Goal: Task Accomplishment & Management: Complete application form

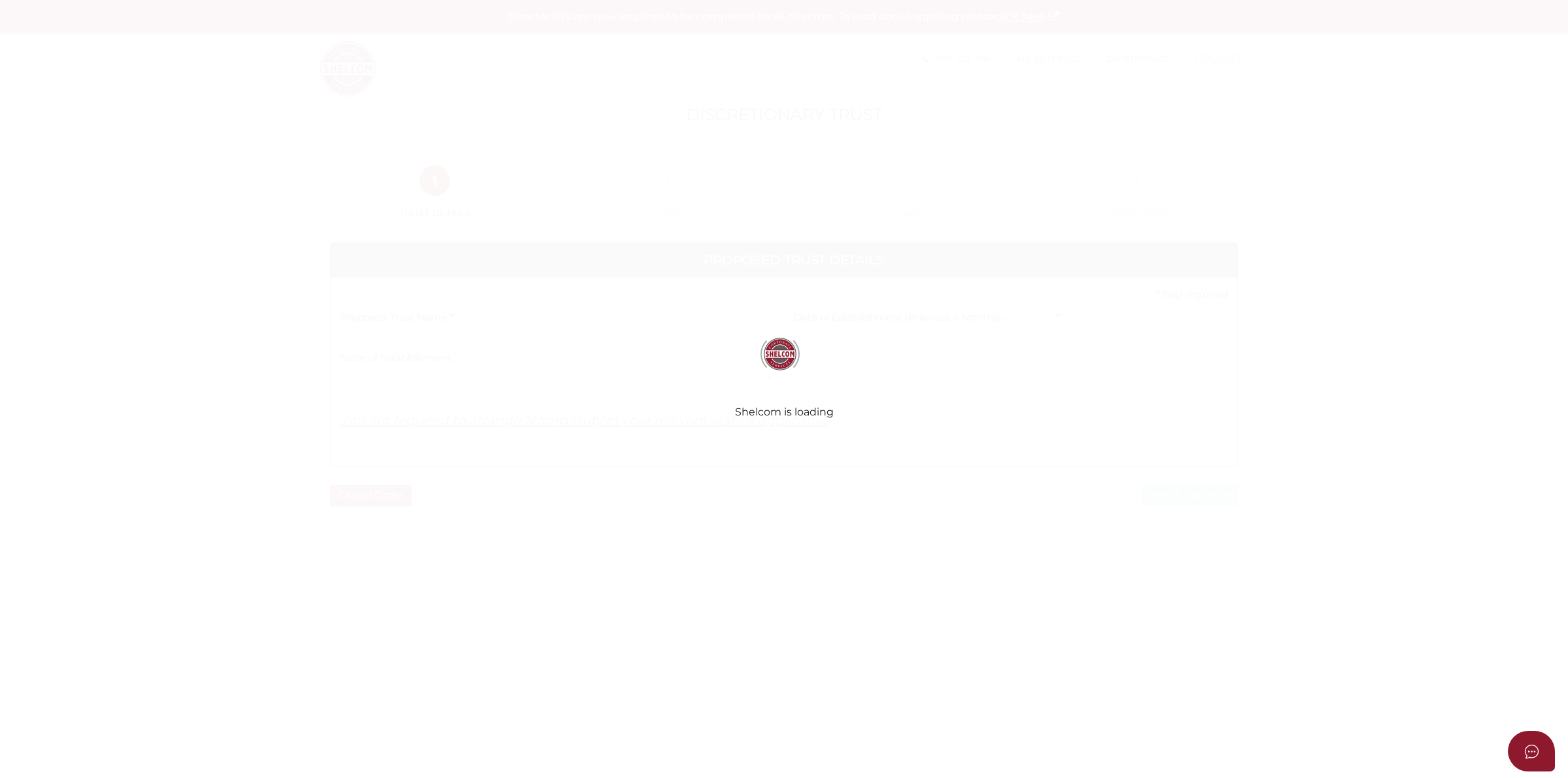
select select
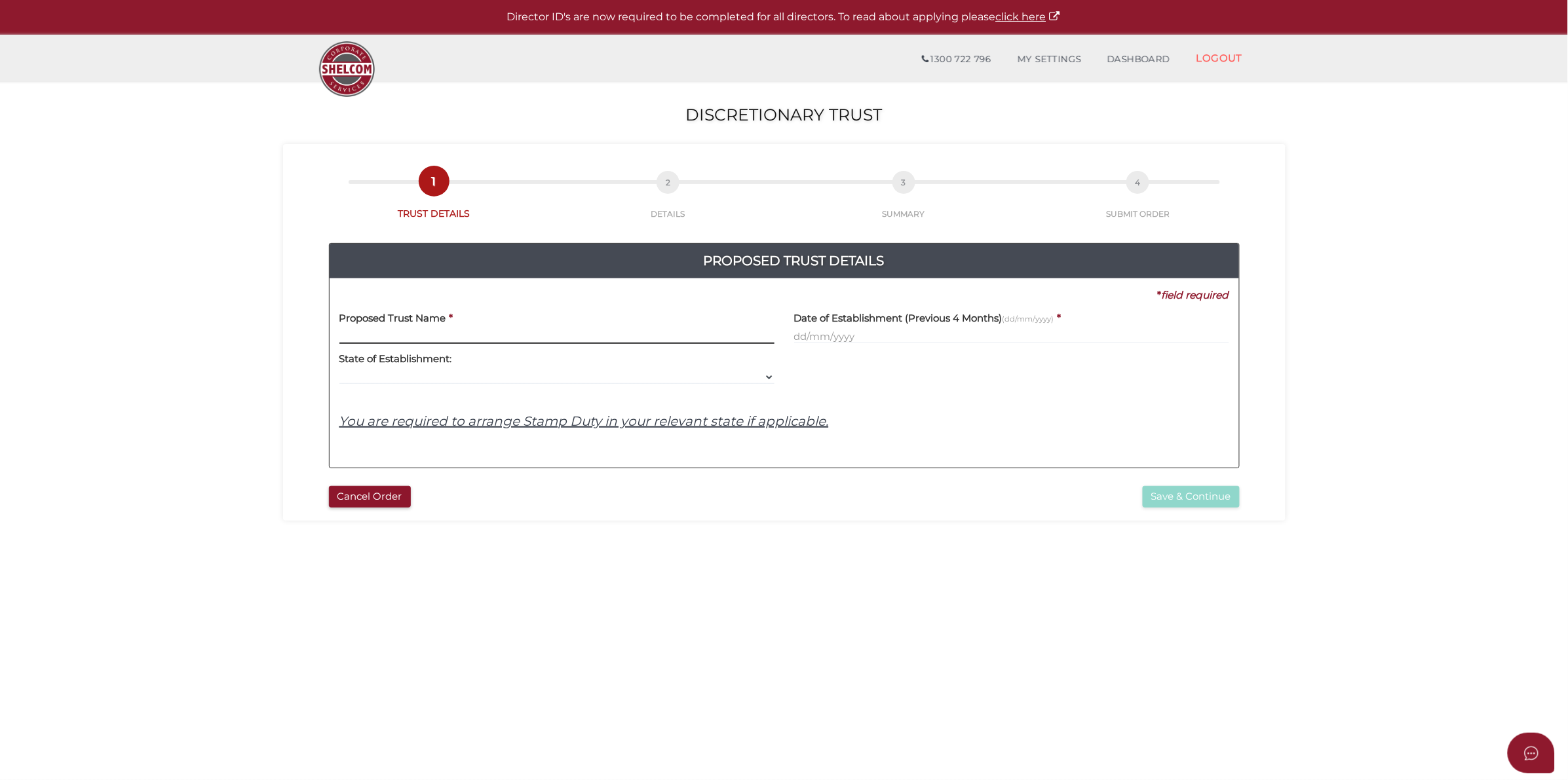
click at [466, 331] on input "text" at bounding box center [557, 337] width 435 height 15
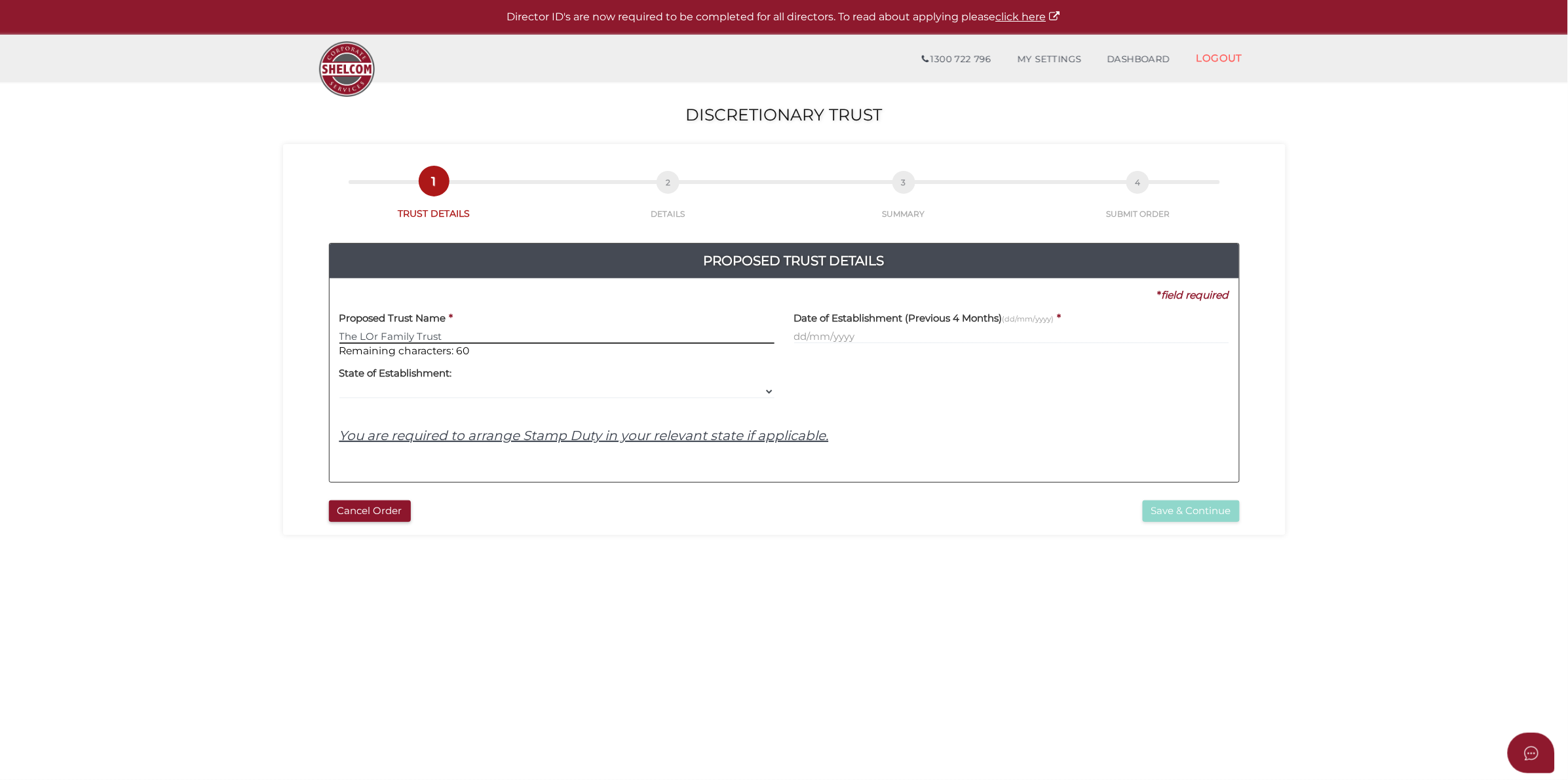
type input "The LOr Family Trust"
click at [915, 331] on input "text" at bounding box center [1012, 337] width 435 height 15
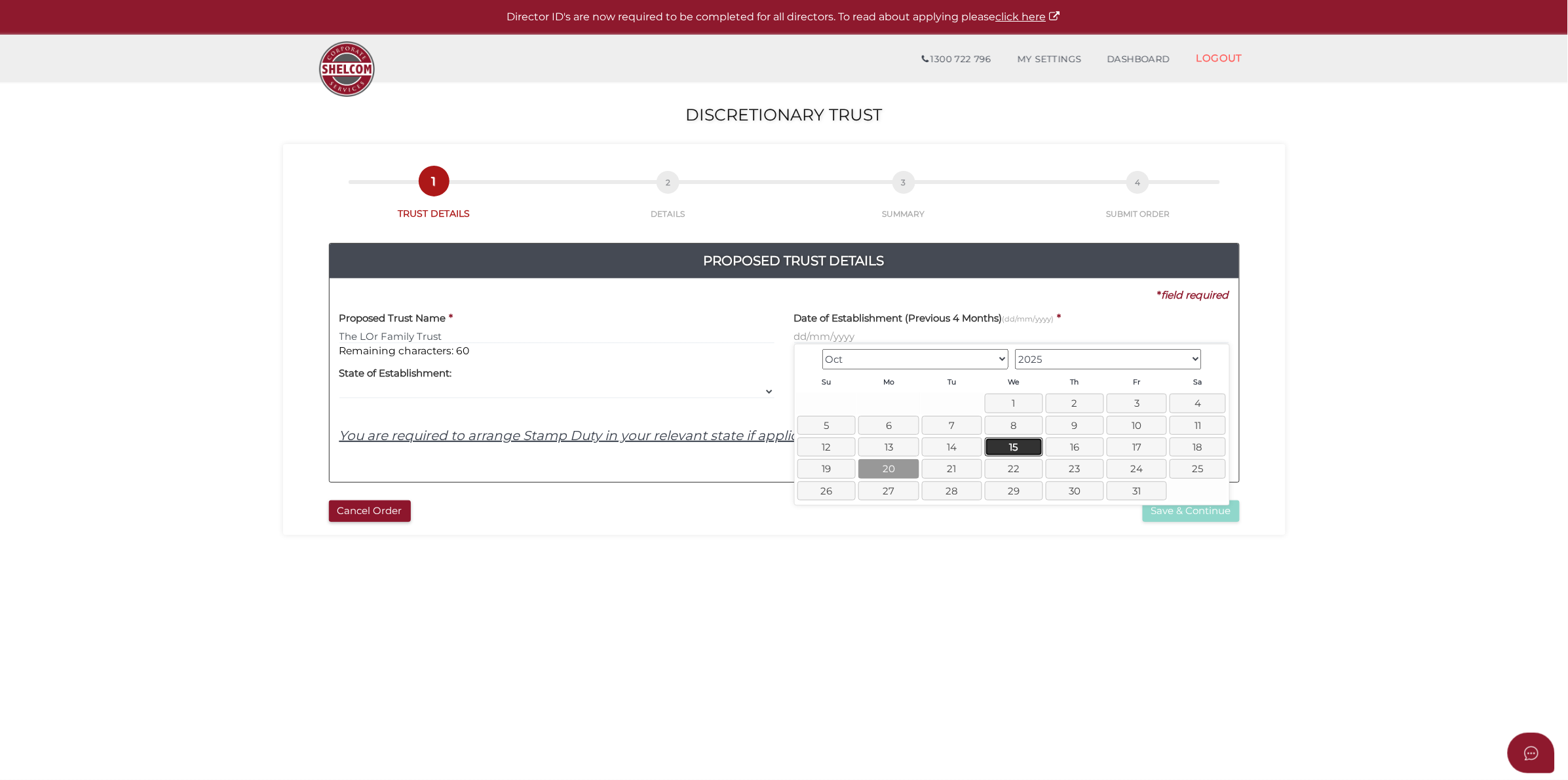
click at [1015, 442] on link "15" at bounding box center [1013, 447] width 58 height 19
type input "15/10/2025"
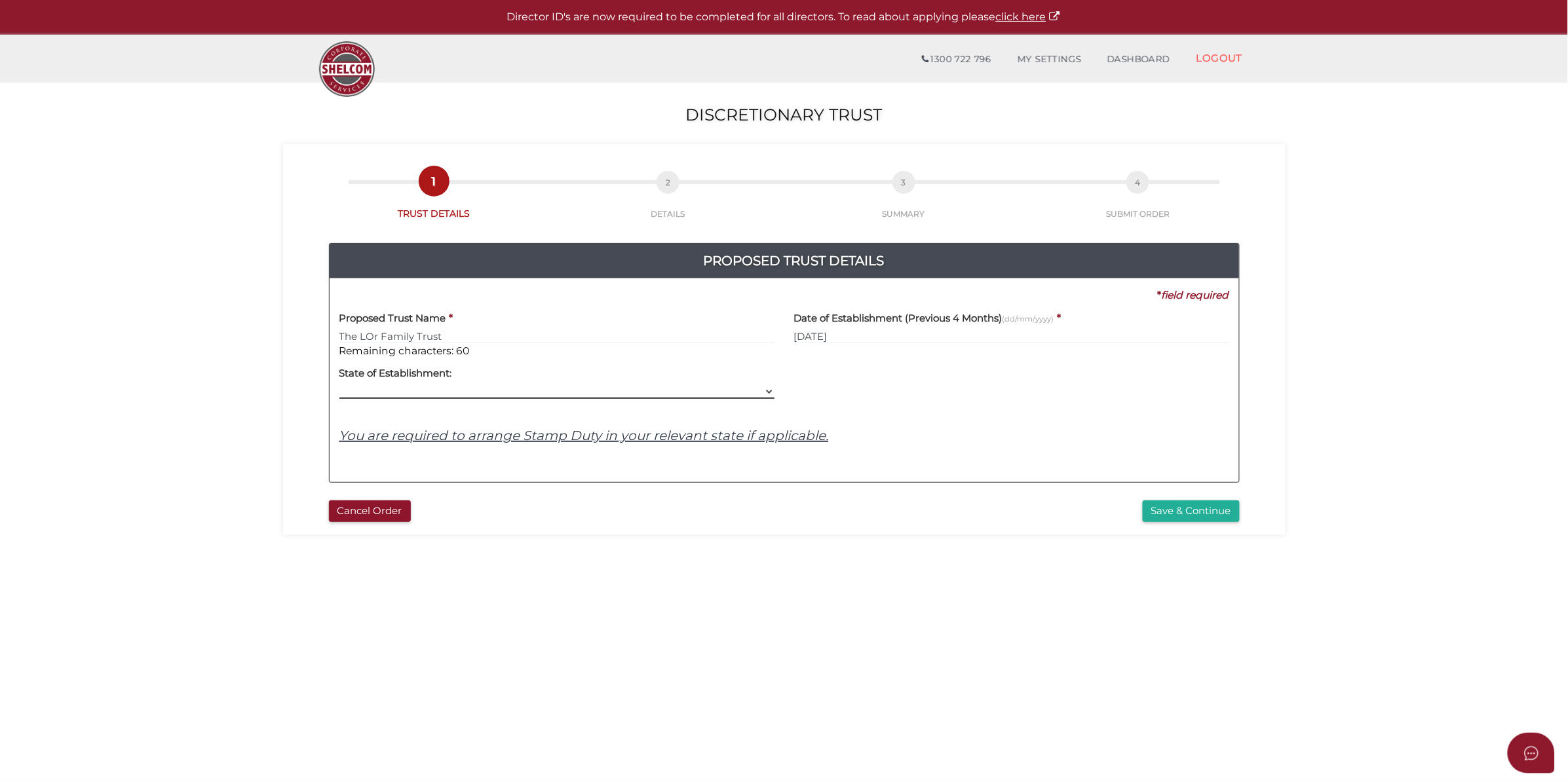
click at [450, 394] on select "VIC ACT NSW NT QLD TAS WA SA" at bounding box center [557, 392] width 435 height 15
select select "VIC"
click at [340, 385] on select "VIC ACT NSW NT QLD TAS WA SA" at bounding box center [557, 392] width 435 height 15
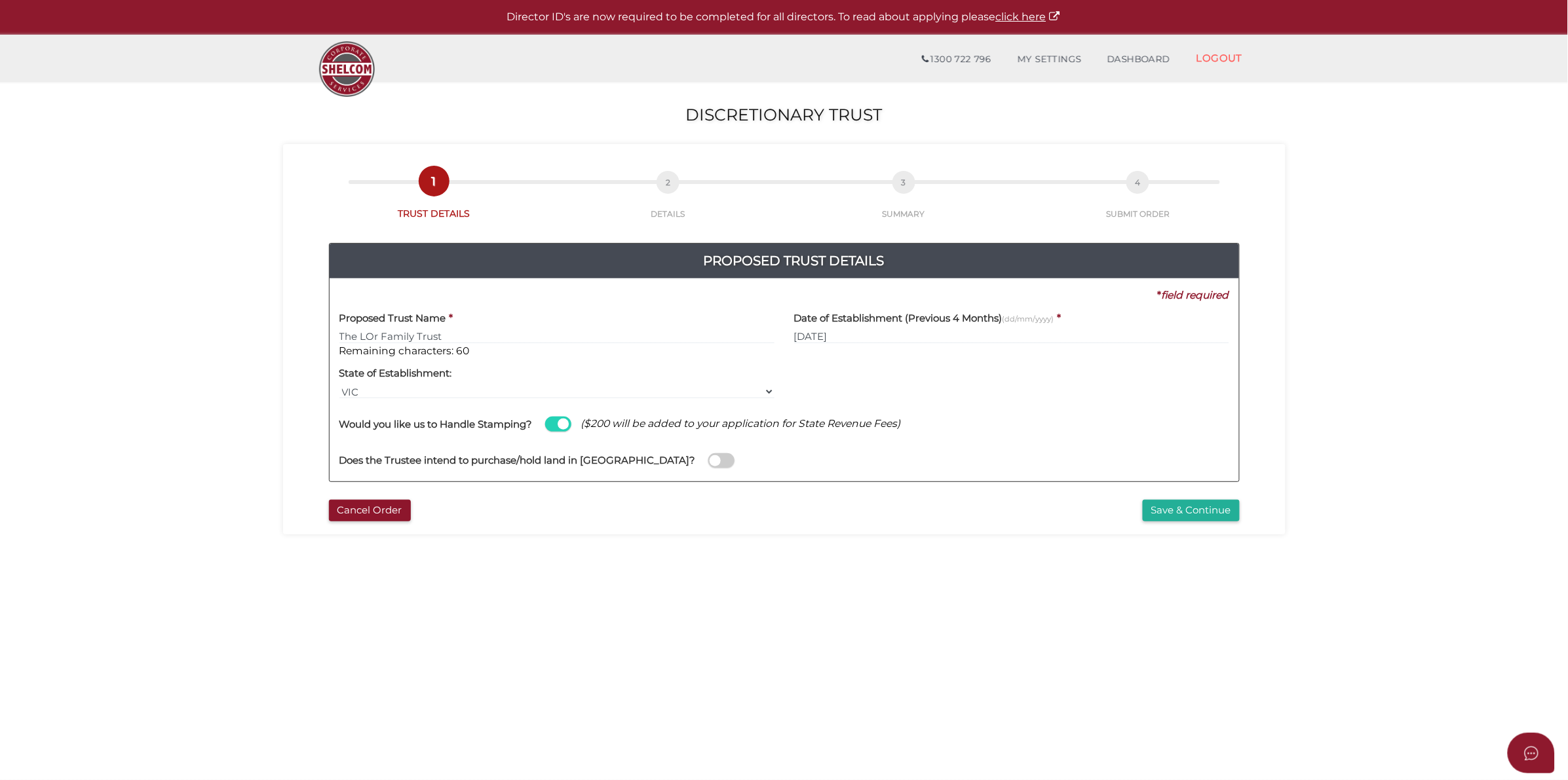
click at [708, 460] on span at bounding box center [721, 460] width 27 height 15
click at [0, 0] on input "checkbox" at bounding box center [0, 0] width 0 height 0
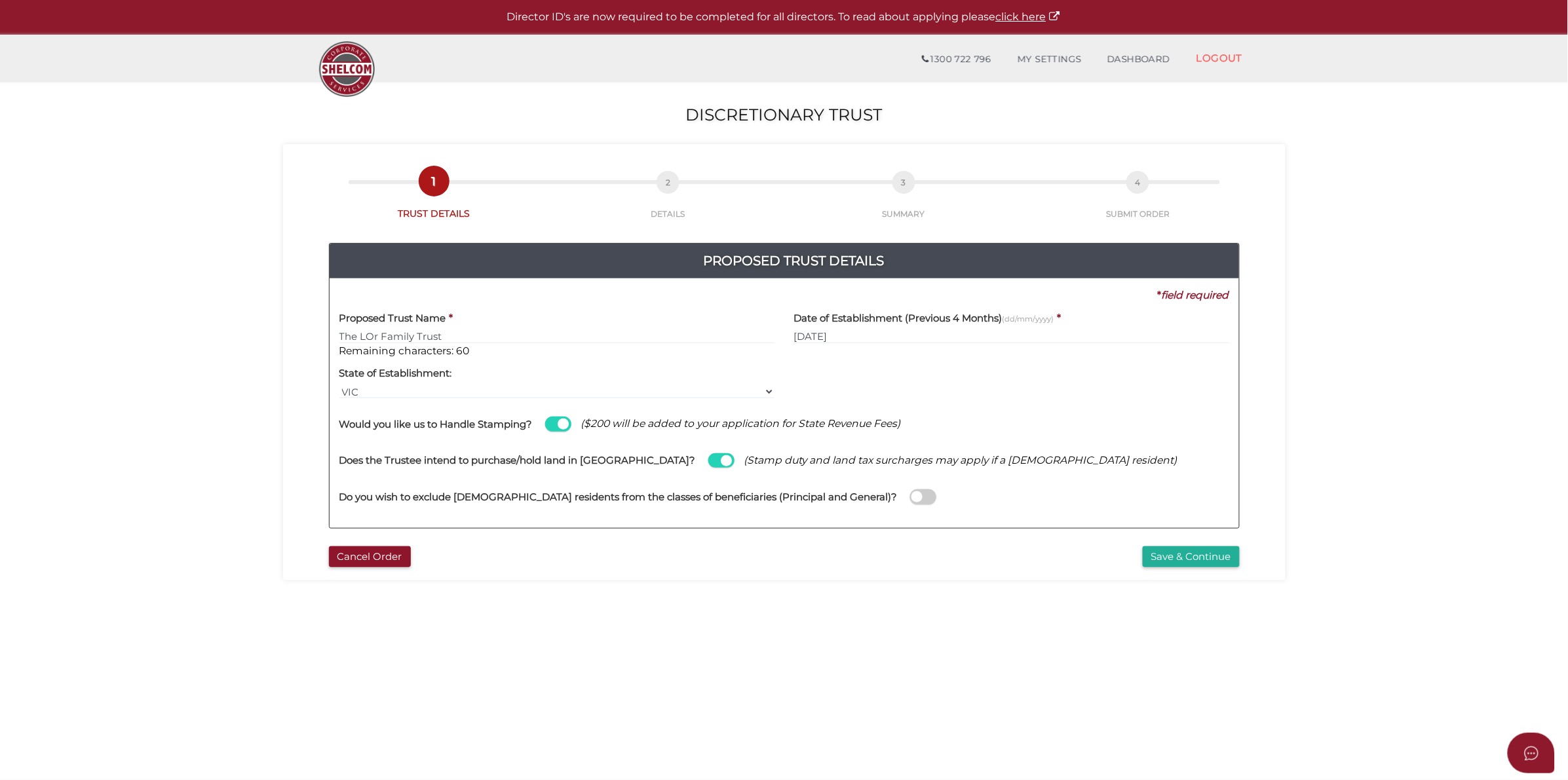
click at [910, 502] on span at bounding box center [923, 496] width 27 height 15
click at [0, 0] on input "checkbox" at bounding box center [0, 0] width 0 height 0
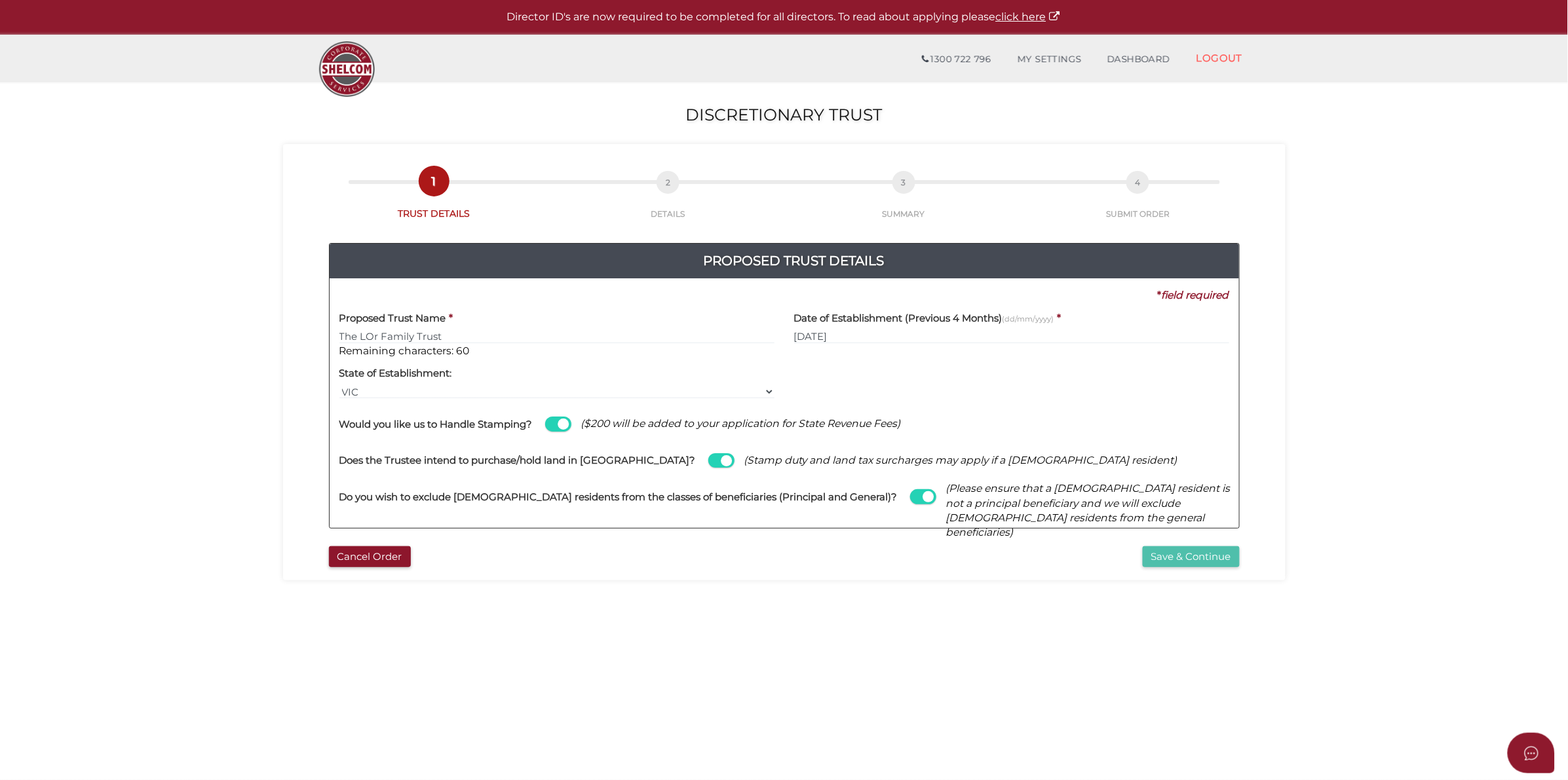
click at [1166, 555] on button "Save & Continue" at bounding box center [1191, 556] width 97 height 21
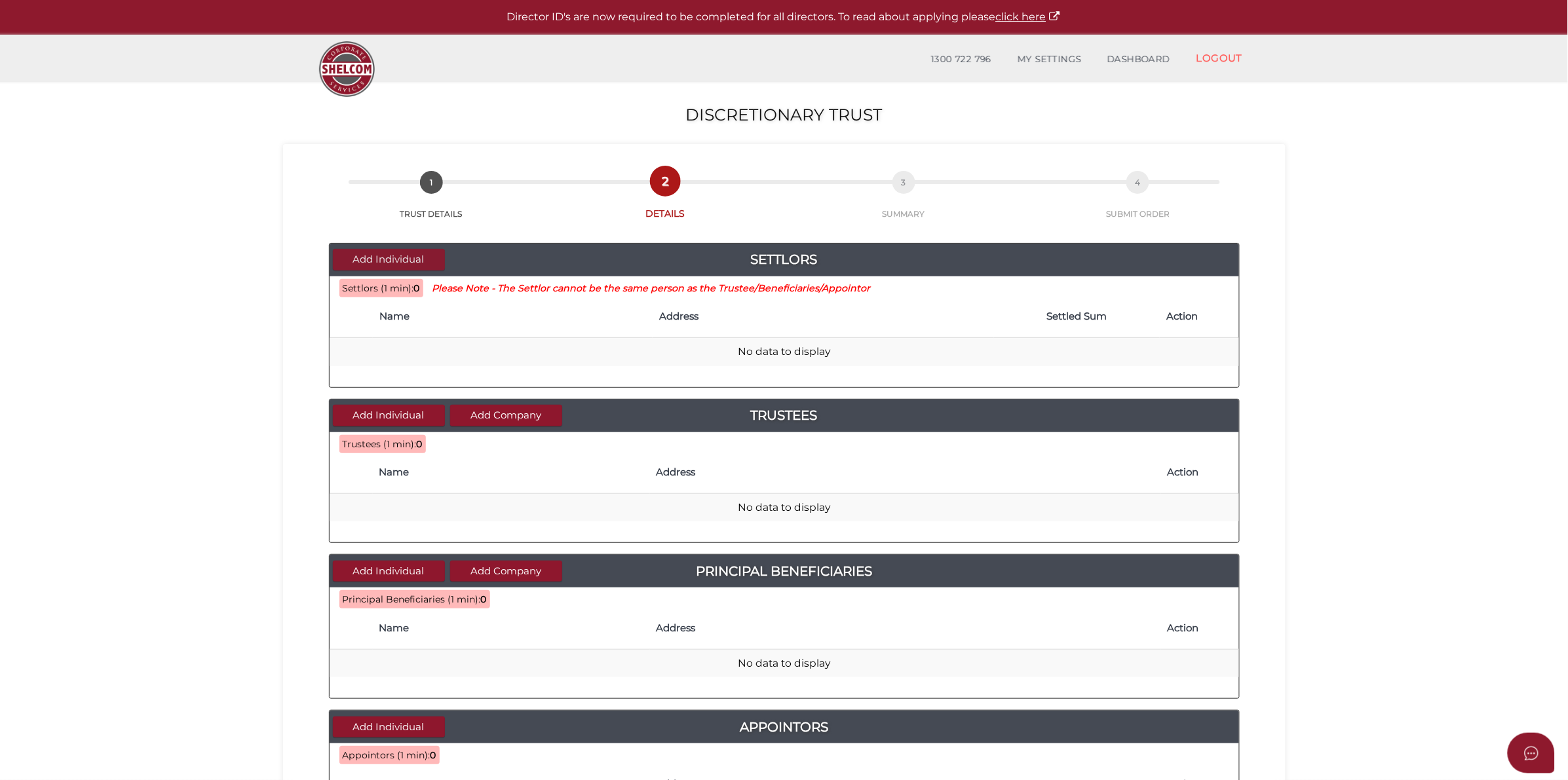
click at [402, 256] on button "Add Individual" at bounding box center [389, 259] width 112 height 21
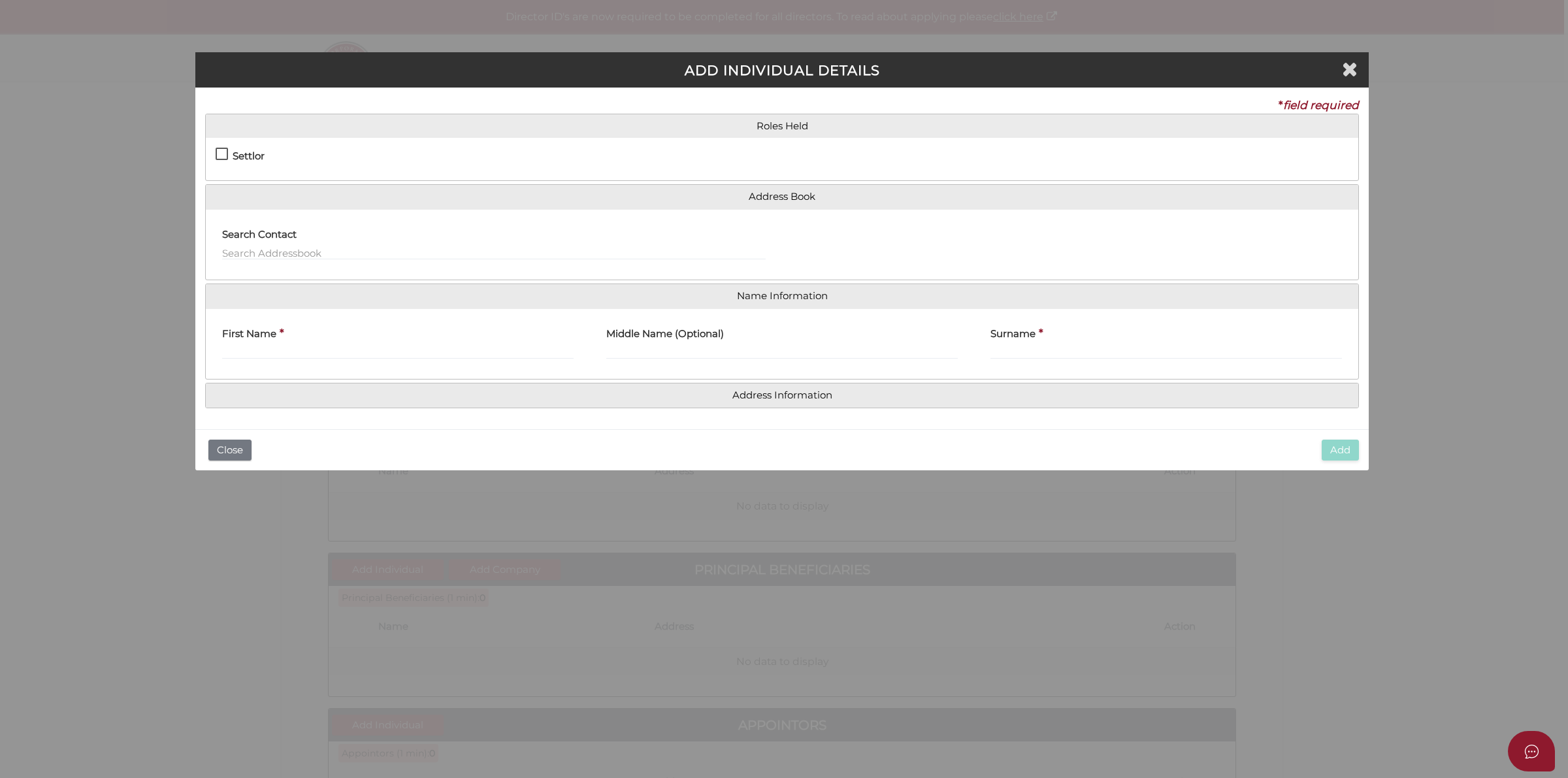
click at [237, 154] on h4 "Settlor" at bounding box center [249, 156] width 32 height 11
checkbox input "true"
type input "10"
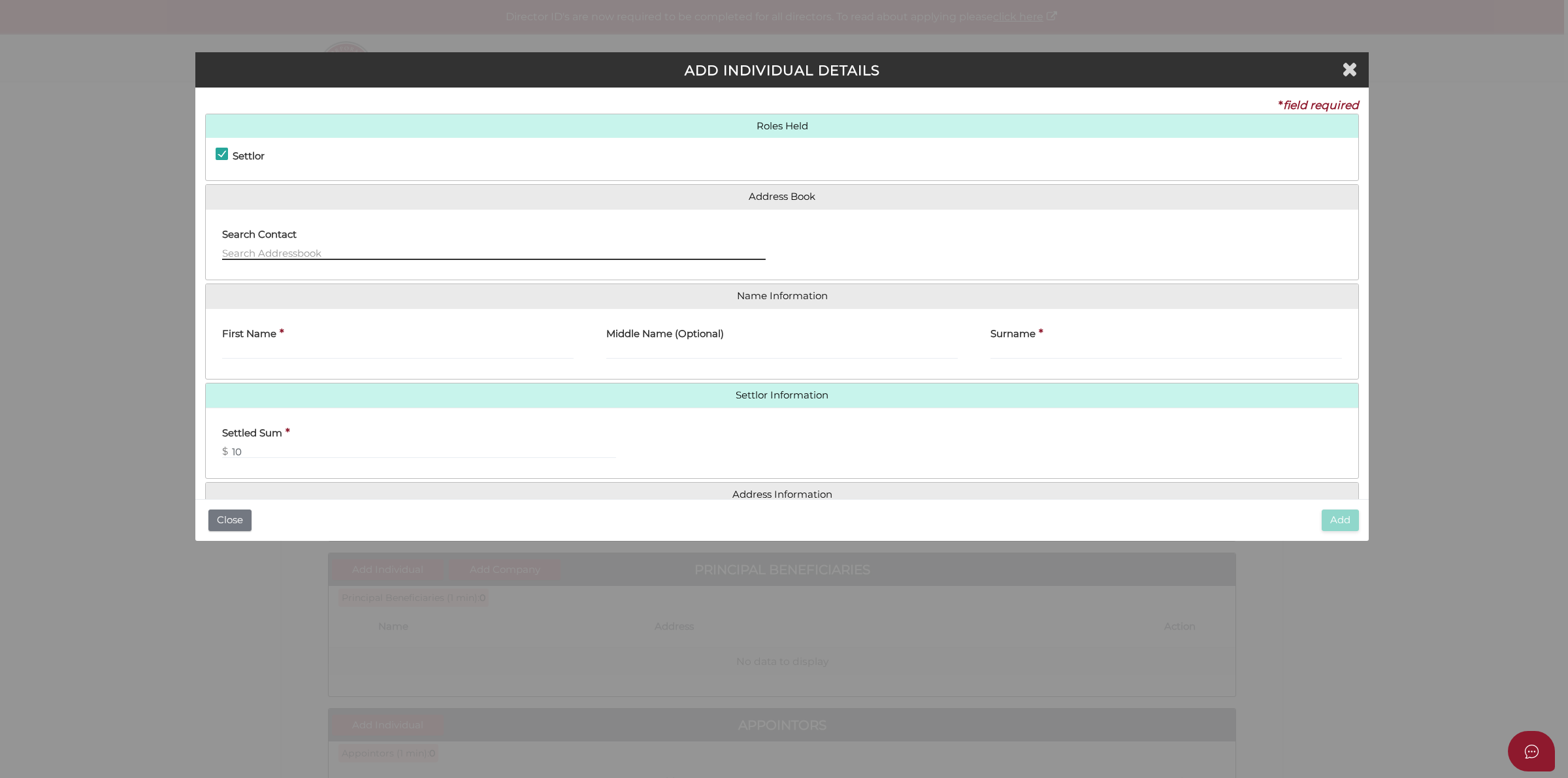
click at [341, 253] on input "text" at bounding box center [494, 253] width 544 height 15
drag, startPoint x: 315, startPoint y: 252, endPoint x: 253, endPoint y: 250, distance: 62.0
click at [248, 250] on input "brent ale" at bounding box center [494, 253] width 544 height 15
click at [445, 269] on li "Brent Alexander Mccartney - 06/11/2025 - 28 Anningie Park Place, Croydon Nor..." at bounding box center [492, 270] width 541 height 20
type input "Brent"
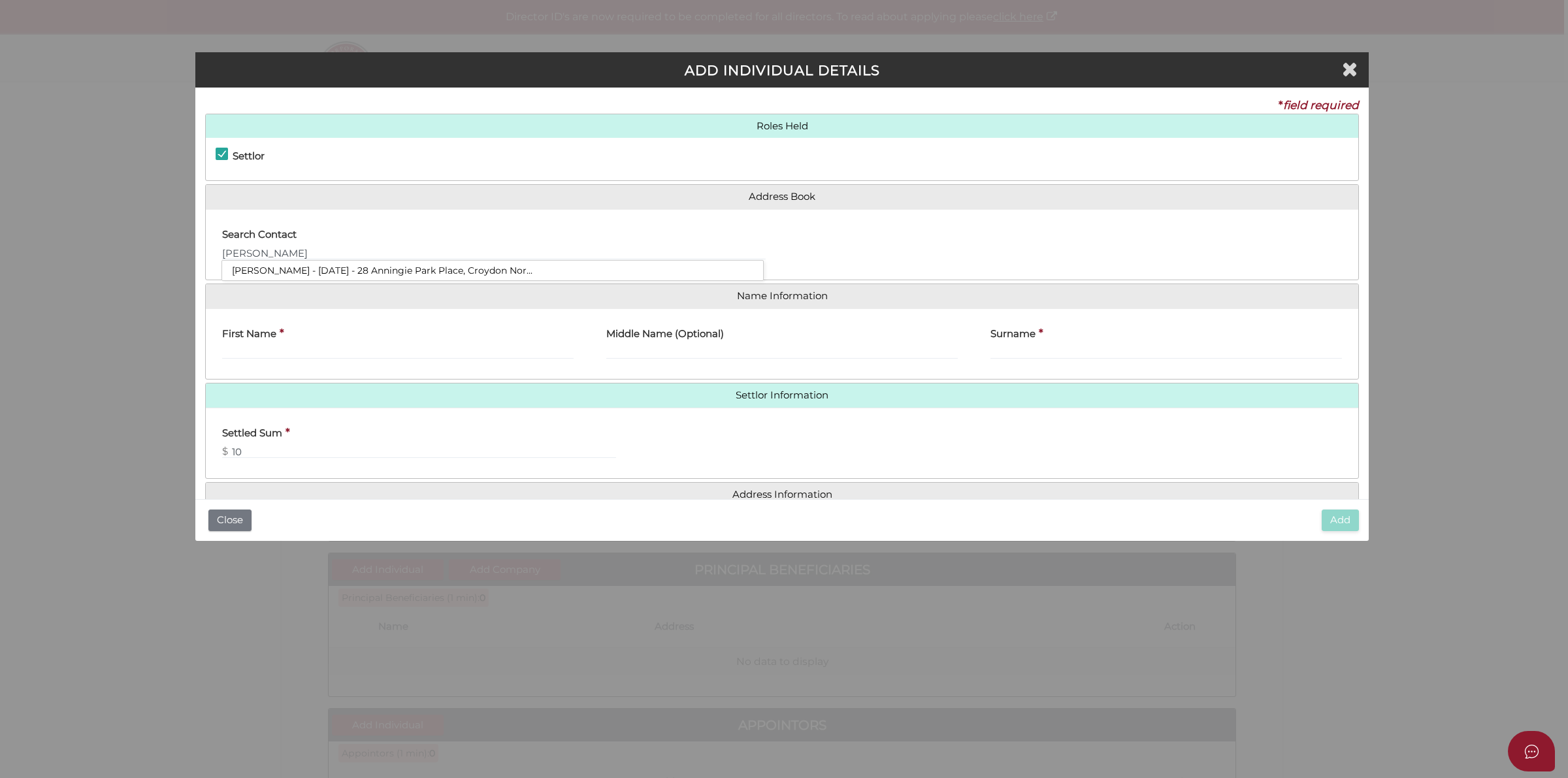
type input "Brent"
type input "Alexander"
type input "Mccartney"
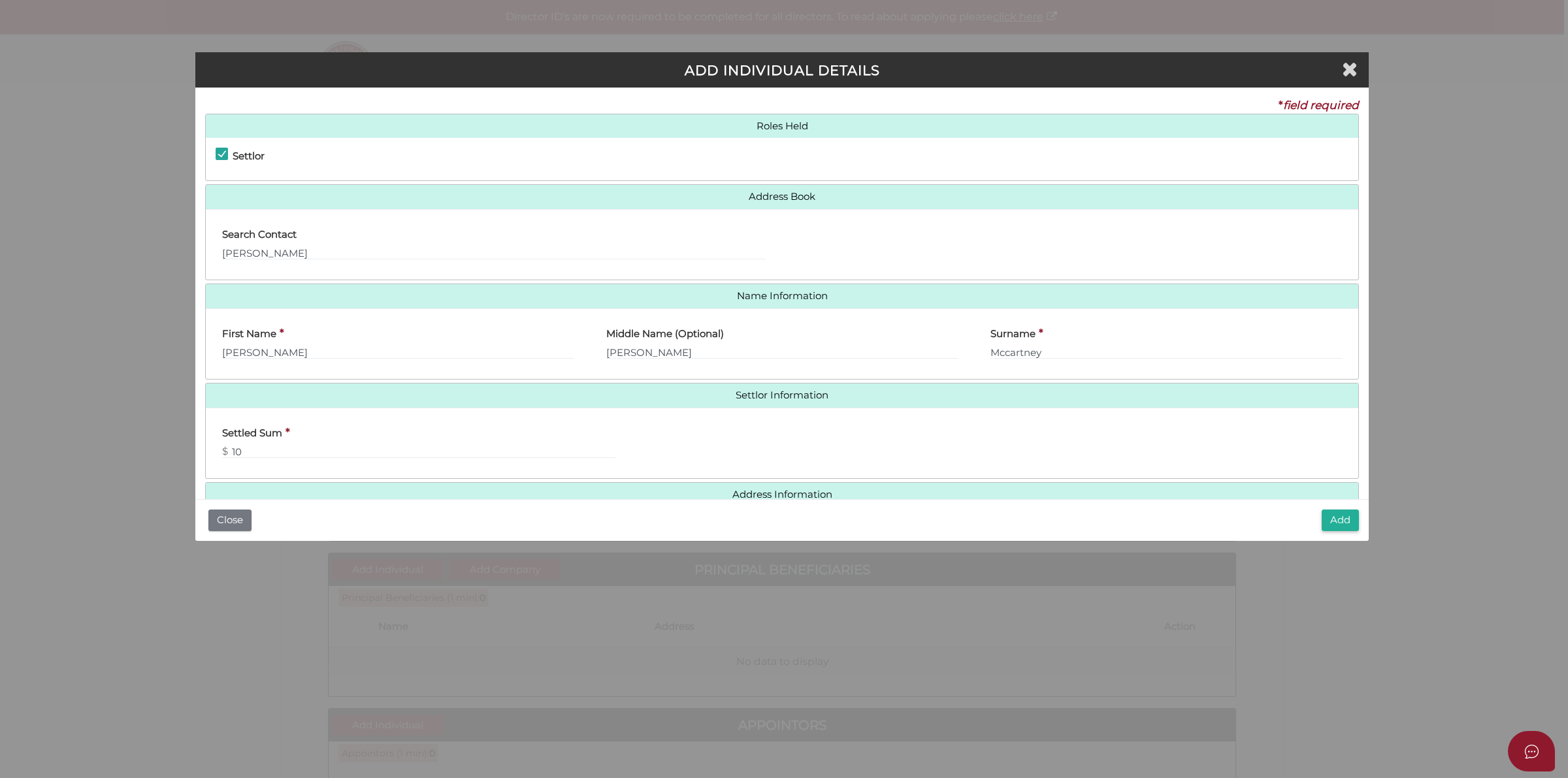
scroll to position [30, 0]
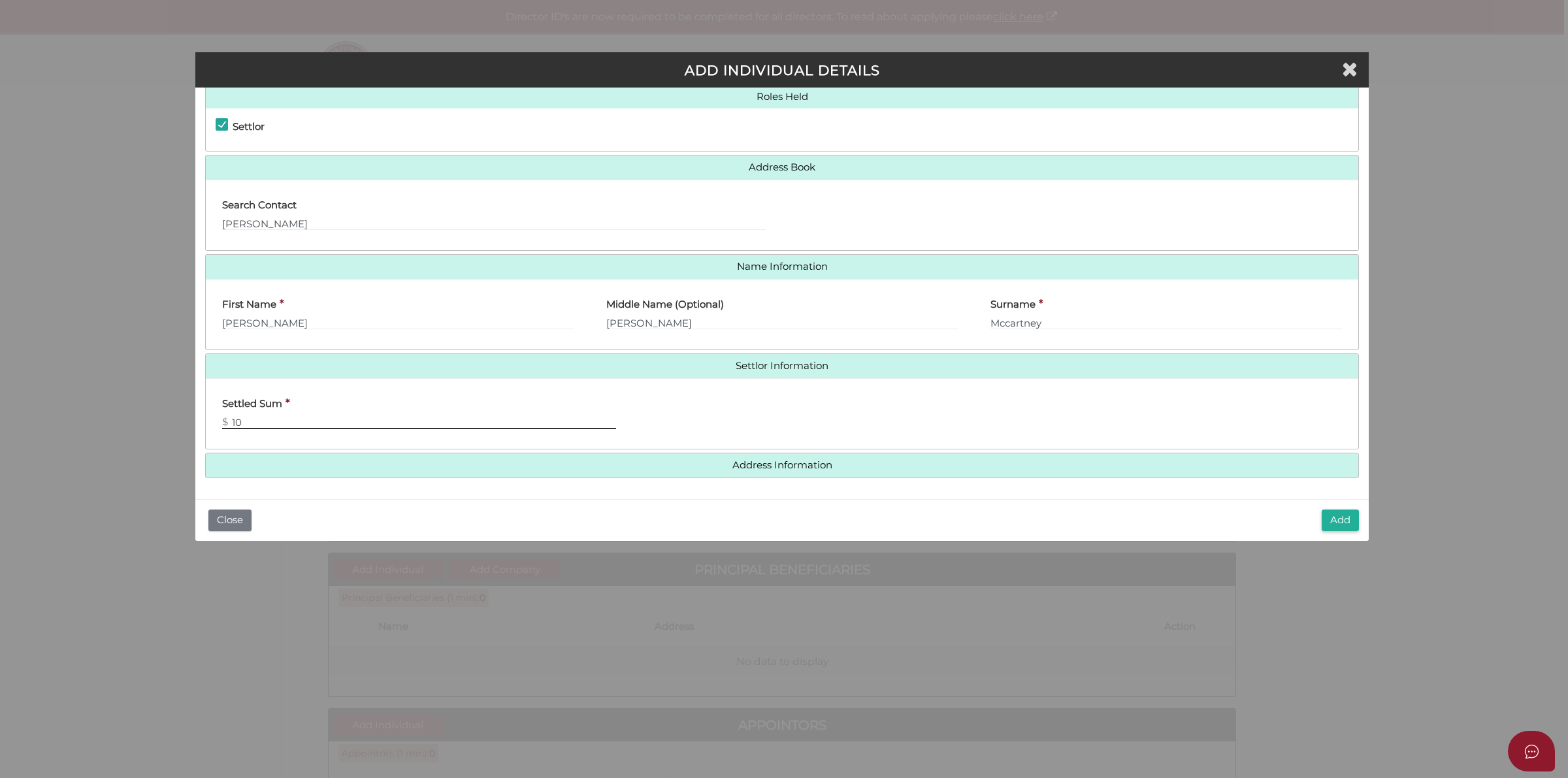
click at [353, 422] on input "10" at bounding box center [419, 422] width 394 height 15
type input "100"
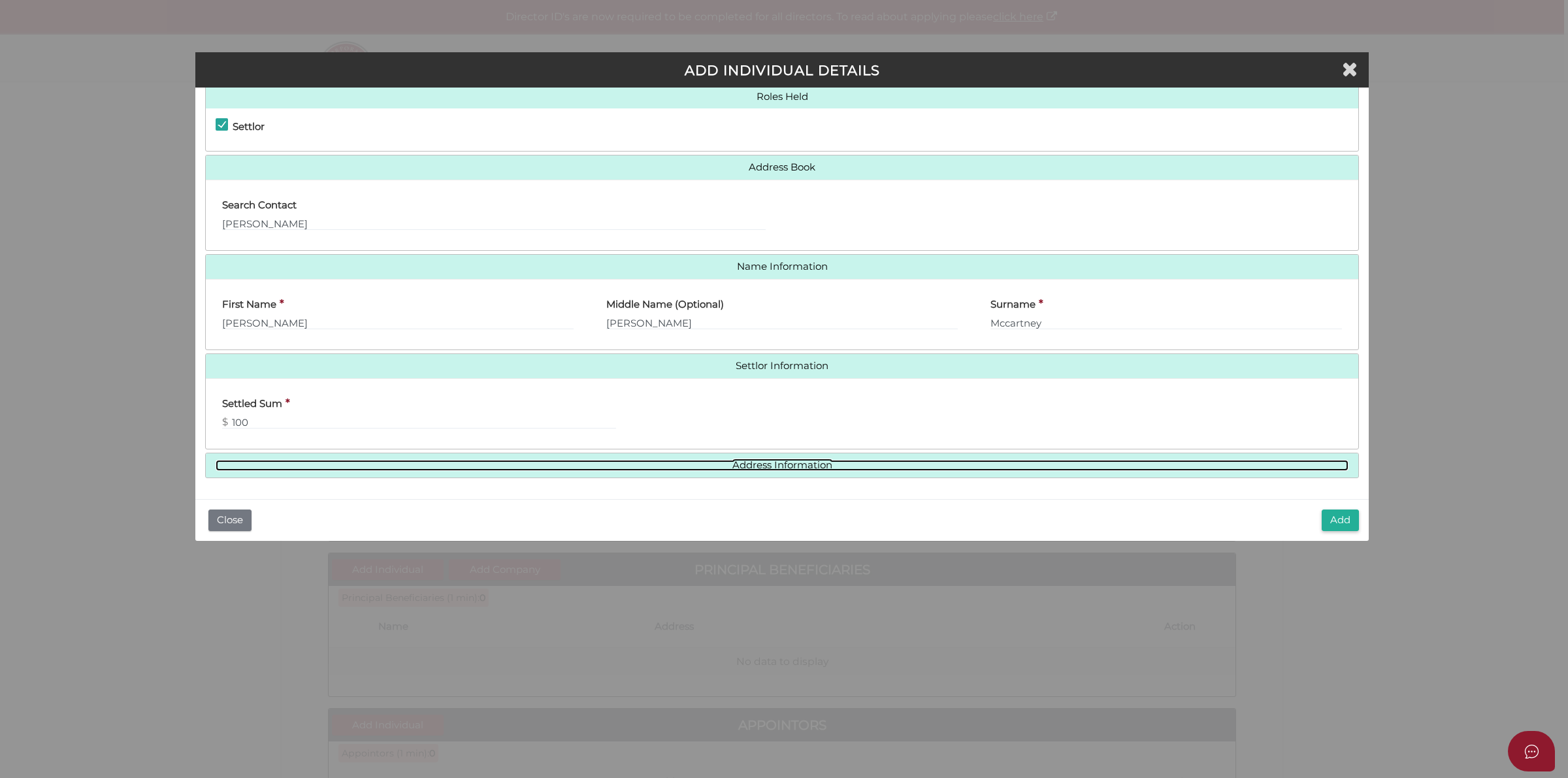
click at [823, 461] on link "Address Information" at bounding box center [782, 465] width 1133 height 11
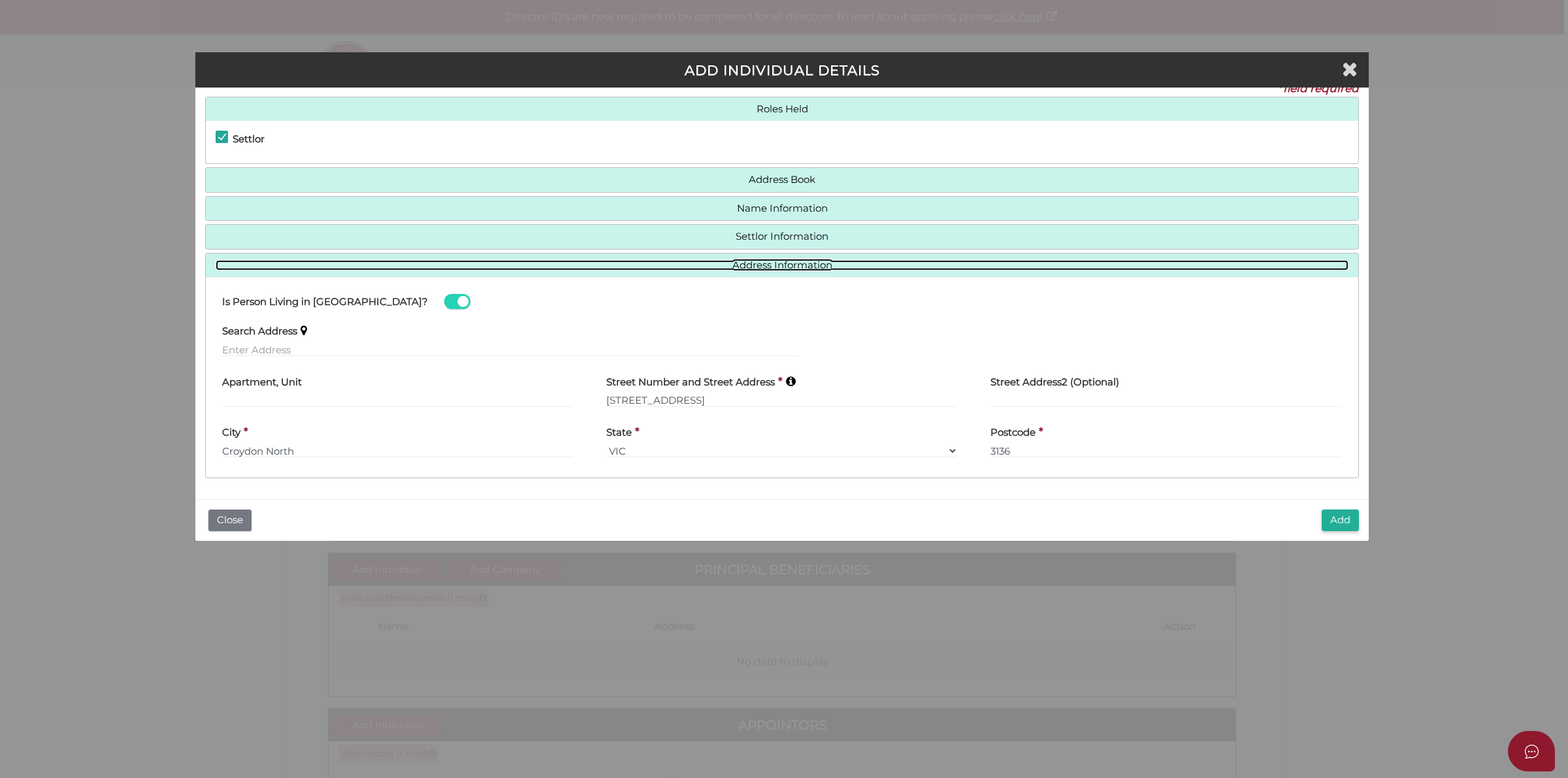
scroll to position [18, 0]
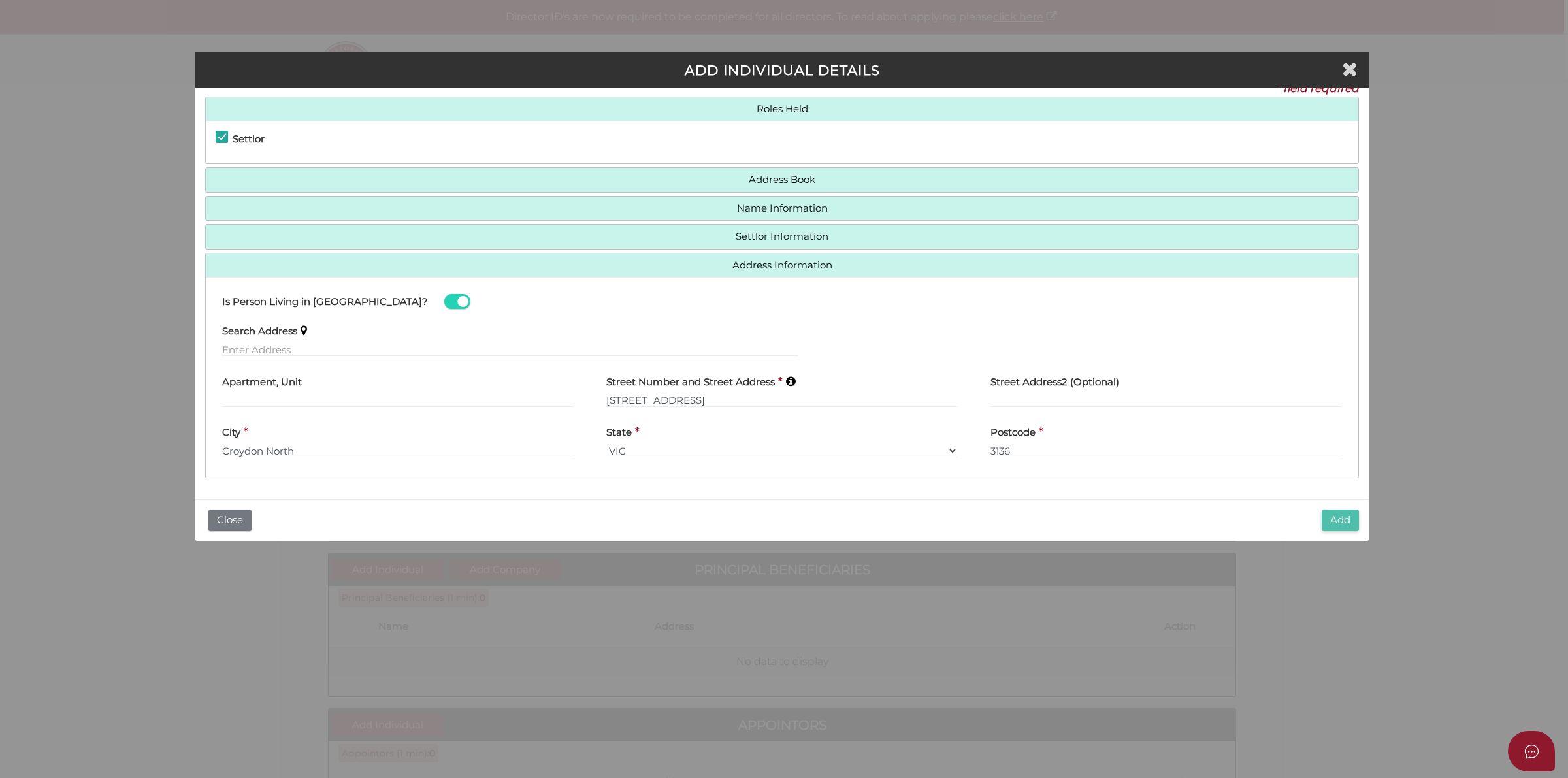
click at [1341, 513] on button "Add" at bounding box center [1340, 519] width 37 height 21
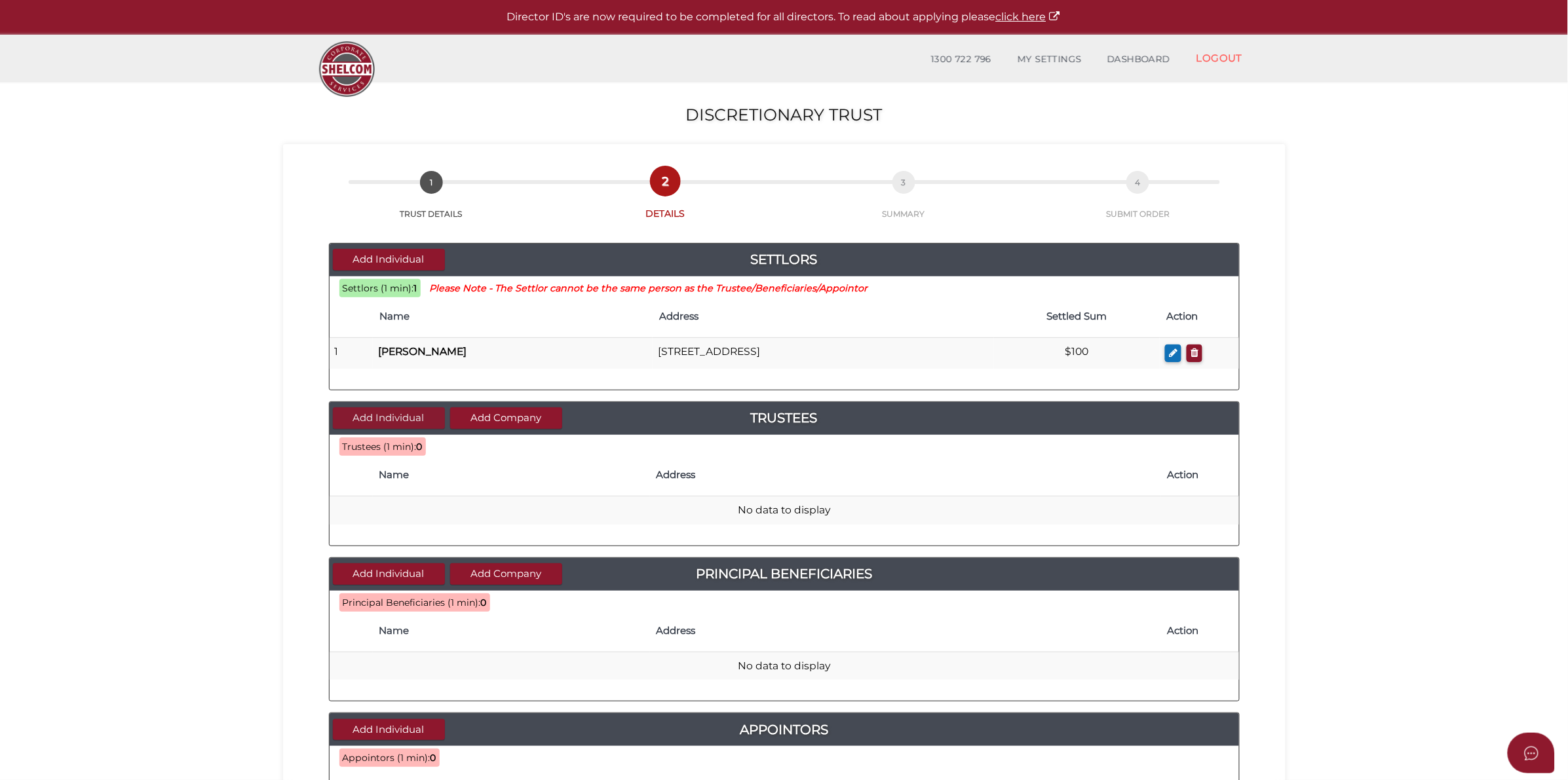
click at [402, 415] on button "Add Individual" at bounding box center [389, 418] width 112 height 21
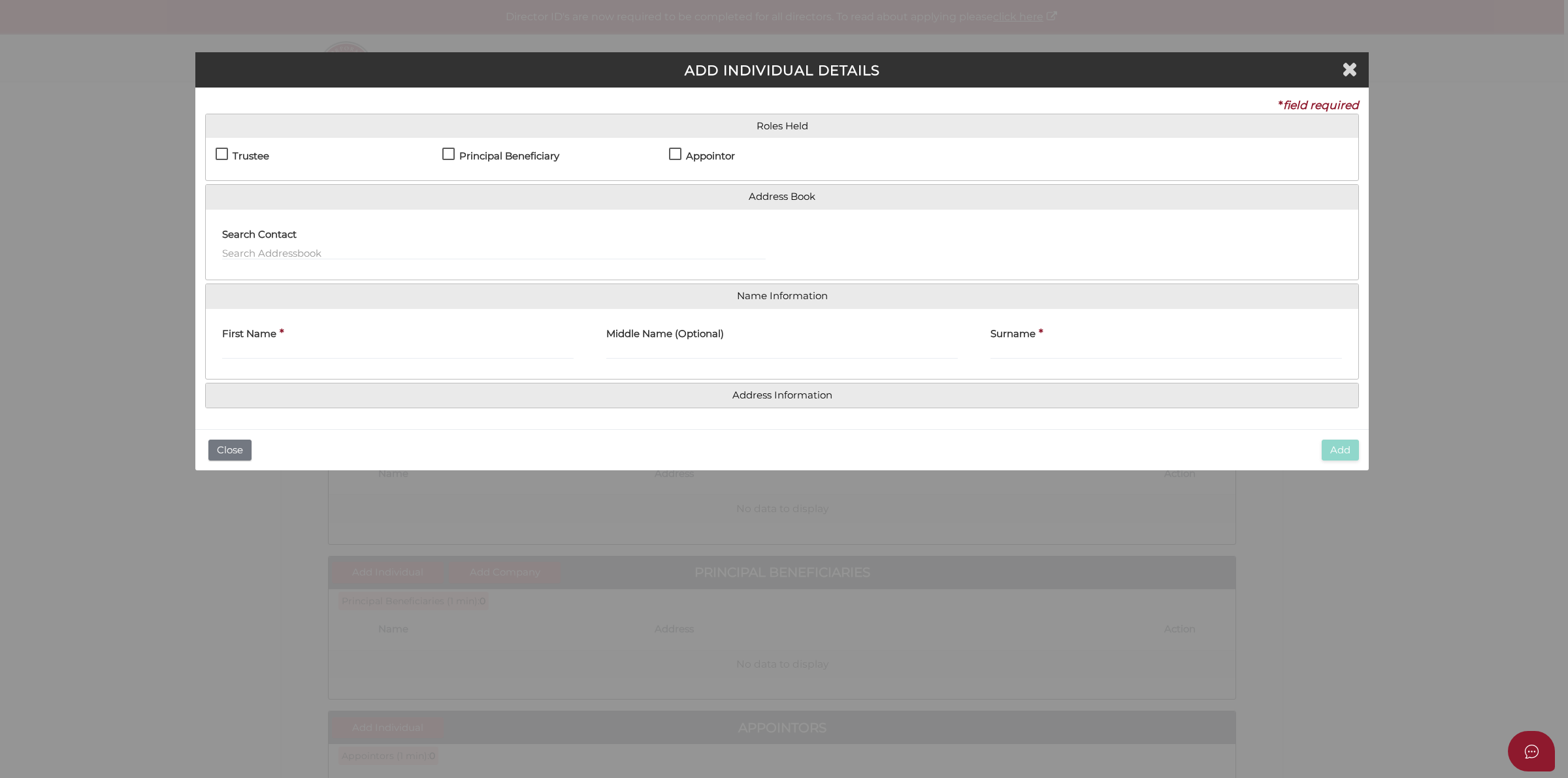
click at [240, 160] on h4 "Trustee" at bounding box center [251, 156] width 37 height 11
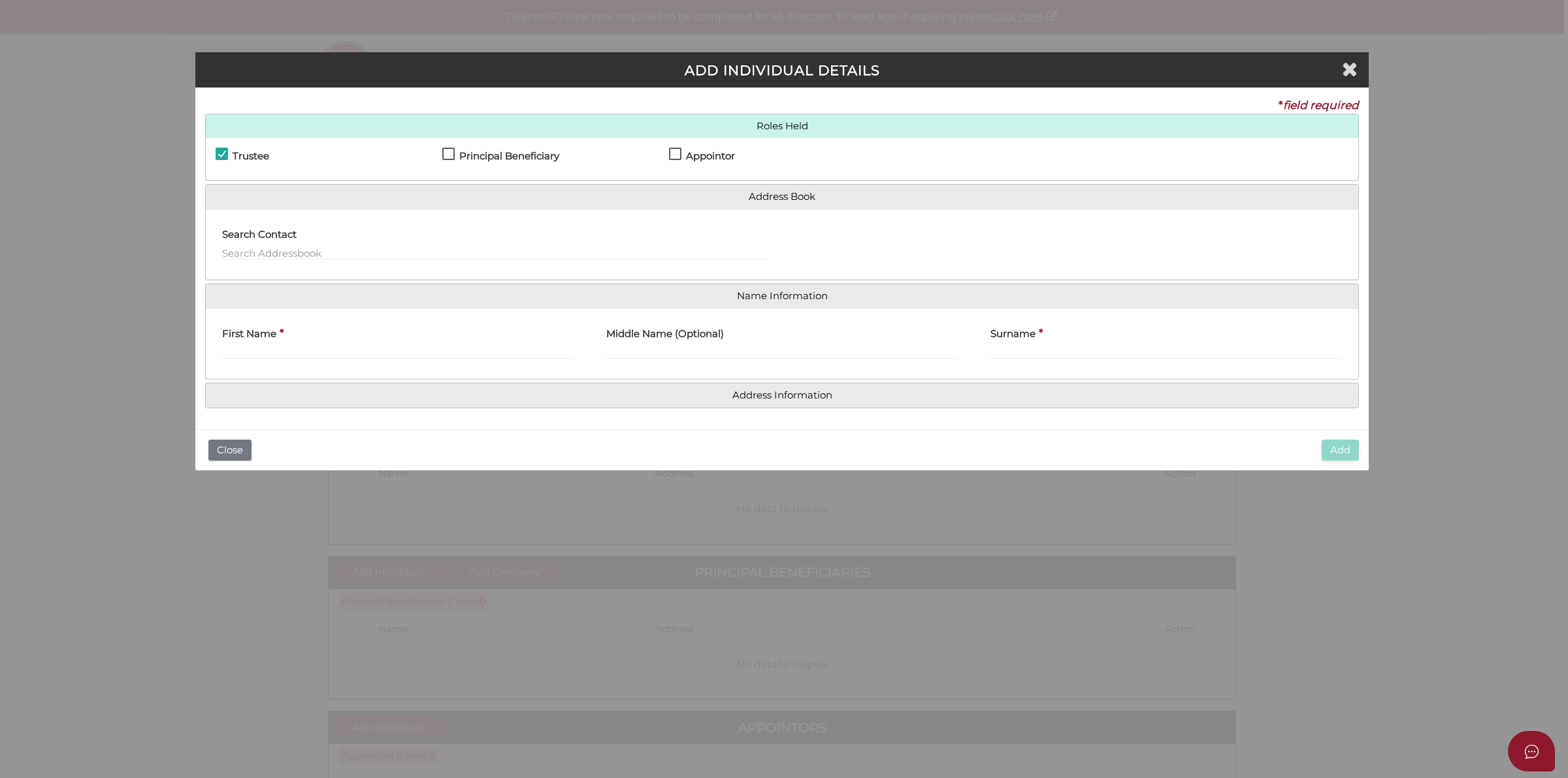
click at [249, 156] on h4 "Trustee" at bounding box center [251, 156] width 37 height 11
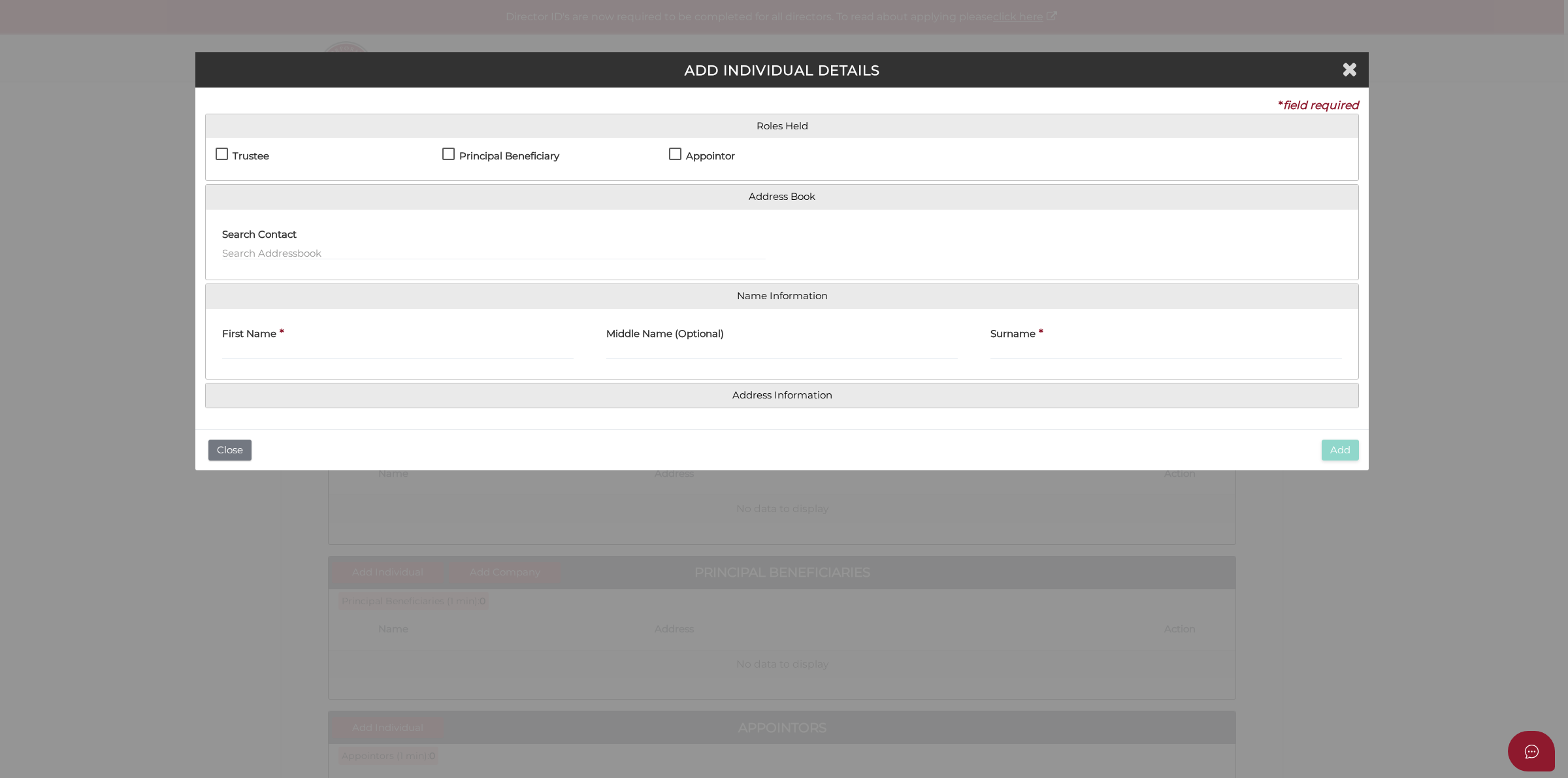
click at [239, 156] on h4 "Trustee" at bounding box center [251, 156] width 37 height 11
checkbox input "true"
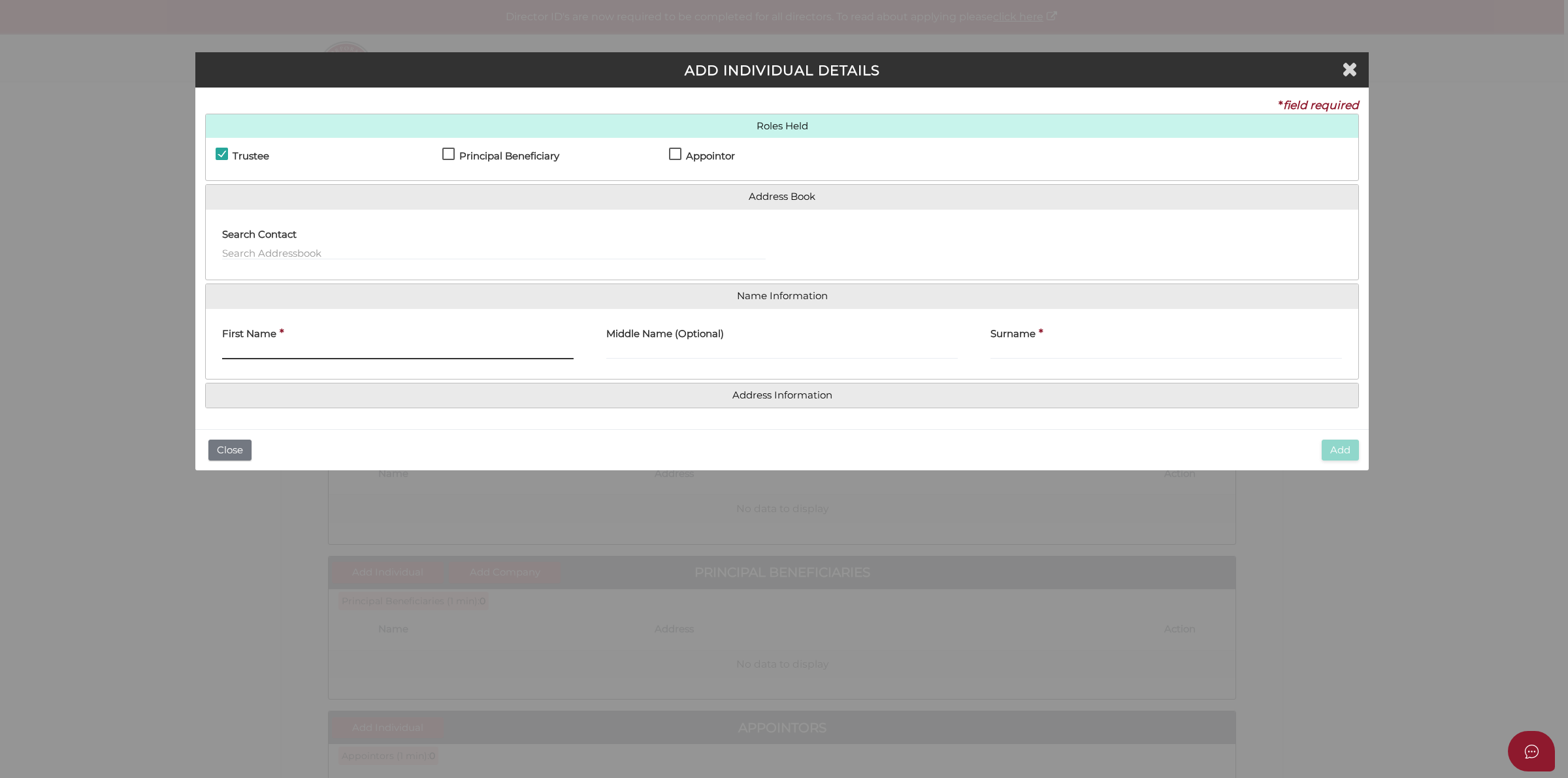
click at [353, 358] on input "First Name" at bounding box center [398, 352] width 351 height 15
type input "[PERSON_NAME]"
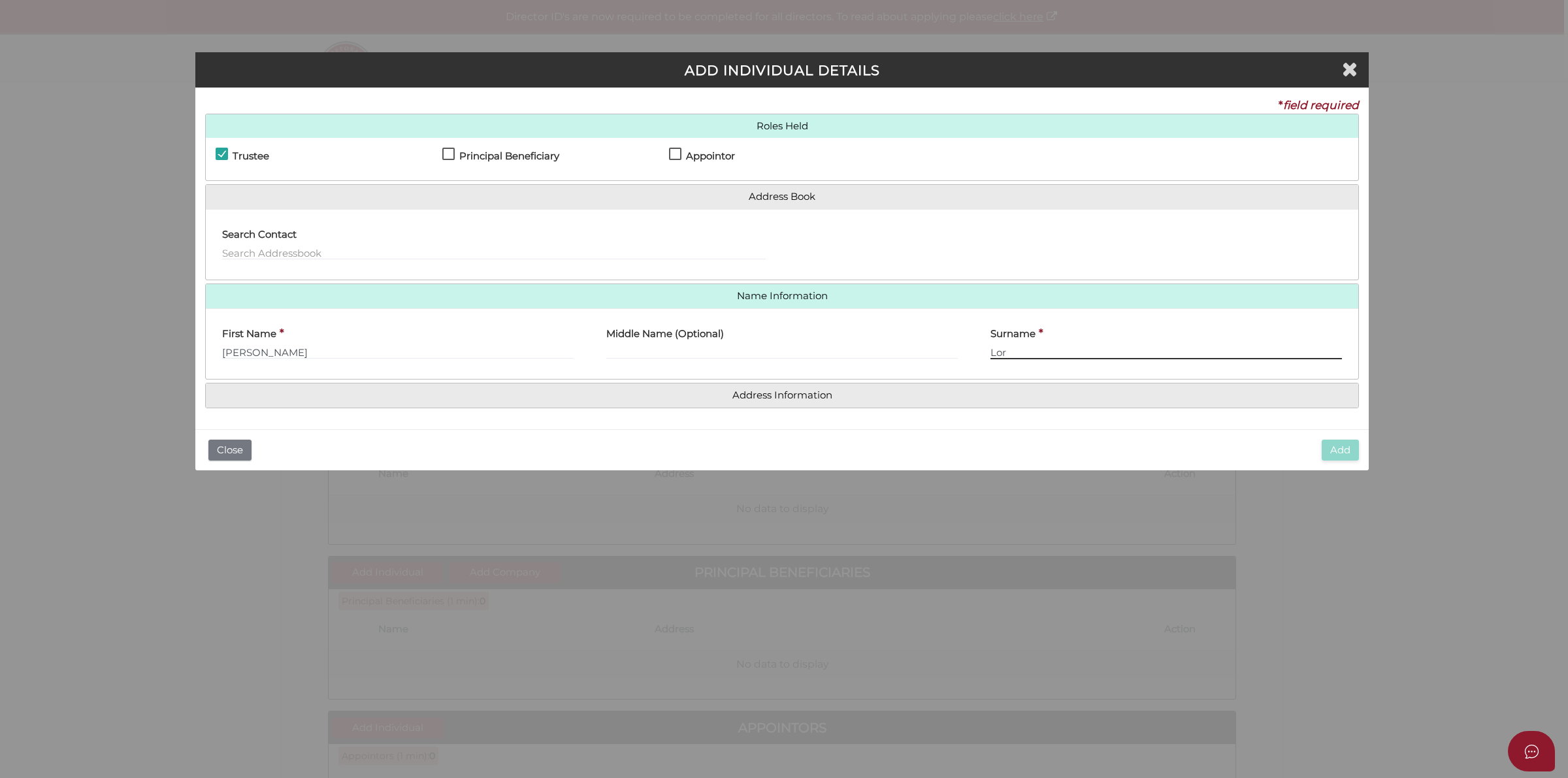
type input "Lor"
click at [745, 391] on link "Address Information" at bounding box center [782, 395] width 1133 height 11
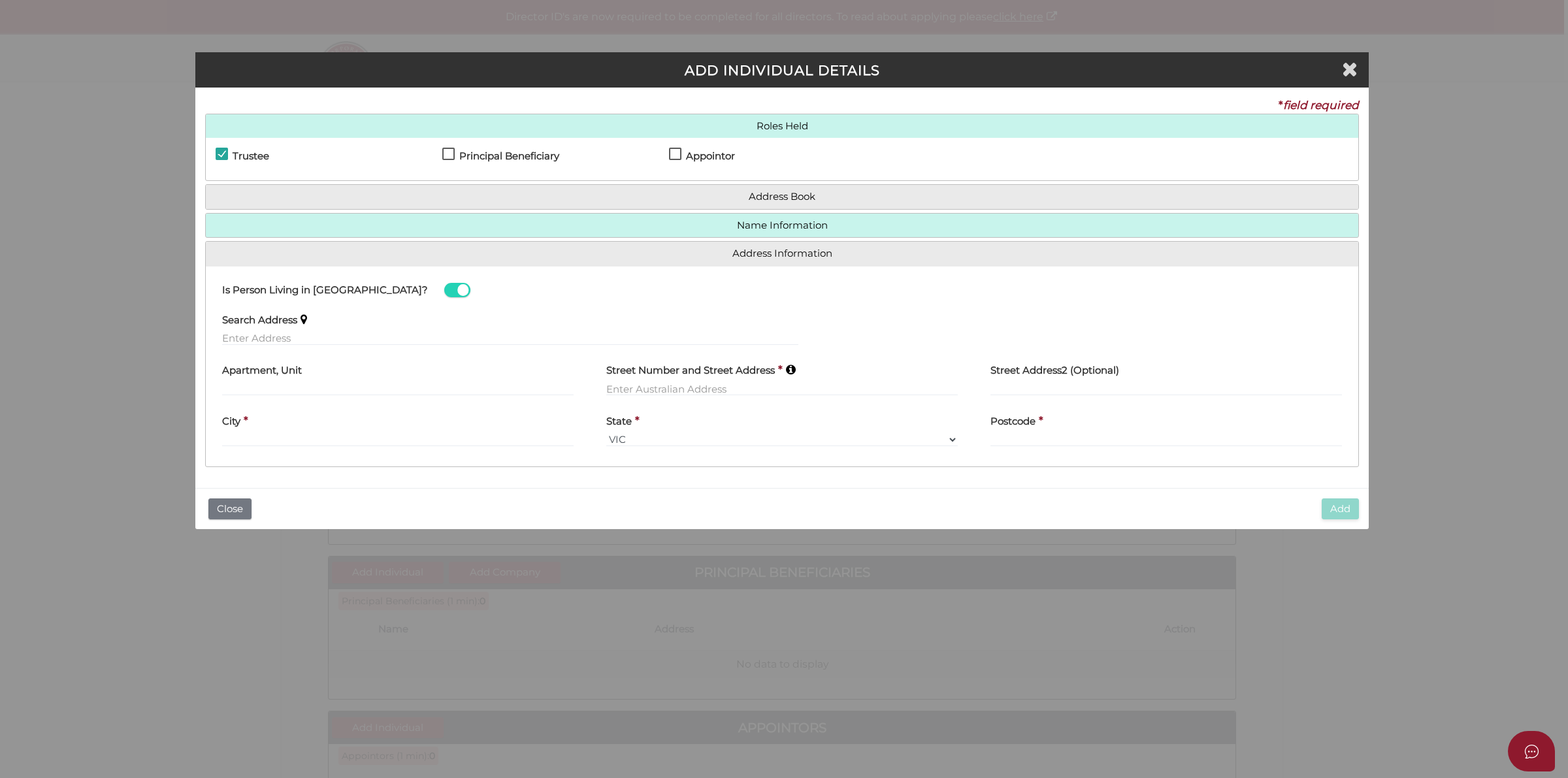
click at [285, 431] on div "City *" at bounding box center [398, 426] width 351 height 41
click at [285, 333] on input "text" at bounding box center [510, 339] width 576 height 15
paste input "[STREET_ADDRESS]"
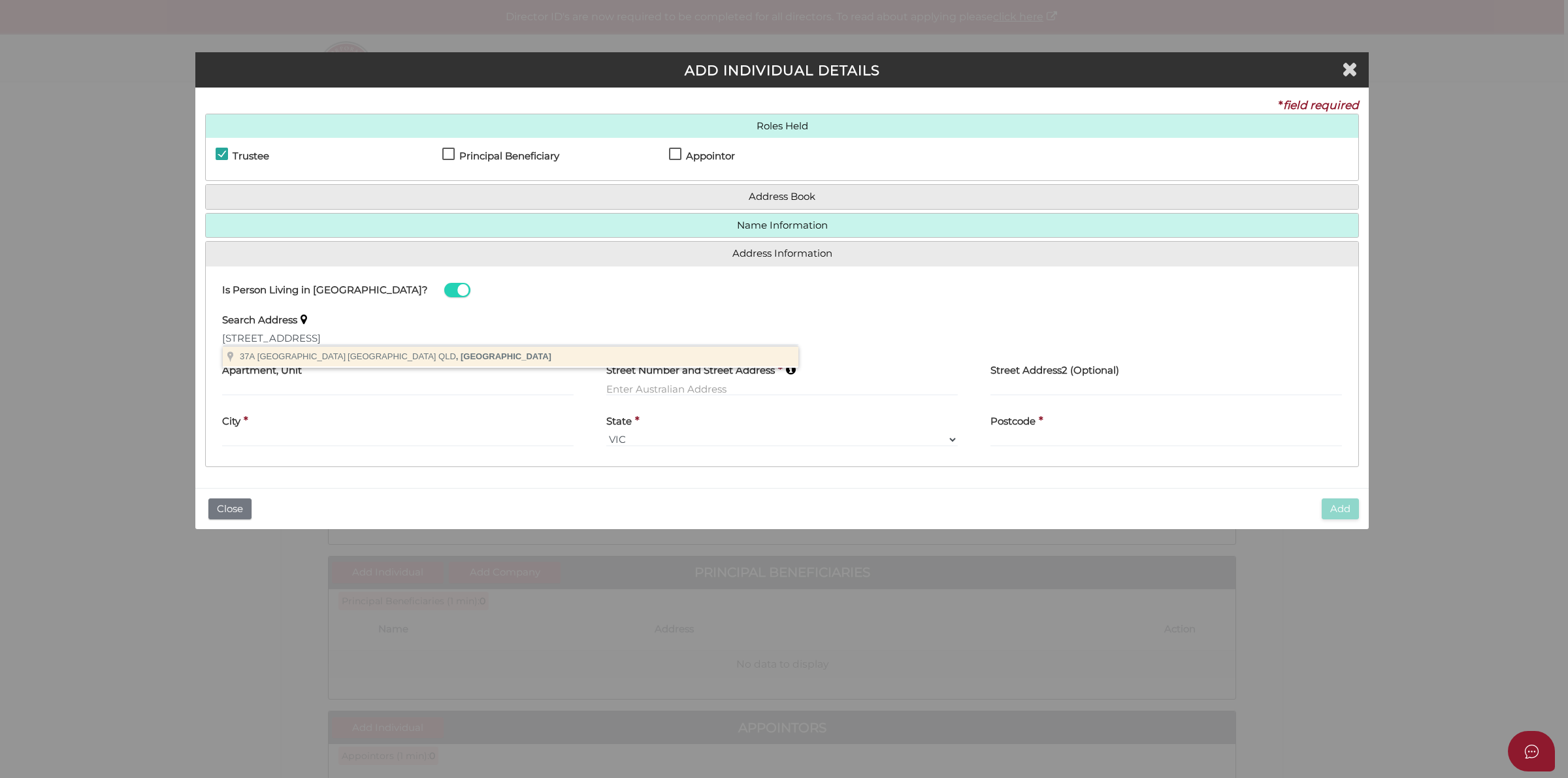
type input "[STREET_ADDRESS]"
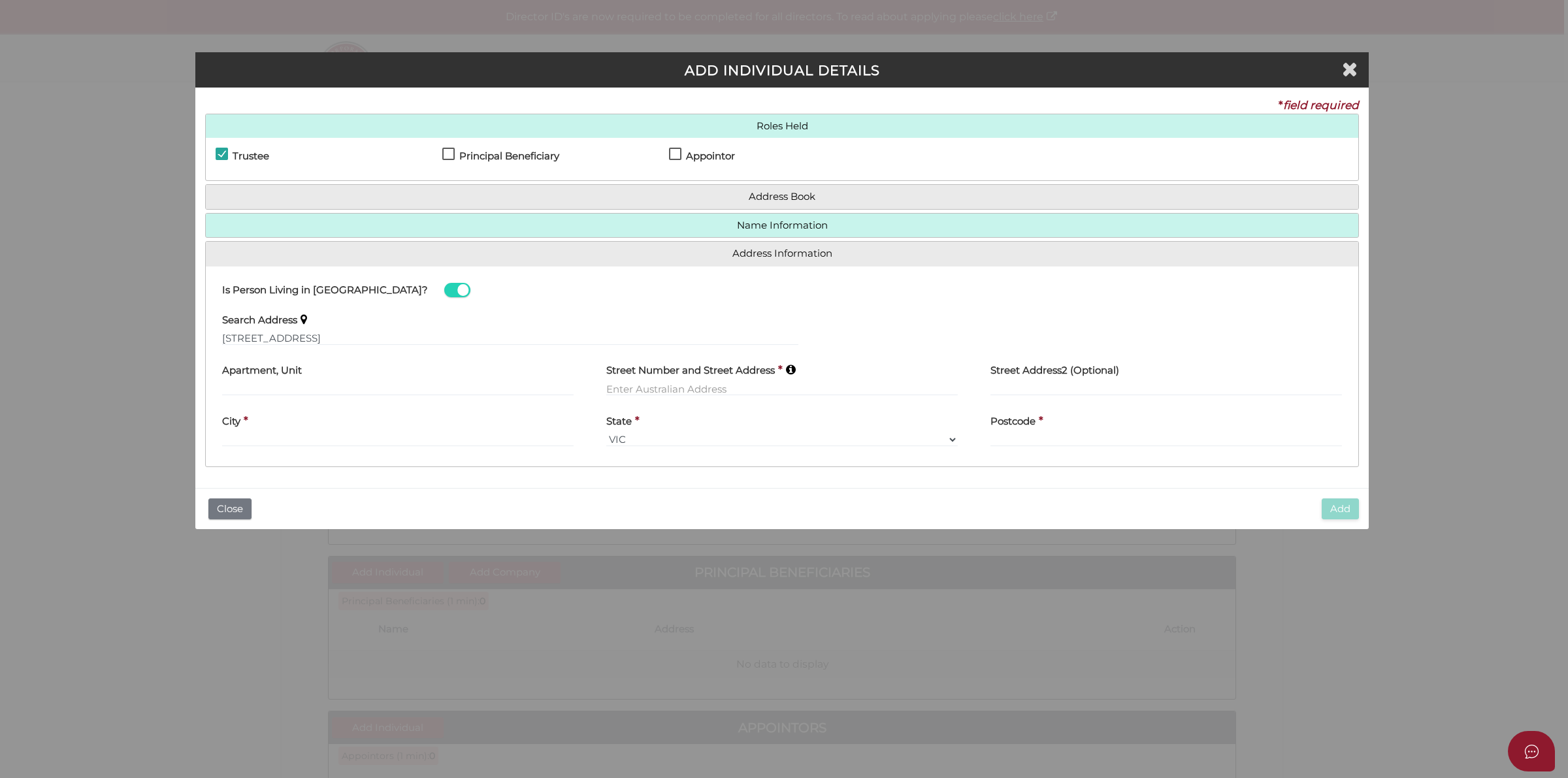
type input "37A Crown Street"
type input "Holland Park West"
select select "QLD"
type input "4121"
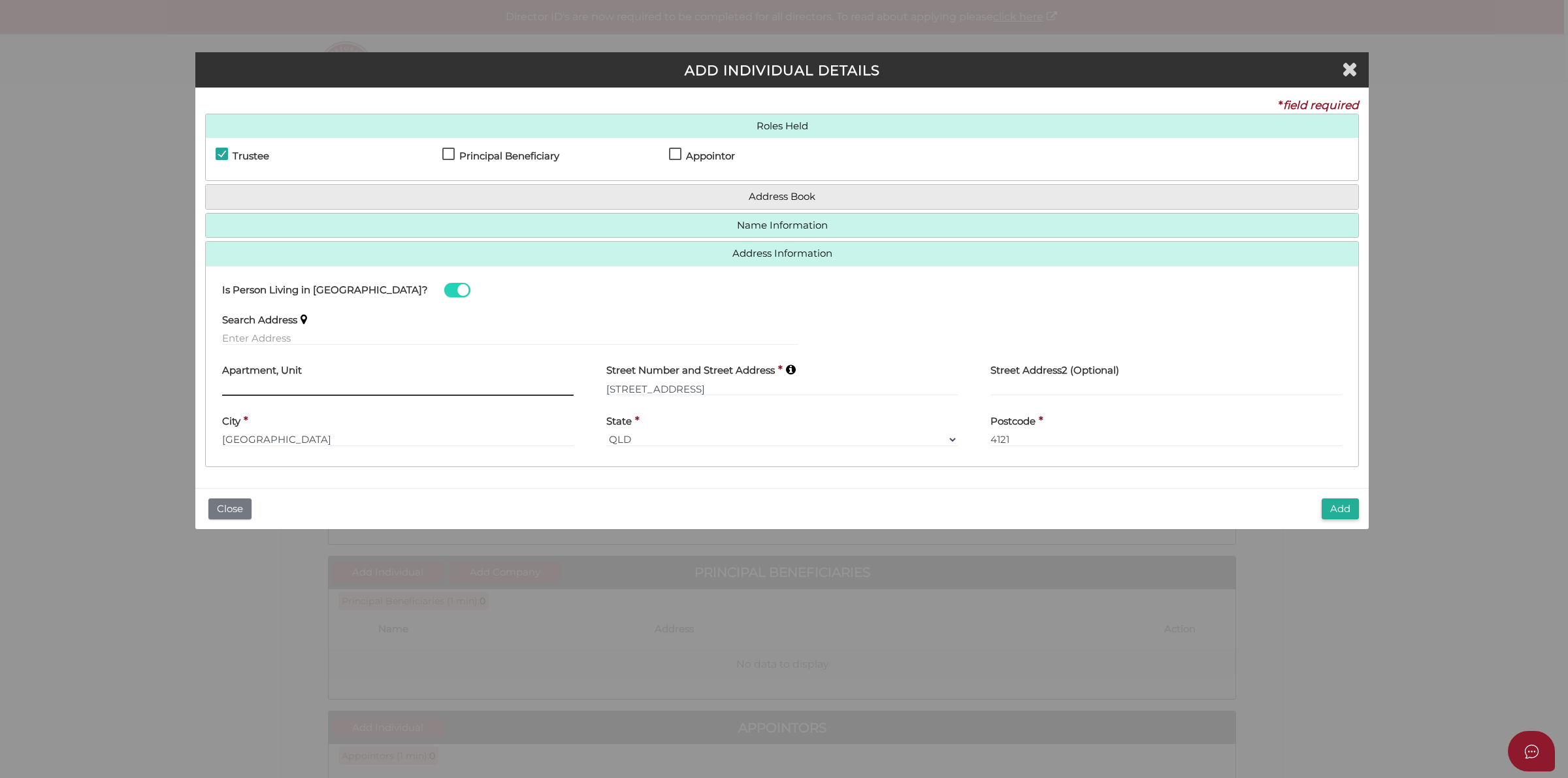
click at [341, 380] on div "Apartment, Unit" at bounding box center [398, 376] width 351 height 41
type input "Unit 4"
drag, startPoint x: 1345, startPoint y: 511, endPoint x: 1359, endPoint y: 516, distance: 14.9
click at [1346, 511] on button "Add" at bounding box center [1340, 508] width 37 height 21
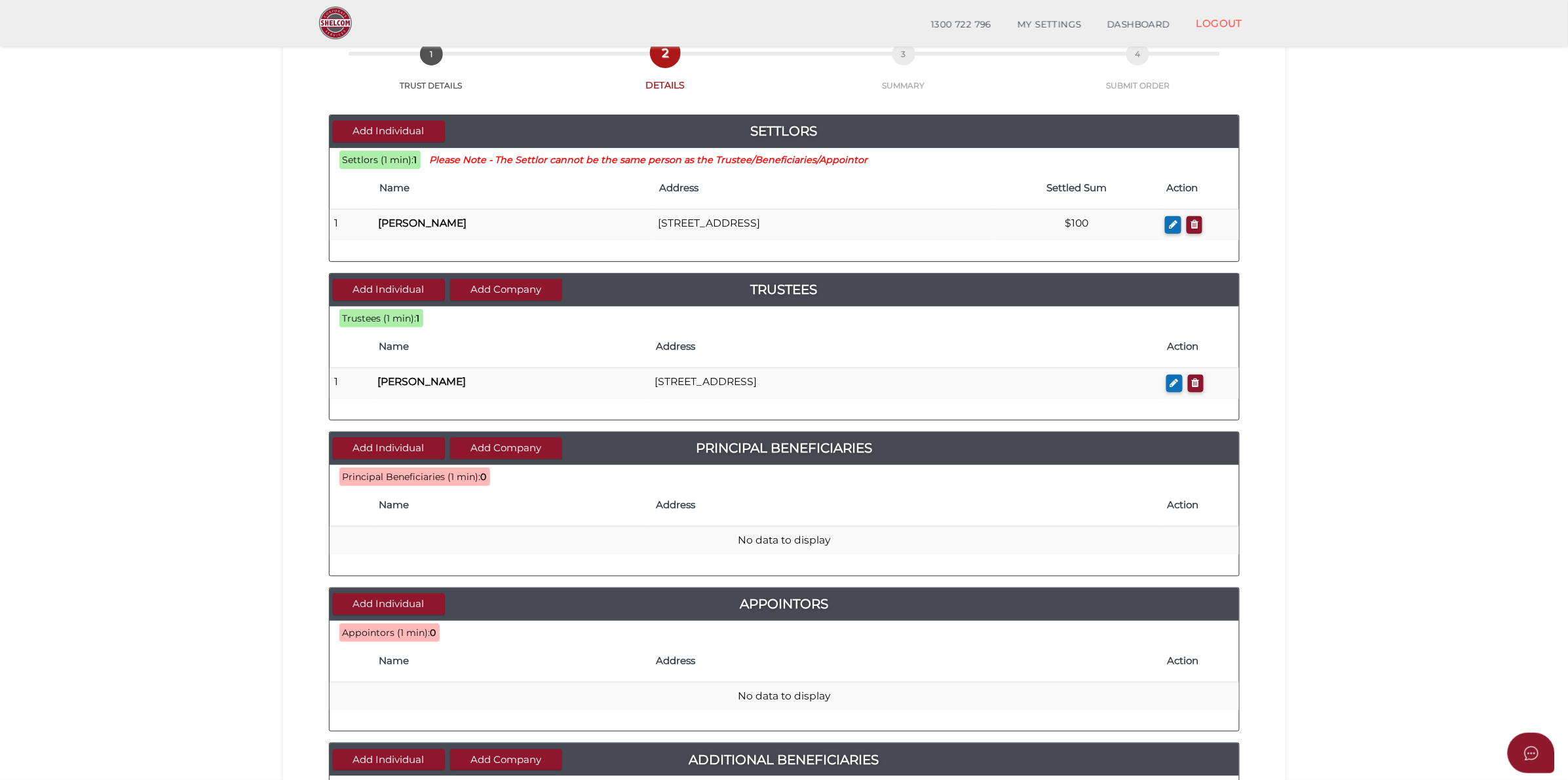
scroll to position [164, 0]
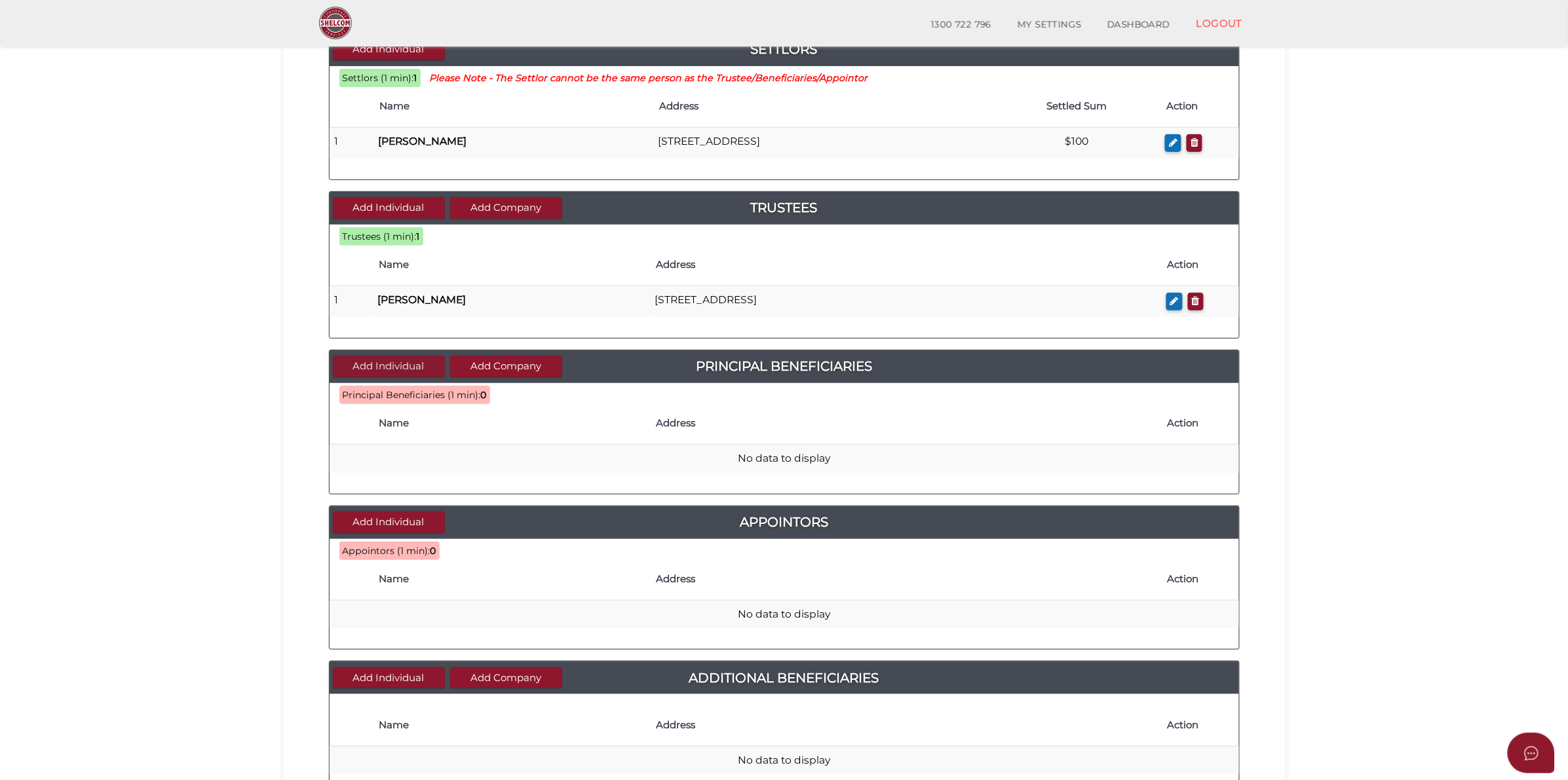
click at [413, 372] on button "Add Individual" at bounding box center [389, 366] width 112 height 21
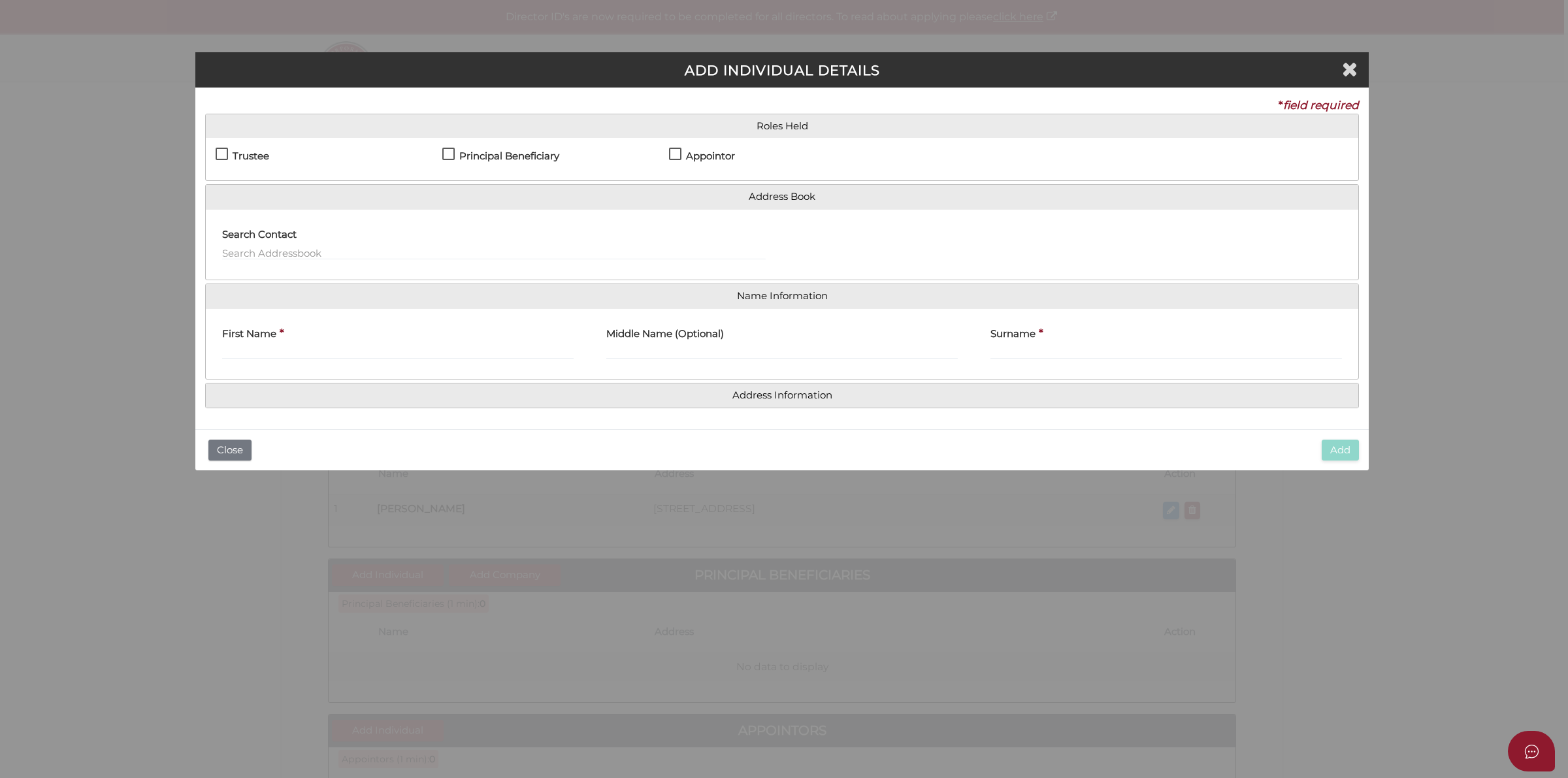
click at [457, 156] on label "Principal Beneficiary" at bounding box center [500, 159] width 117 height 16
checkbox input "true"
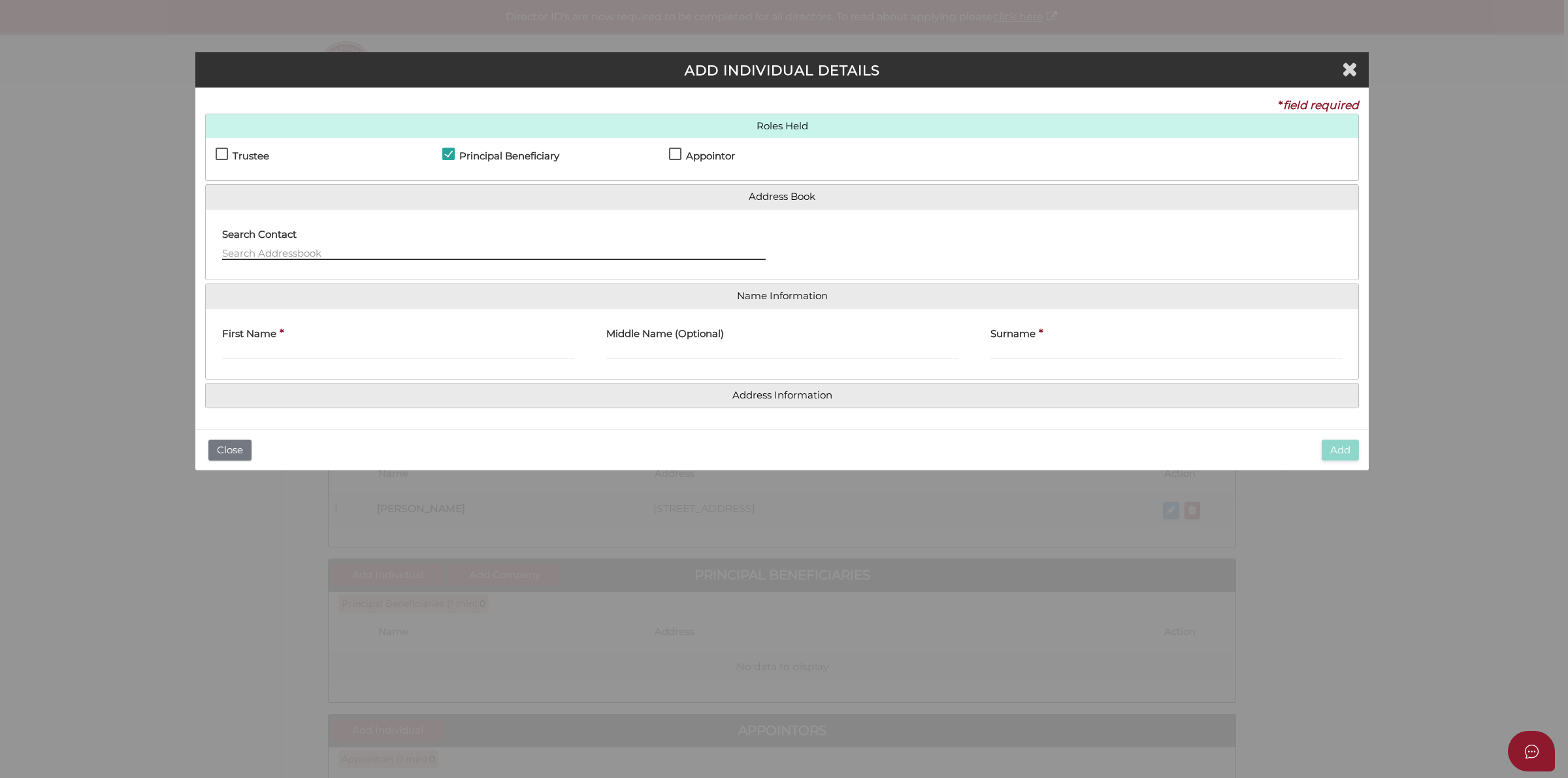
click at [311, 249] on input "text" at bounding box center [494, 253] width 544 height 15
type input "mary lor"
click at [350, 342] on div "First Name *" at bounding box center [398, 339] width 351 height 41
click at [350, 355] on input "First Name" at bounding box center [398, 352] width 351 height 15
type input "Mary"
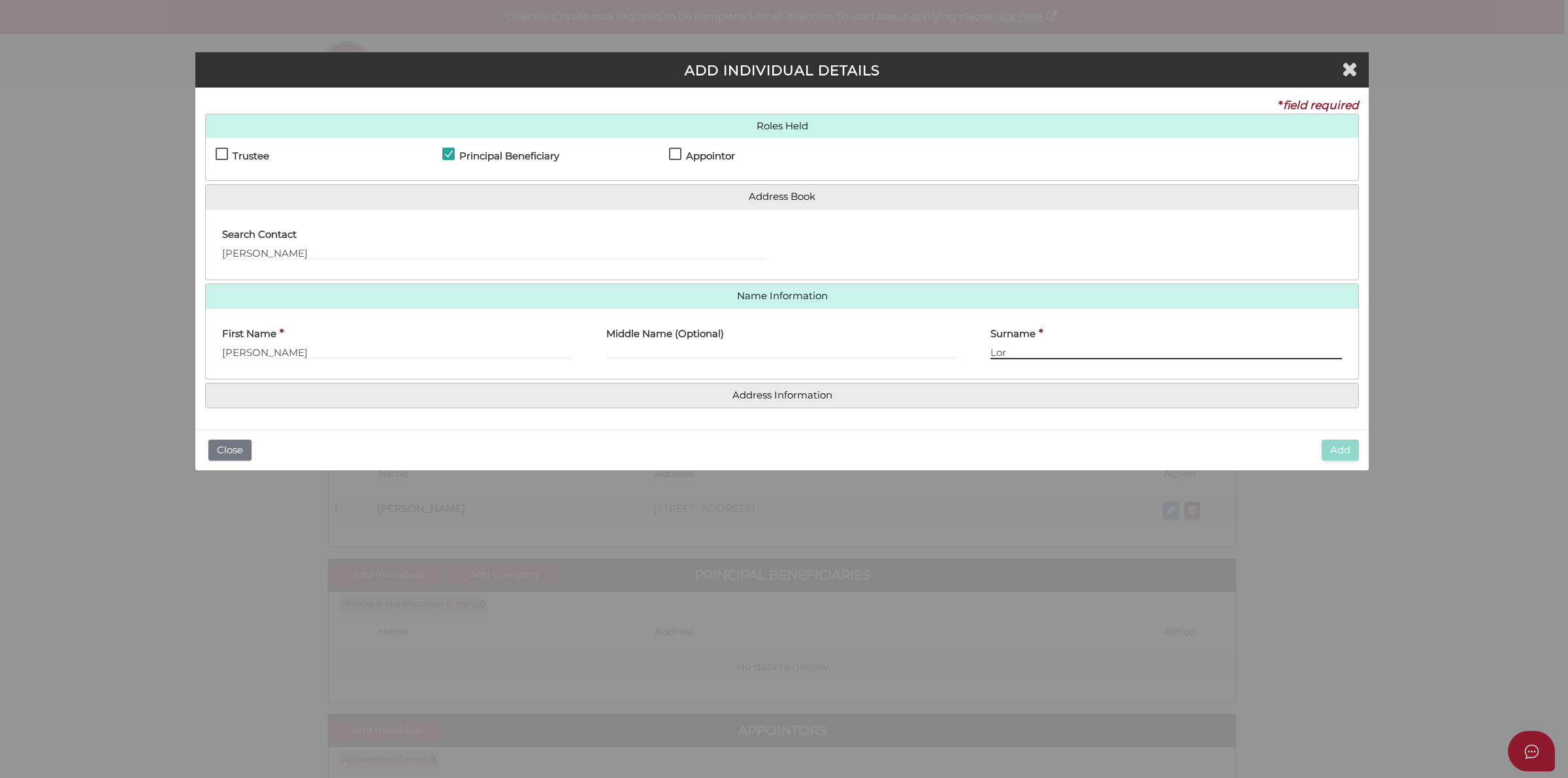
type input "Lor"
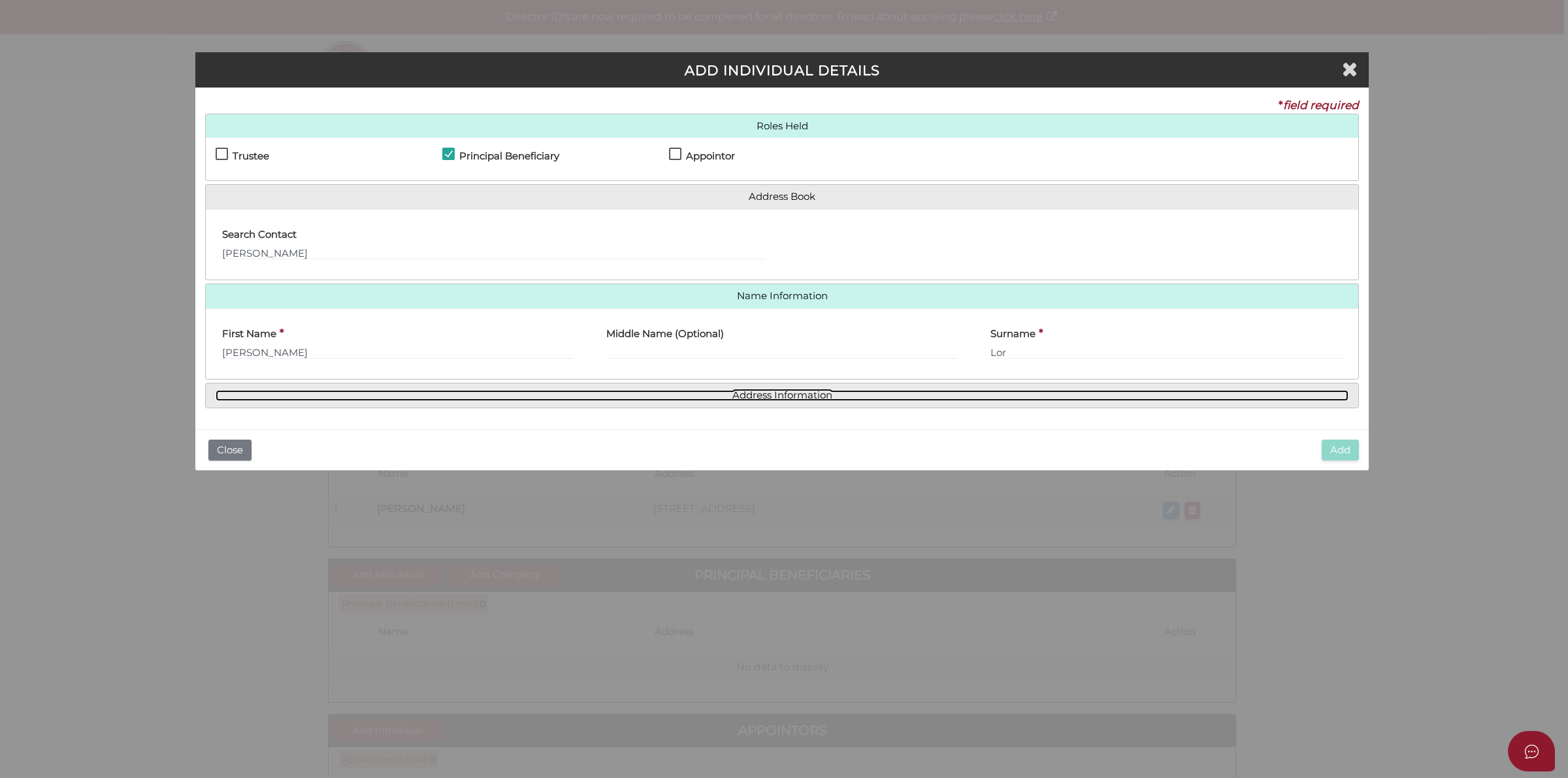
click at [745, 391] on link "Address Information" at bounding box center [782, 395] width 1133 height 11
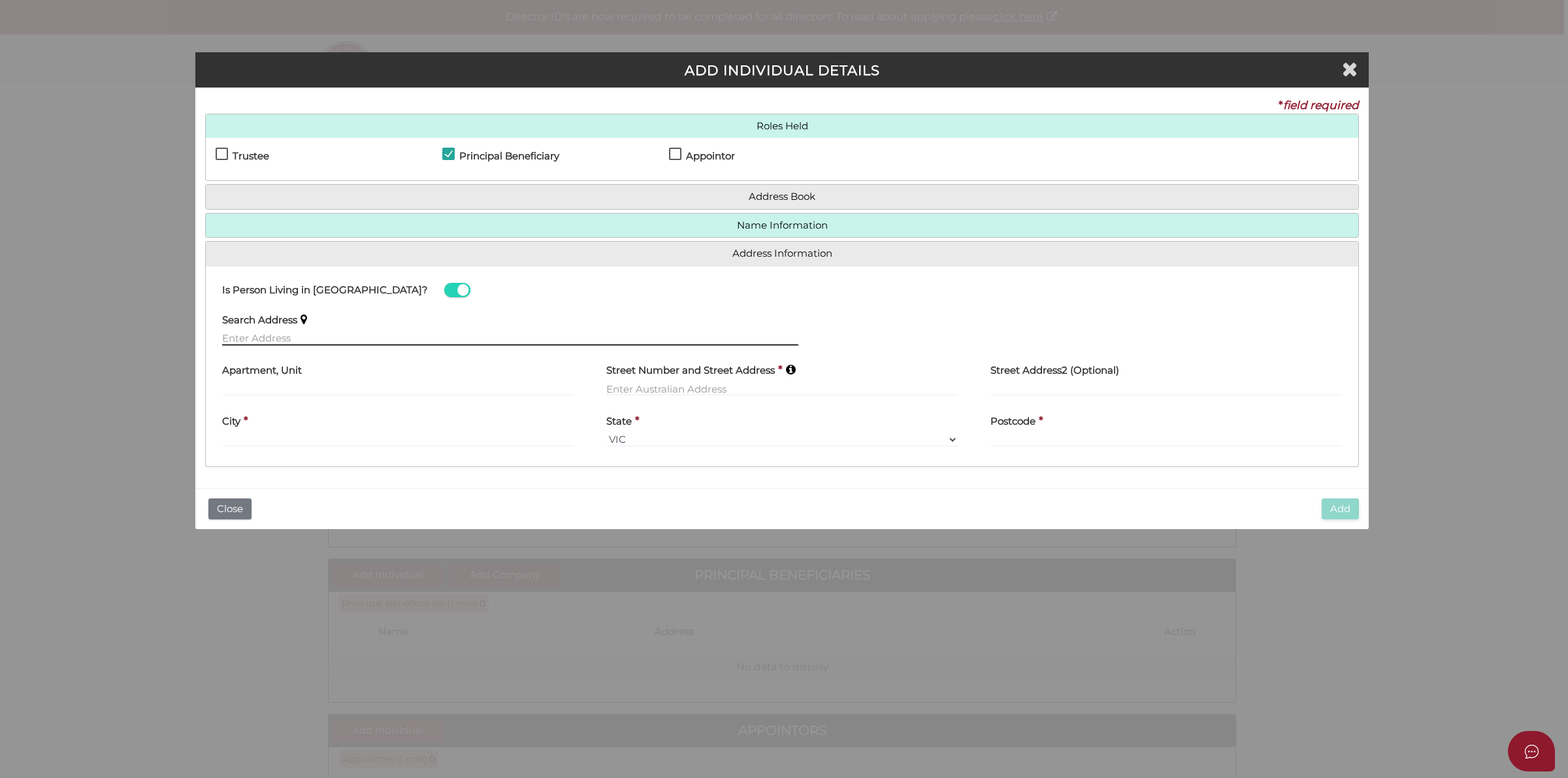
click at [292, 333] on input "text" at bounding box center [510, 339] width 576 height 15
paste input "4/37A Crown Street, HOLLAND PARK WEST, QLD, 421"
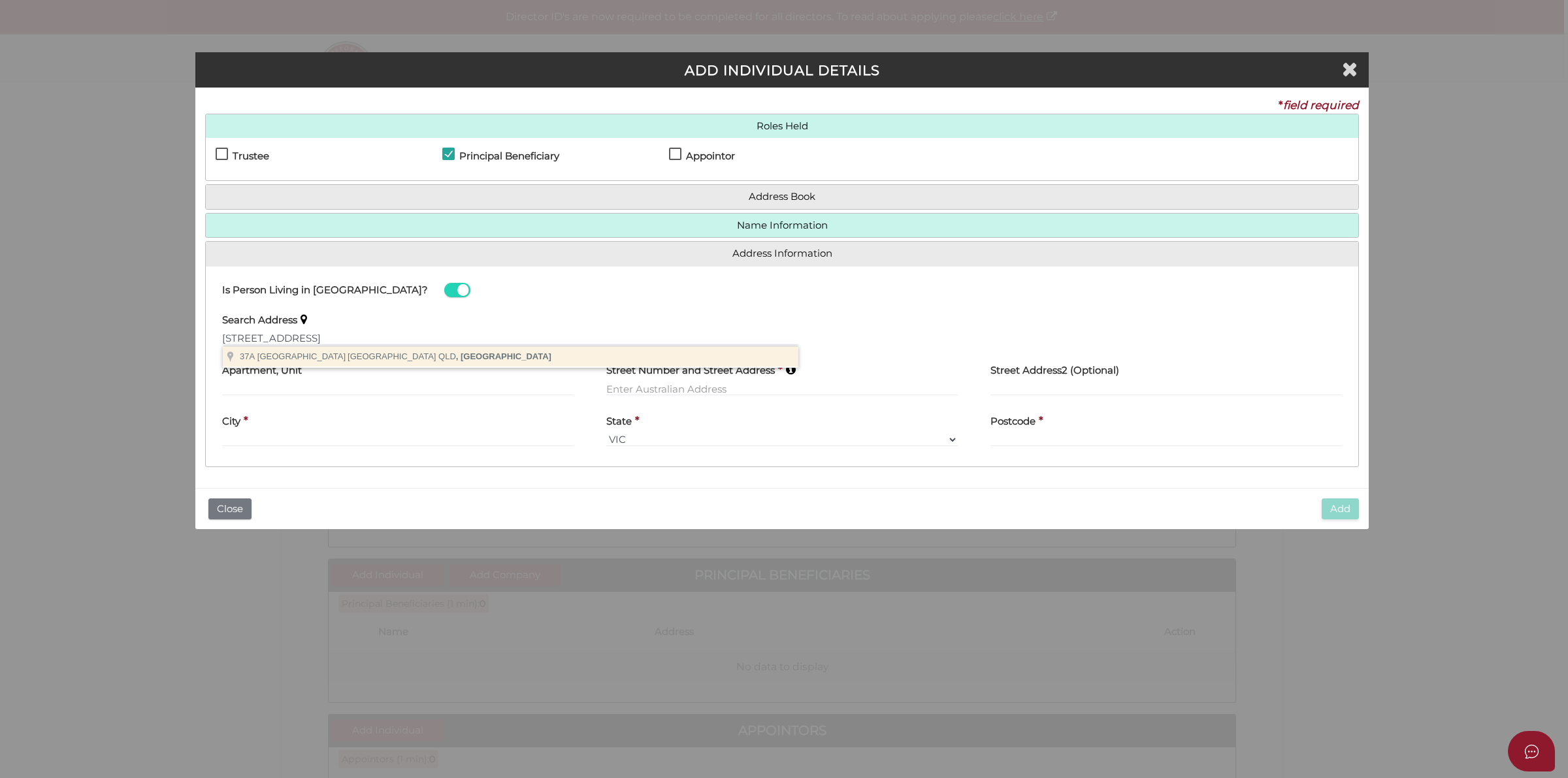
type input "37A Crown Street, Holland Park West QLD, Australia"
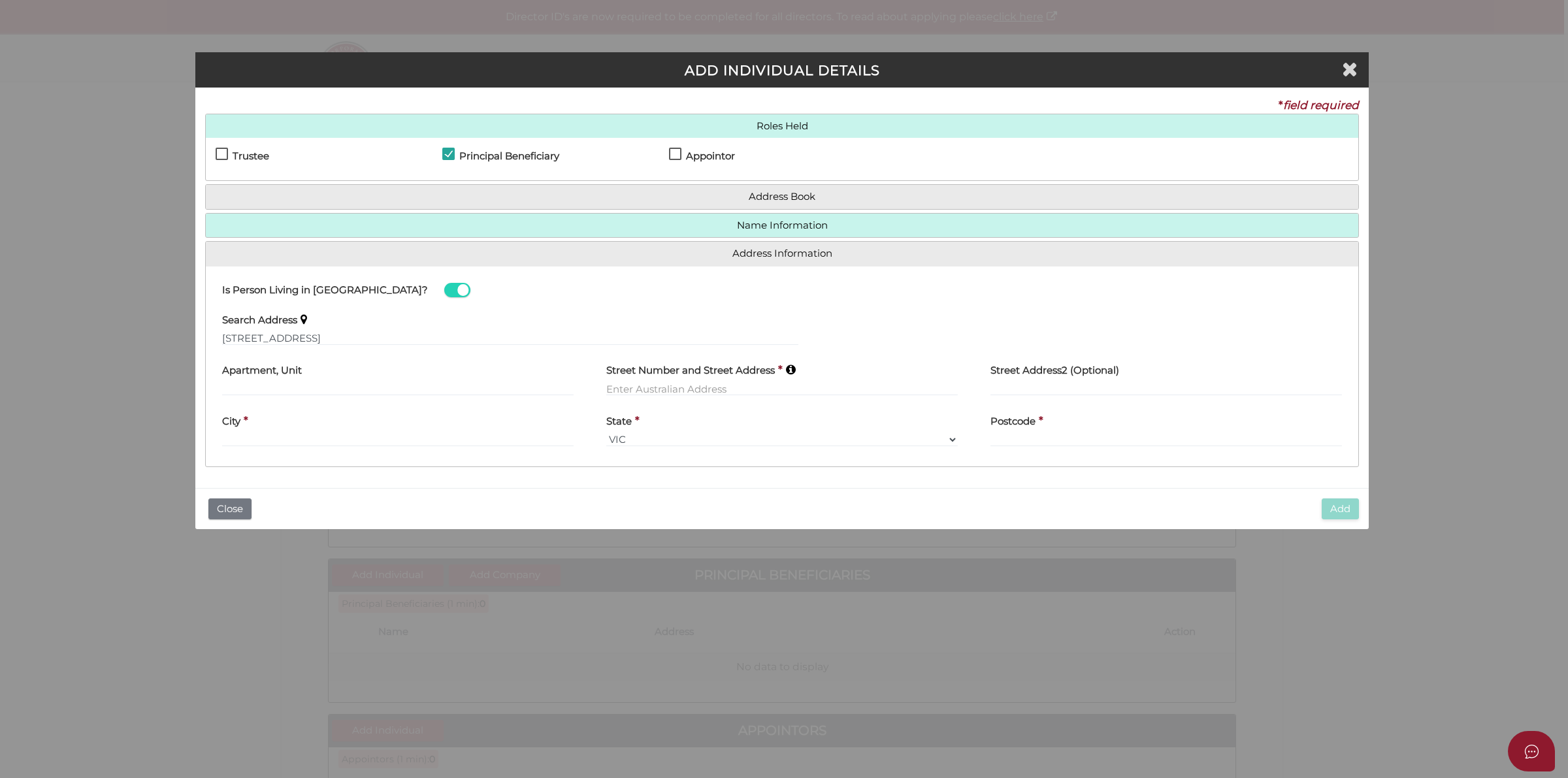
type input "37A Crown Street"
type input "Holland Park West"
select select "QLD"
type input "4121"
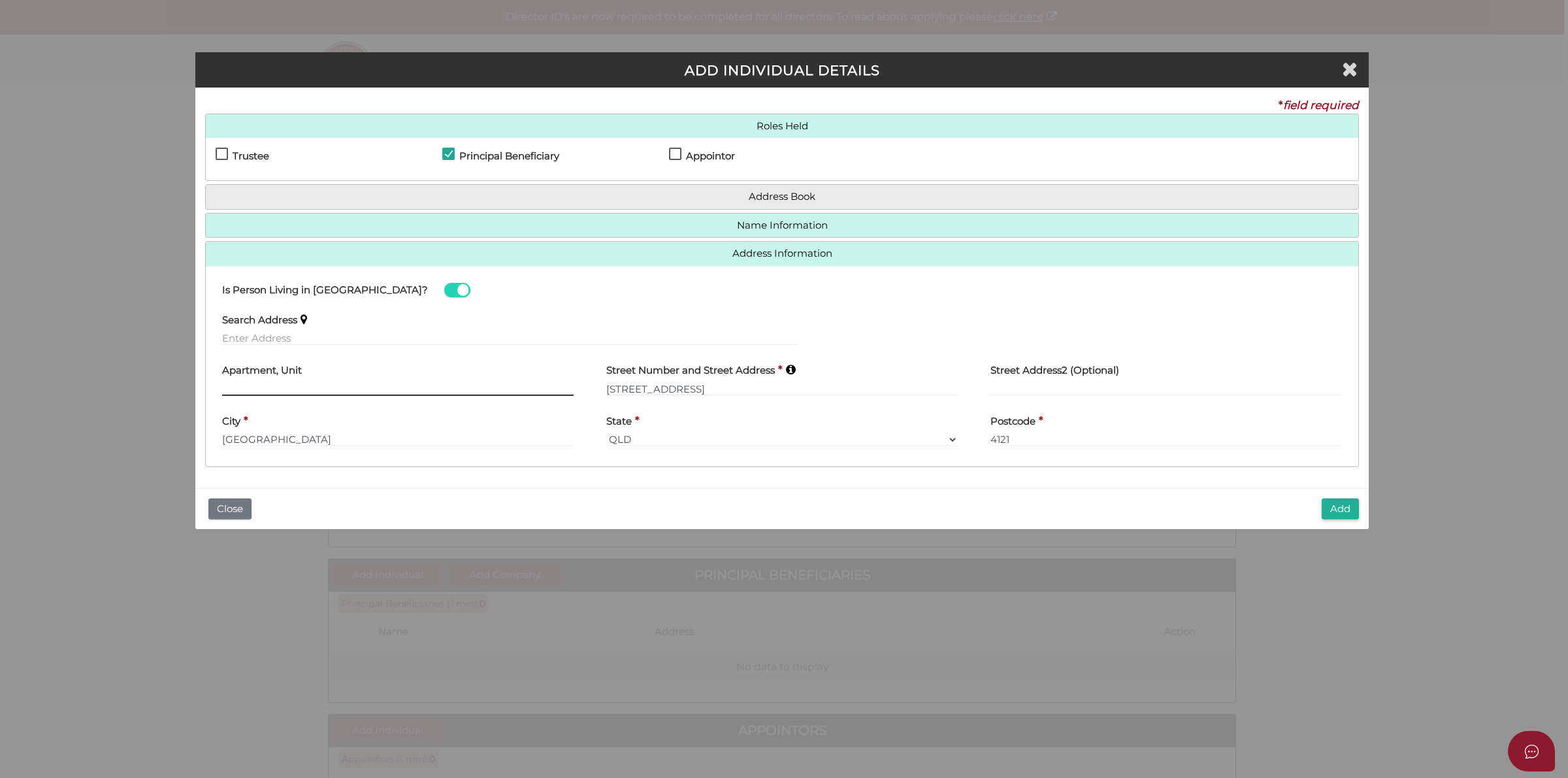
click at [287, 384] on input "text" at bounding box center [398, 389] width 351 height 15
type input "Unit 4"
click at [1352, 508] on button "Add" at bounding box center [1340, 508] width 37 height 21
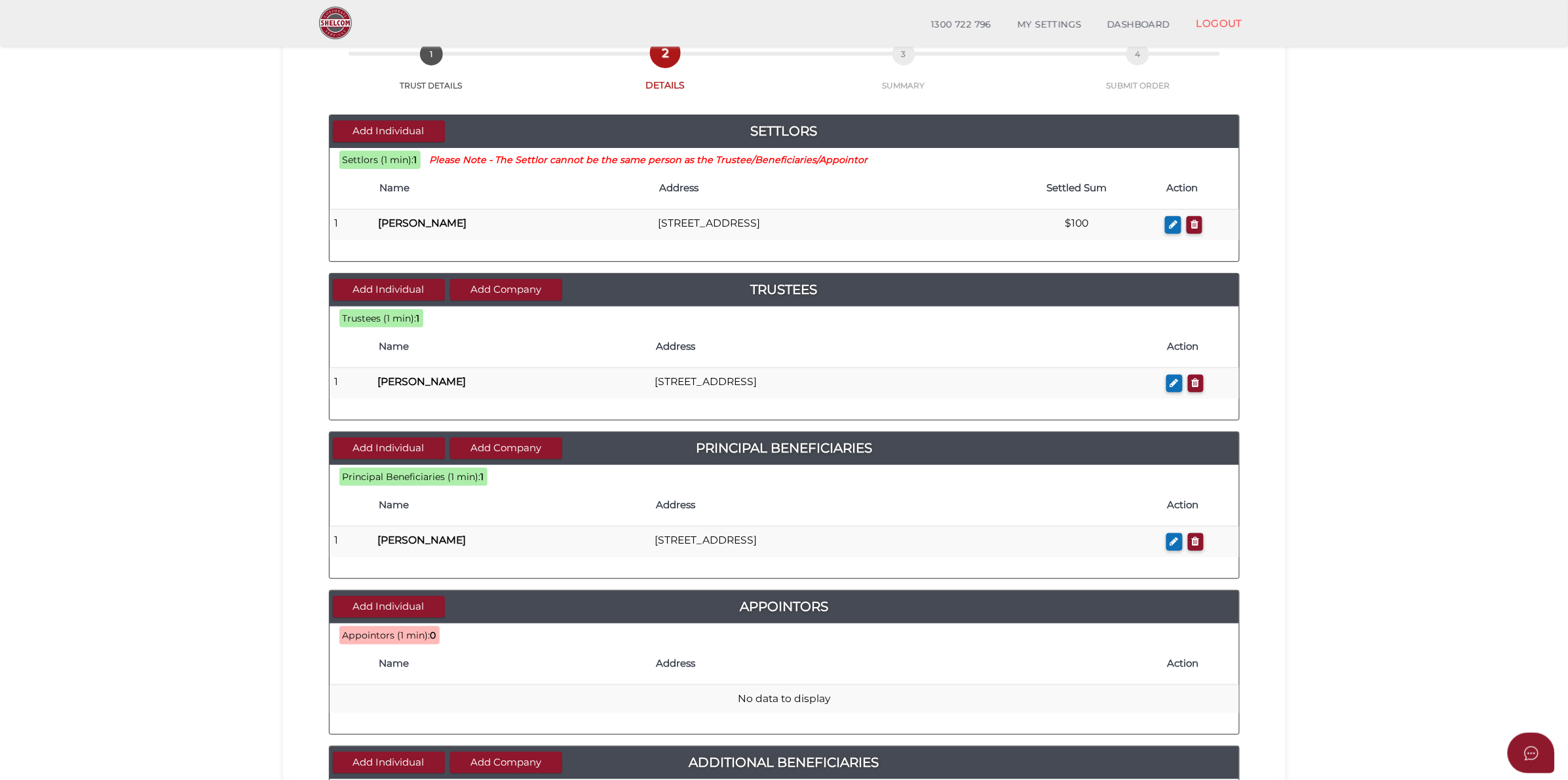
scroll to position [164, 0]
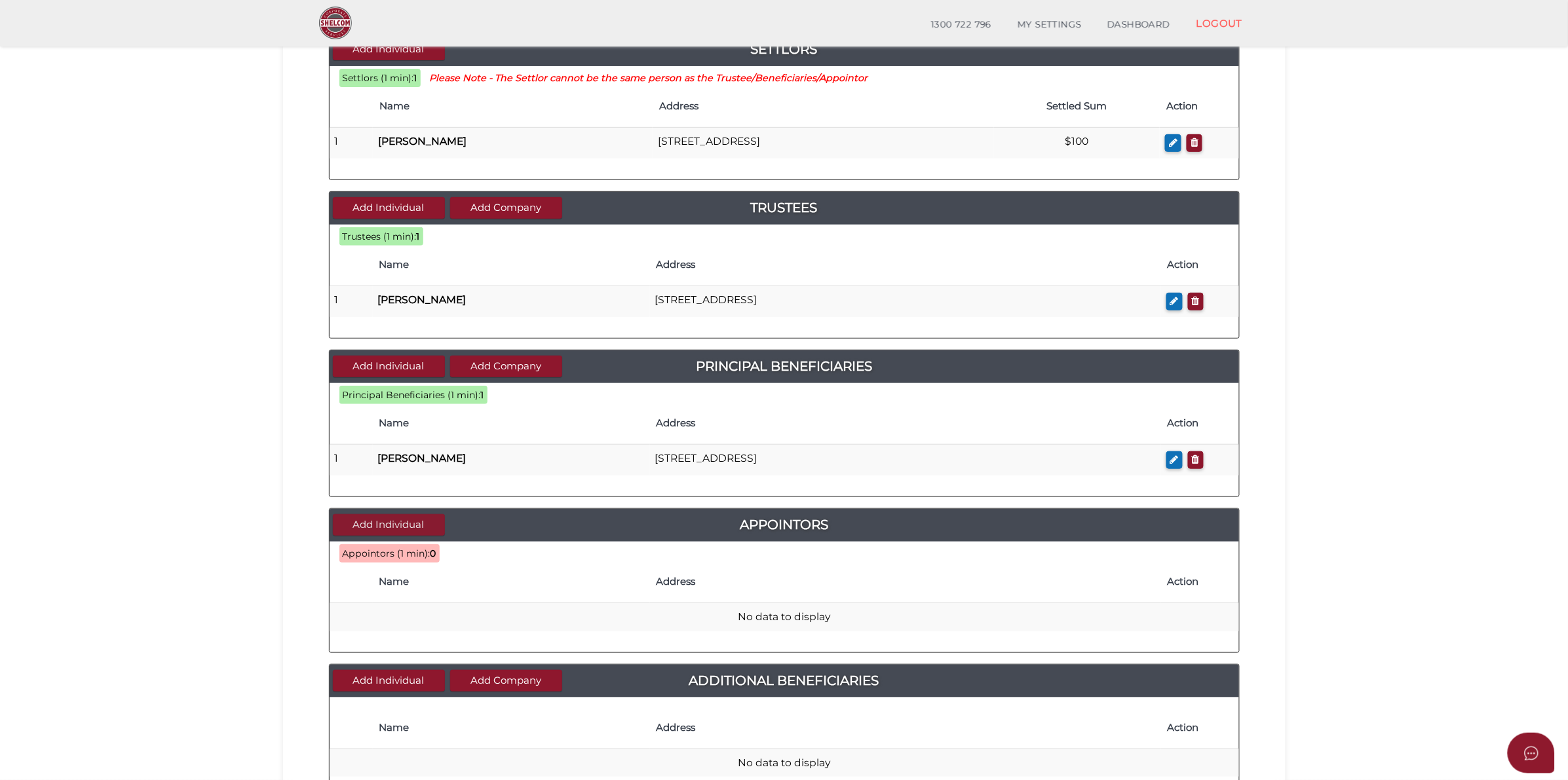
click at [382, 525] on button "Add Individual" at bounding box center [389, 524] width 112 height 21
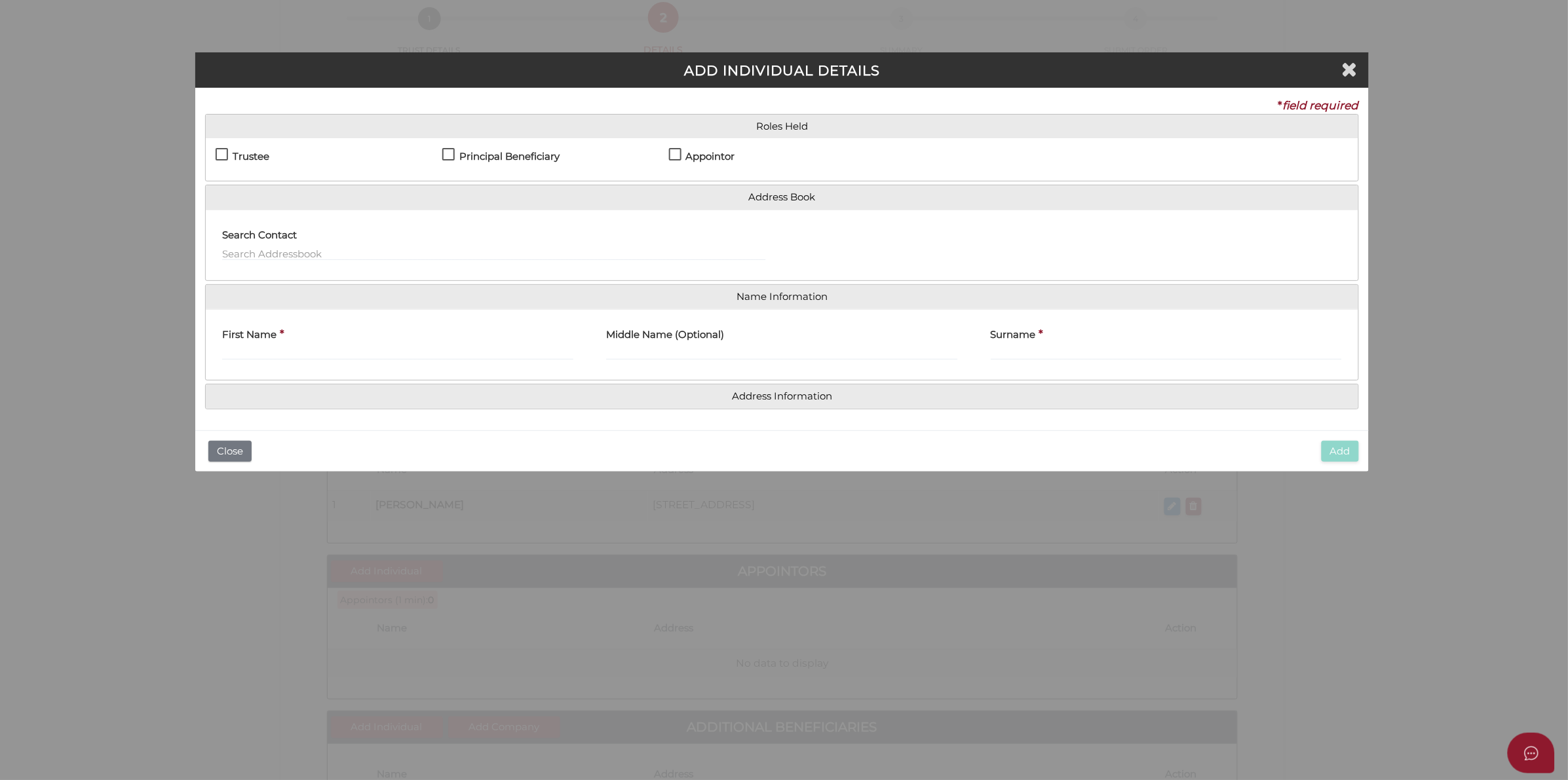
scroll to position [0, 0]
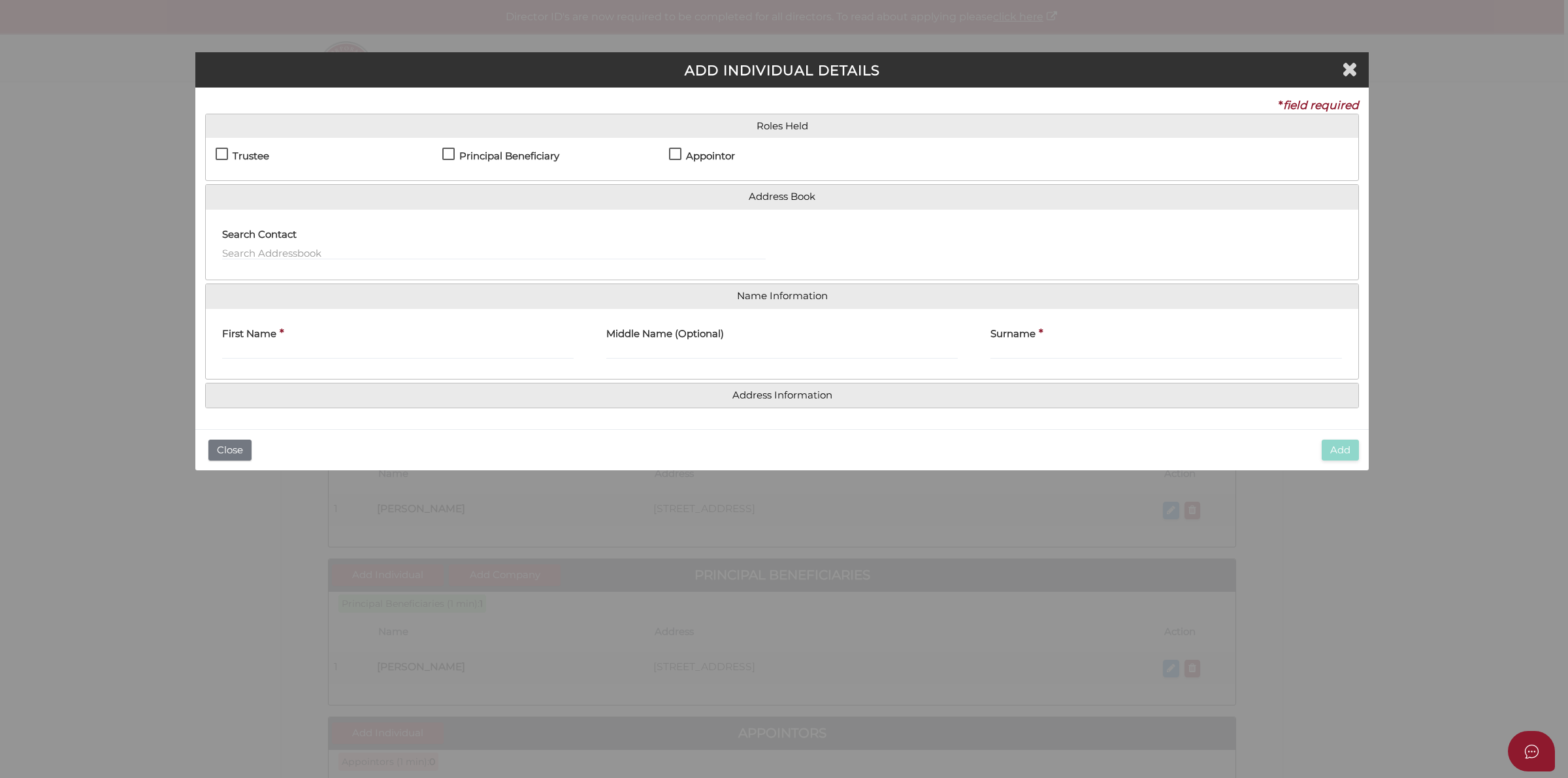
click at [677, 151] on label "Appointor" at bounding box center [702, 159] width 66 height 16
checkbox input "true"
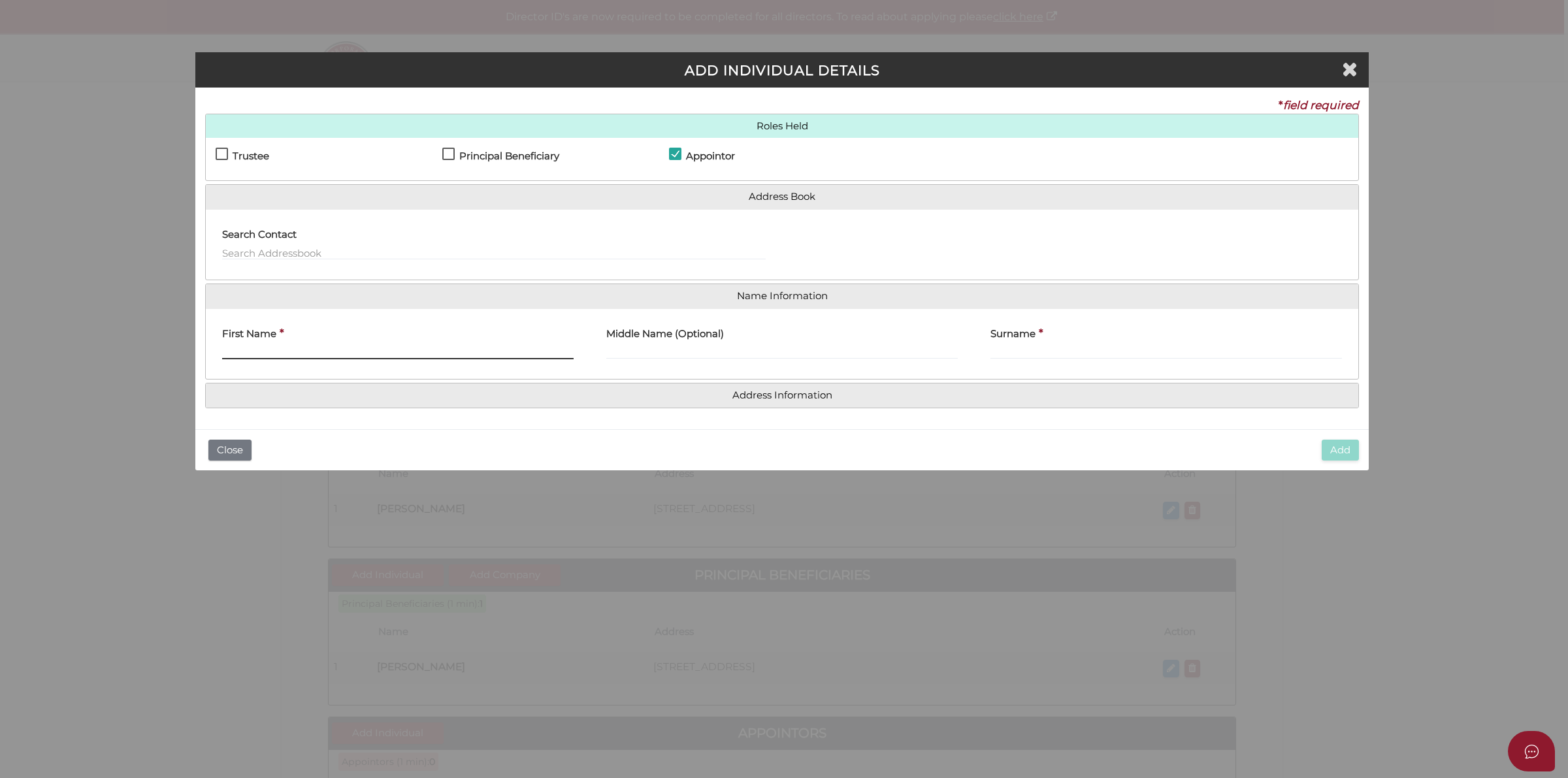
click at [354, 347] on input "First Name" at bounding box center [398, 352] width 351 height 15
type input "Mary"
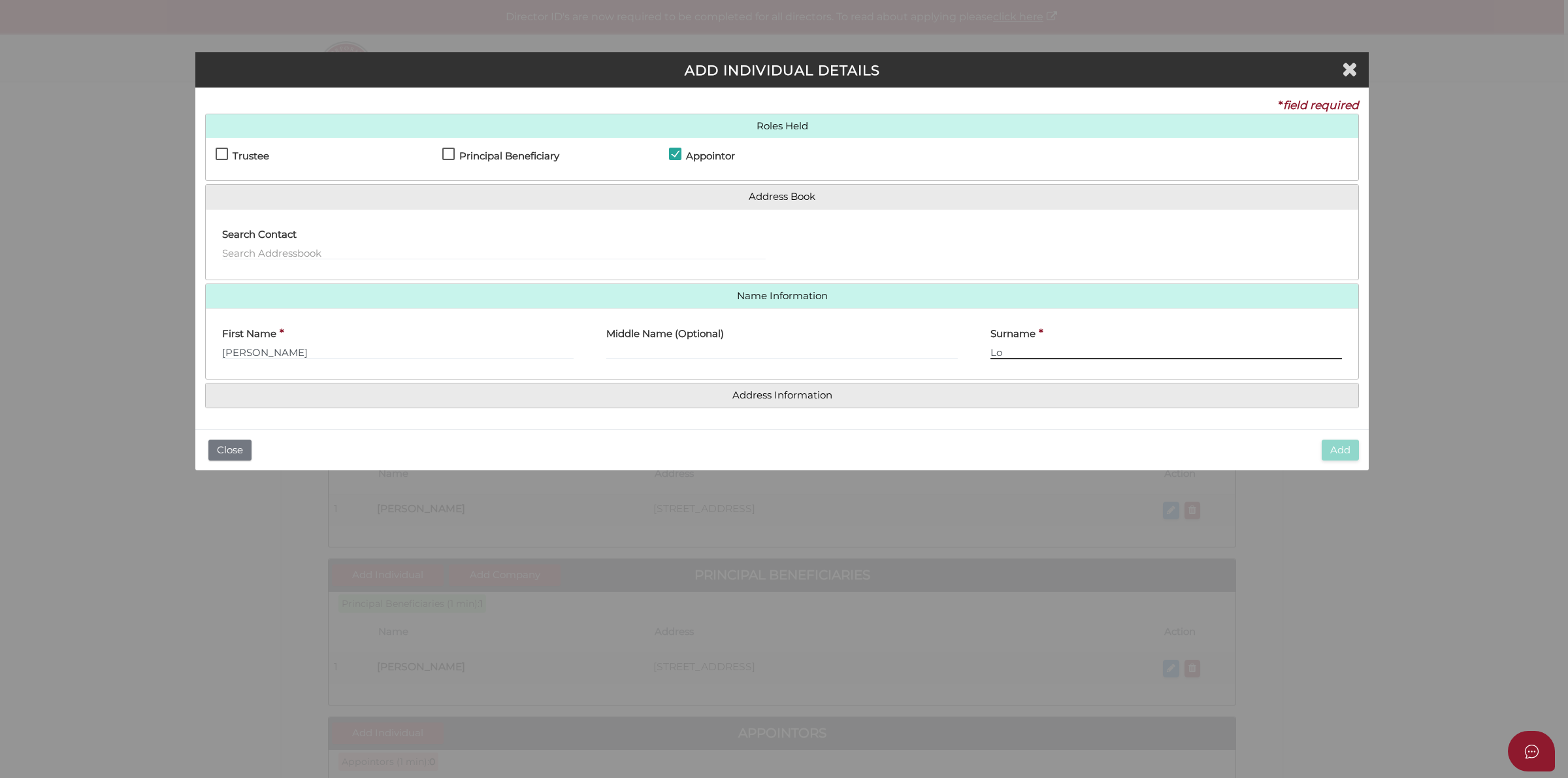
type input "Lo"
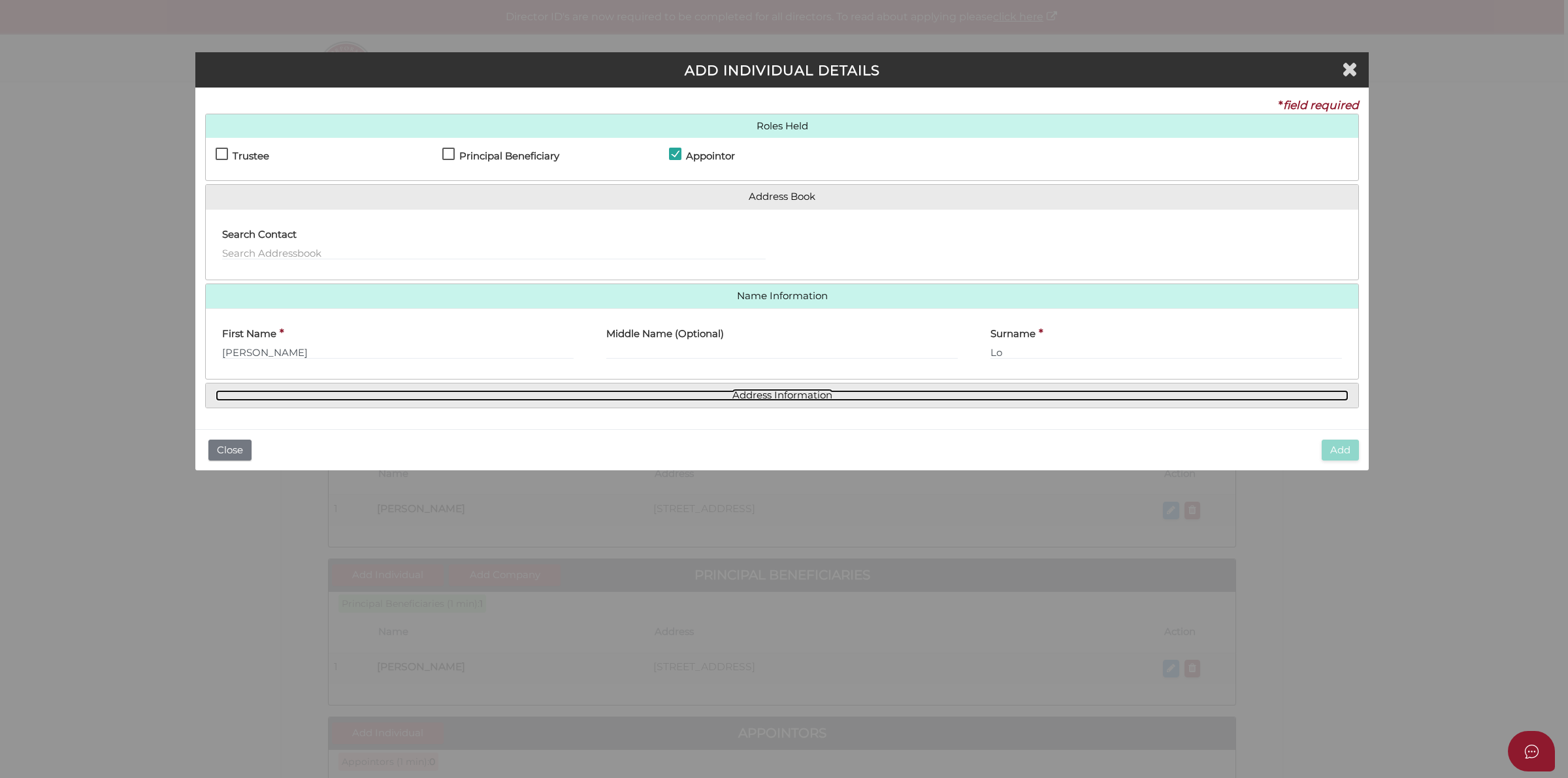
click at [766, 397] on link "Address Information" at bounding box center [782, 395] width 1133 height 11
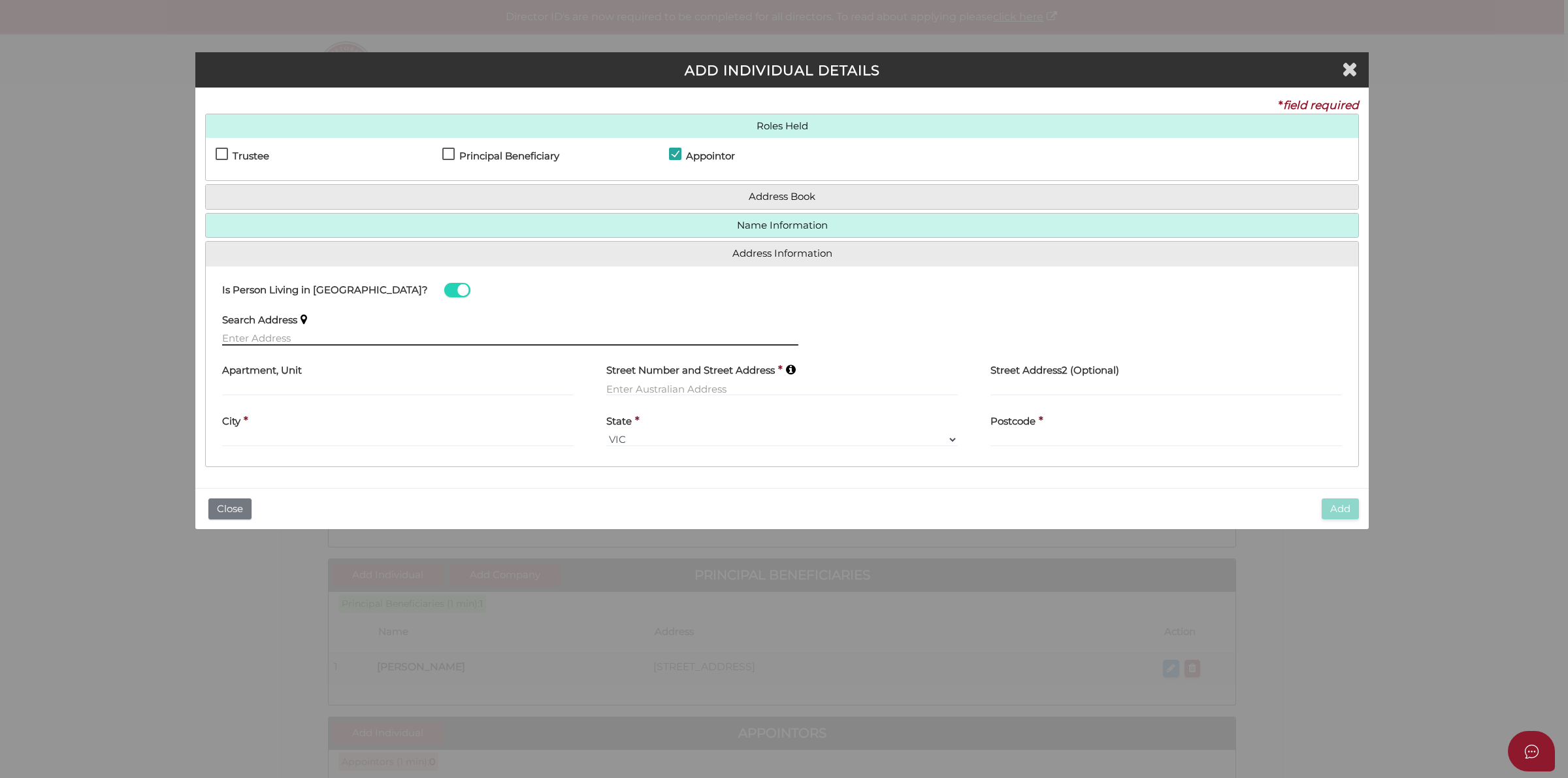
click at [292, 332] on input "text" at bounding box center [510, 339] width 576 height 15
paste input "4/37A Crown Street, HOLLAND PARK WEST, QLD, 421"
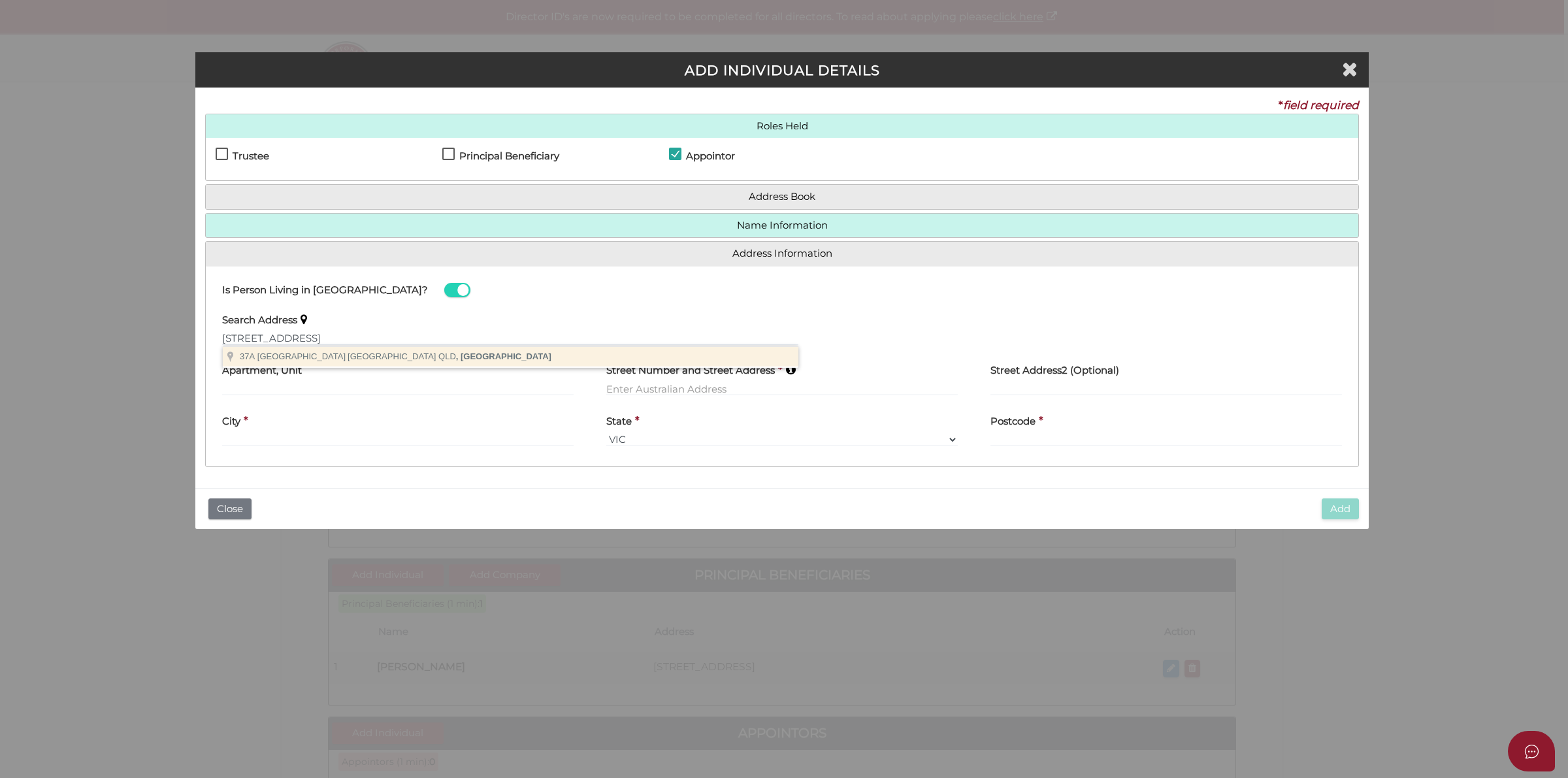
type input "37A Crown Street, Holland Park West QLD, Australia"
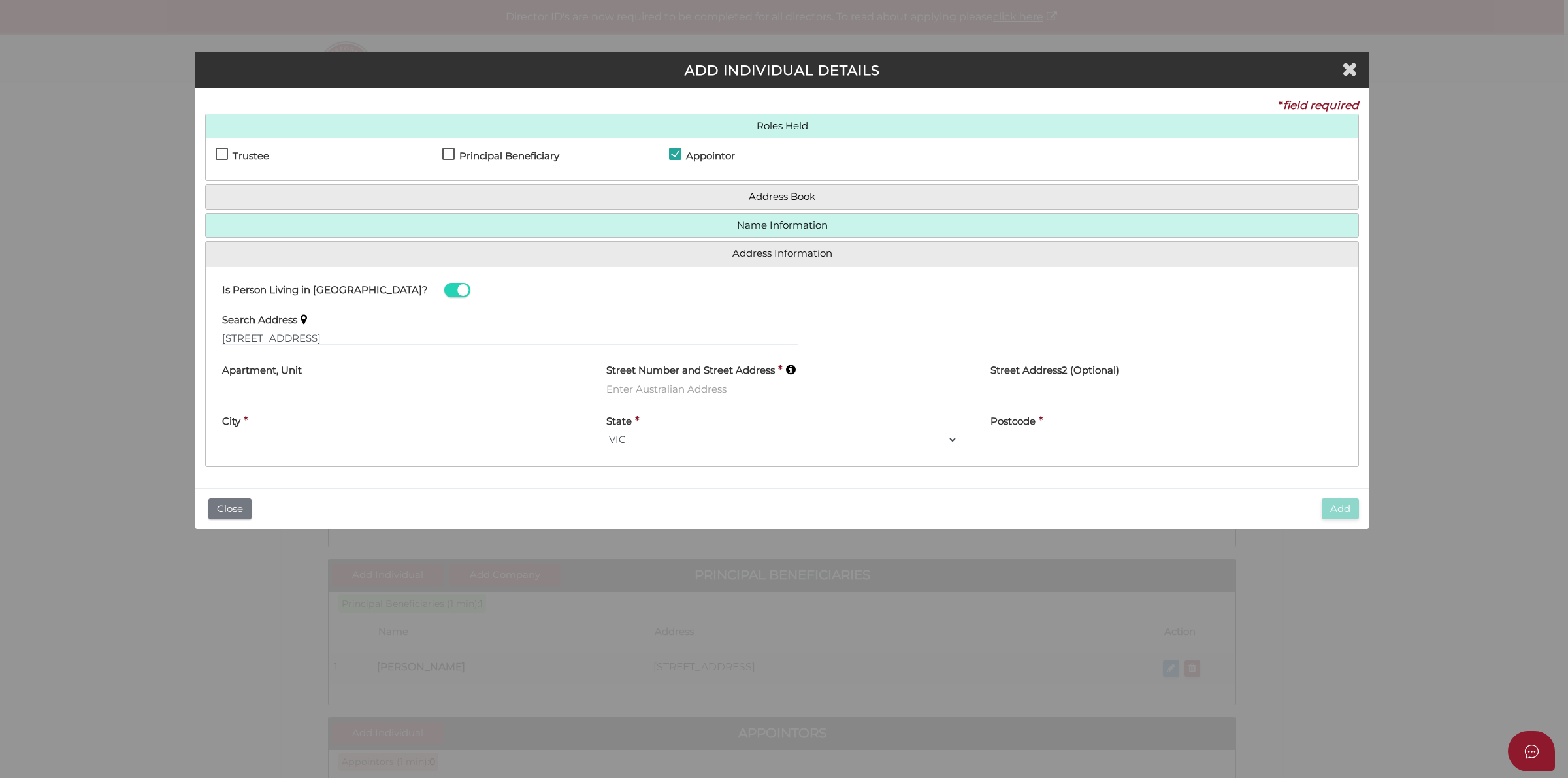
type input "37A Crown Street"
type input "Holland Park West"
select select "QLD"
type input "4121"
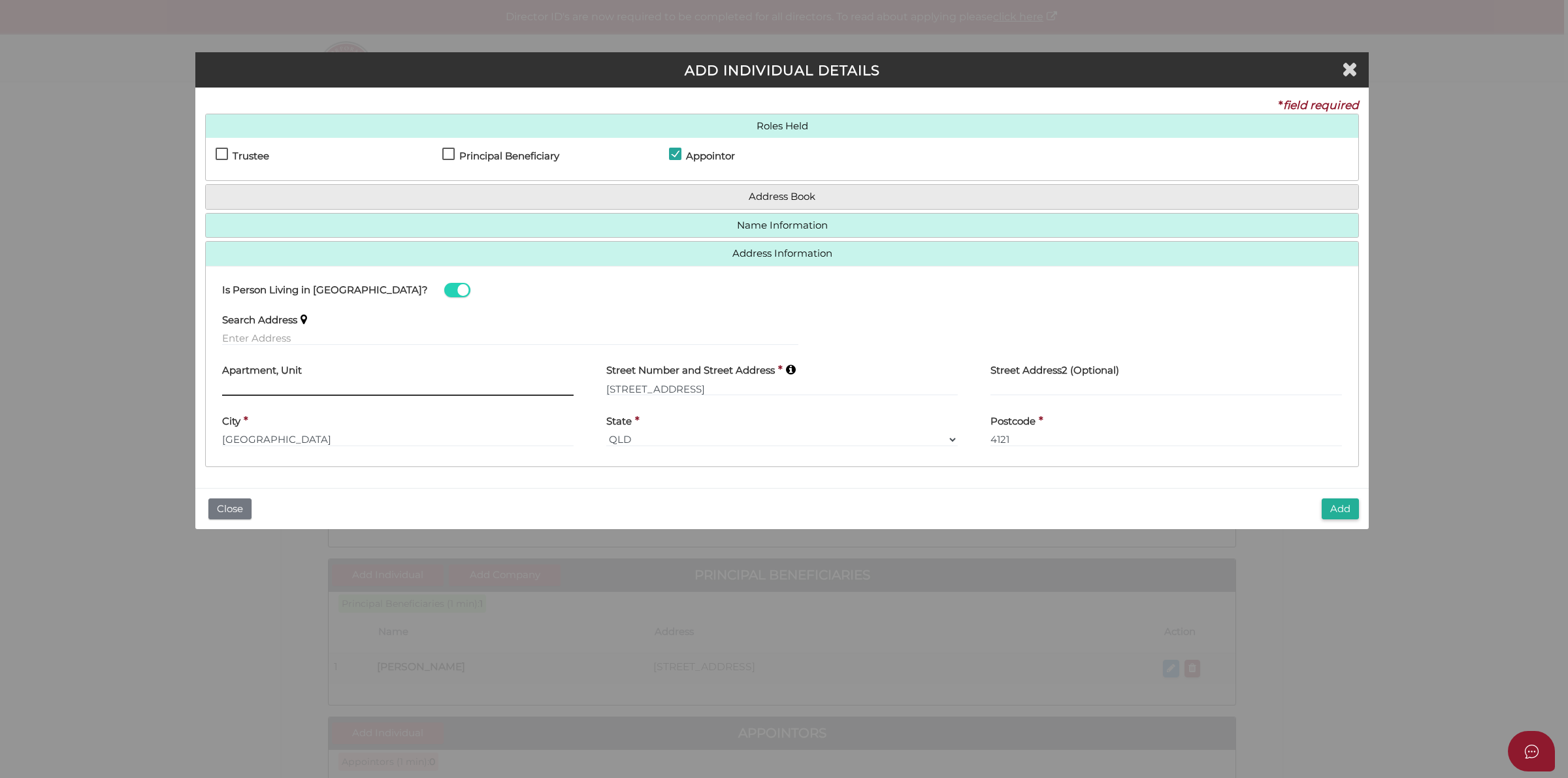
click at [367, 389] on input "text" at bounding box center [398, 389] width 351 height 15
type input "Unit 4"
drag, startPoint x: 1331, startPoint y: 511, endPoint x: 1358, endPoint y: 508, distance: 27.2
click at [1334, 510] on button "Add" at bounding box center [1340, 508] width 37 height 21
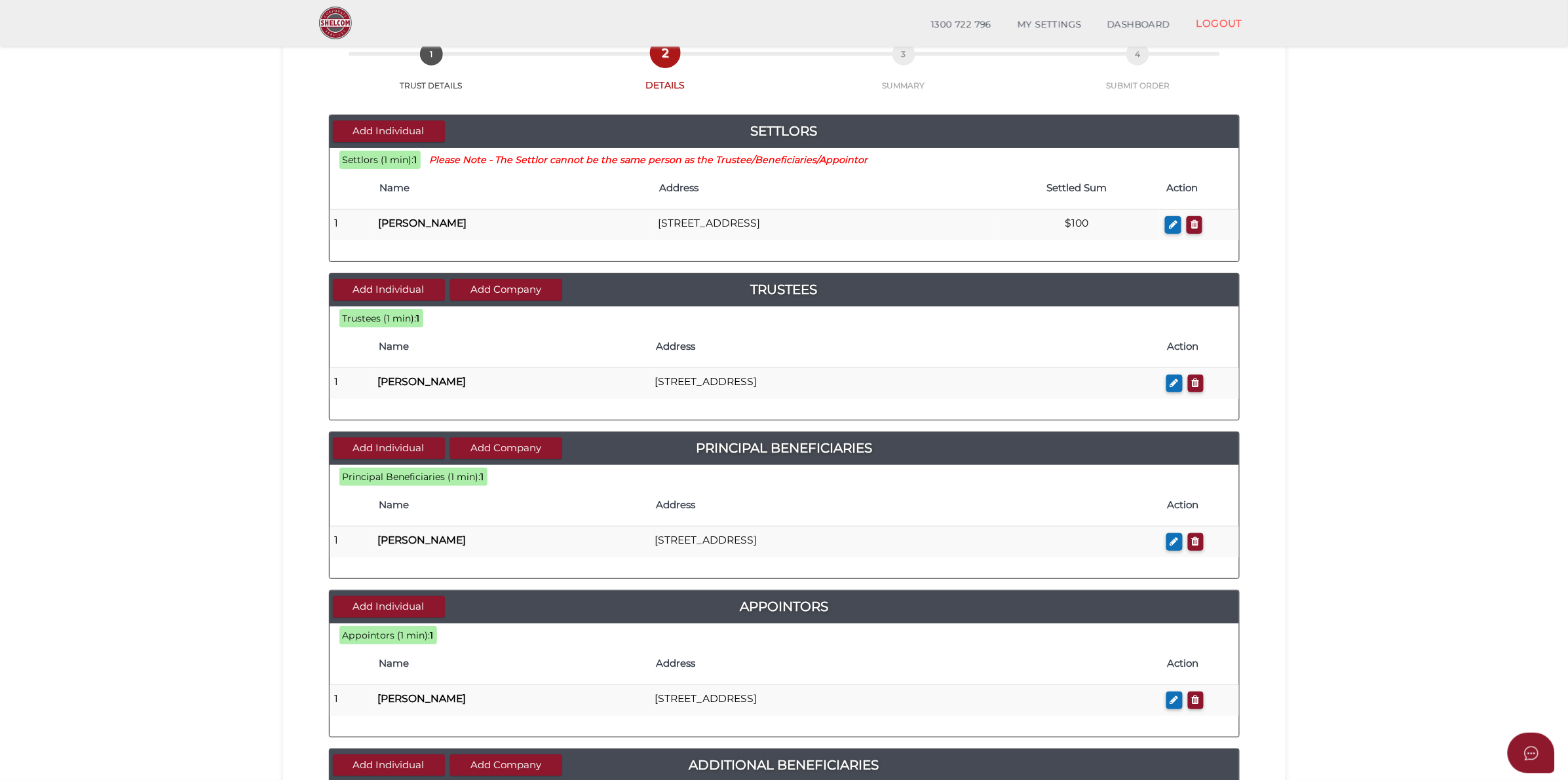
scroll to position [345, 0]
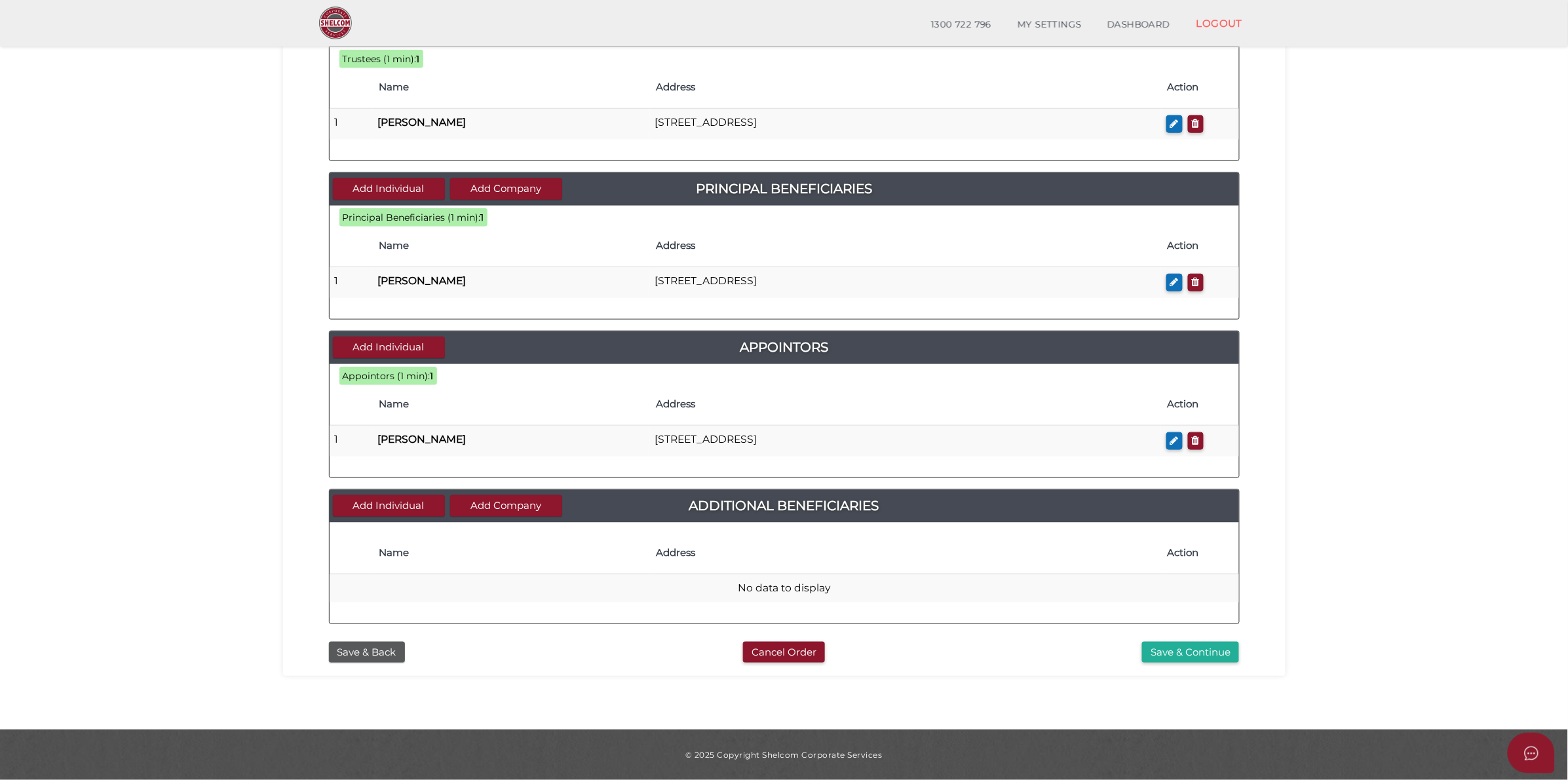
click at [1224, 648] on button "Save & Continue" at bounding box center [1191, 652] width 97 height 21
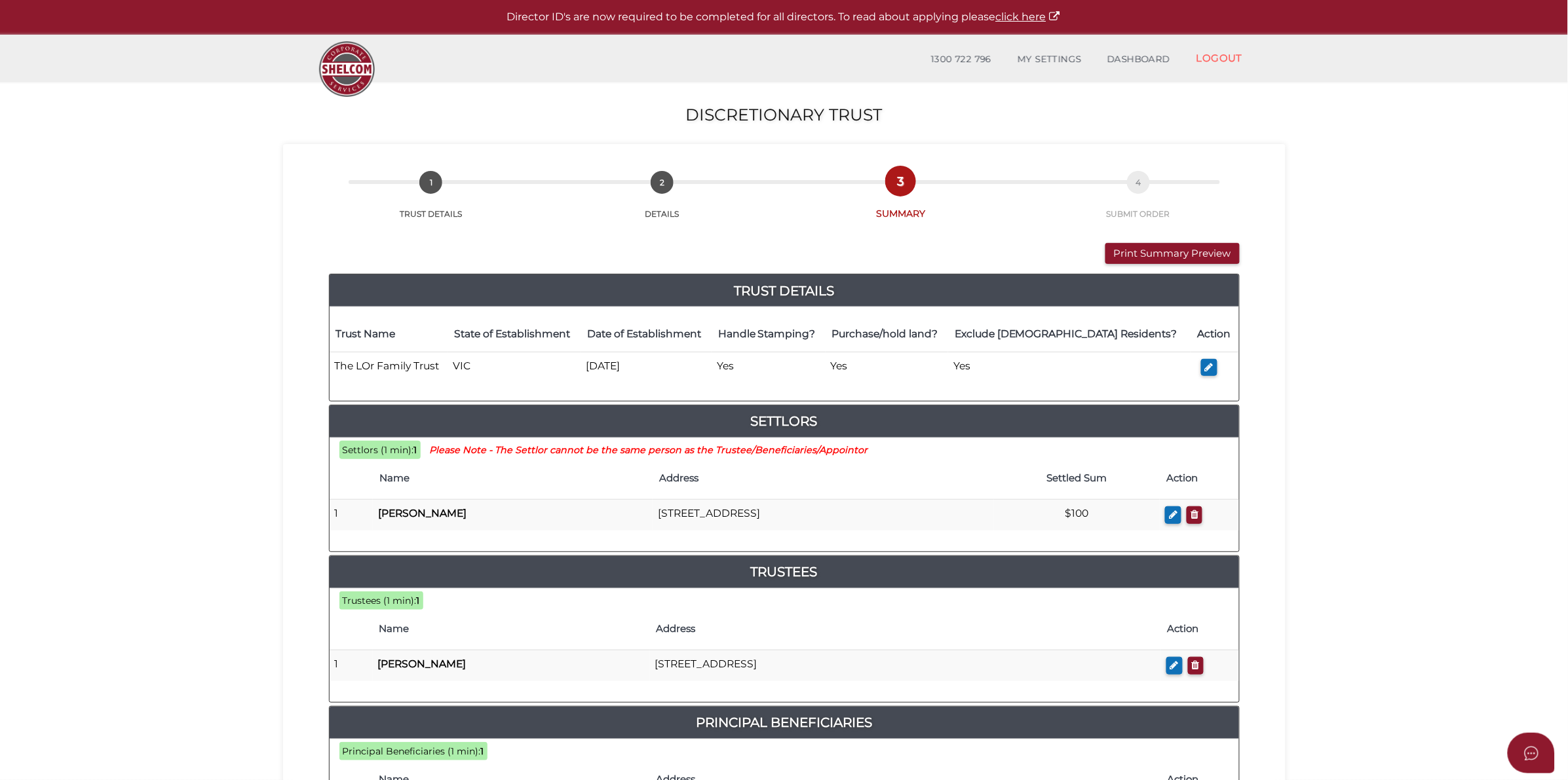
scroll to position [82, 0]
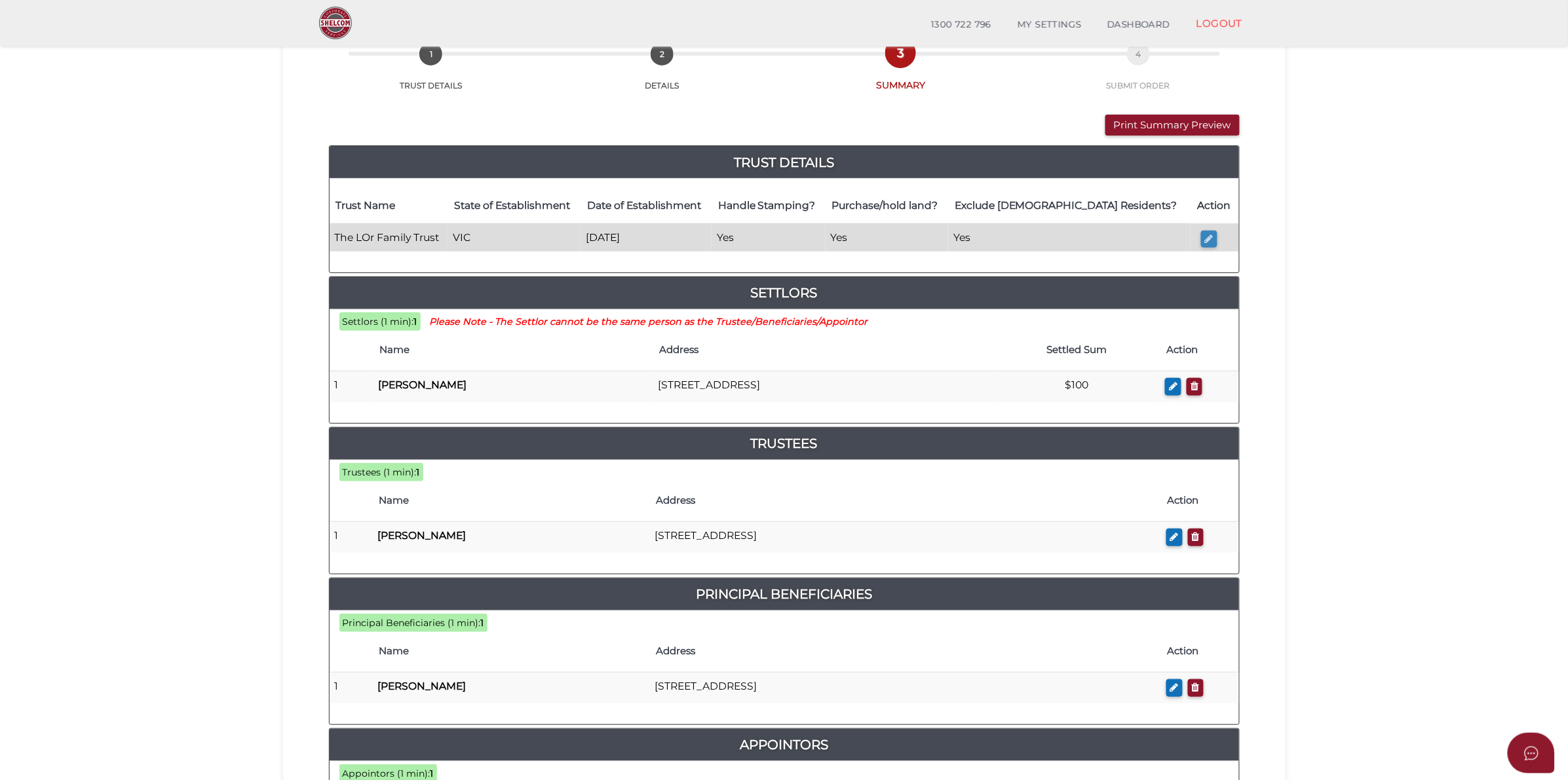
click at [1207, 236] on icon "button" at bounding box center [1209, 238] width 9 height 10
type input "The LOr Family Trust"
type input "[DATE]"
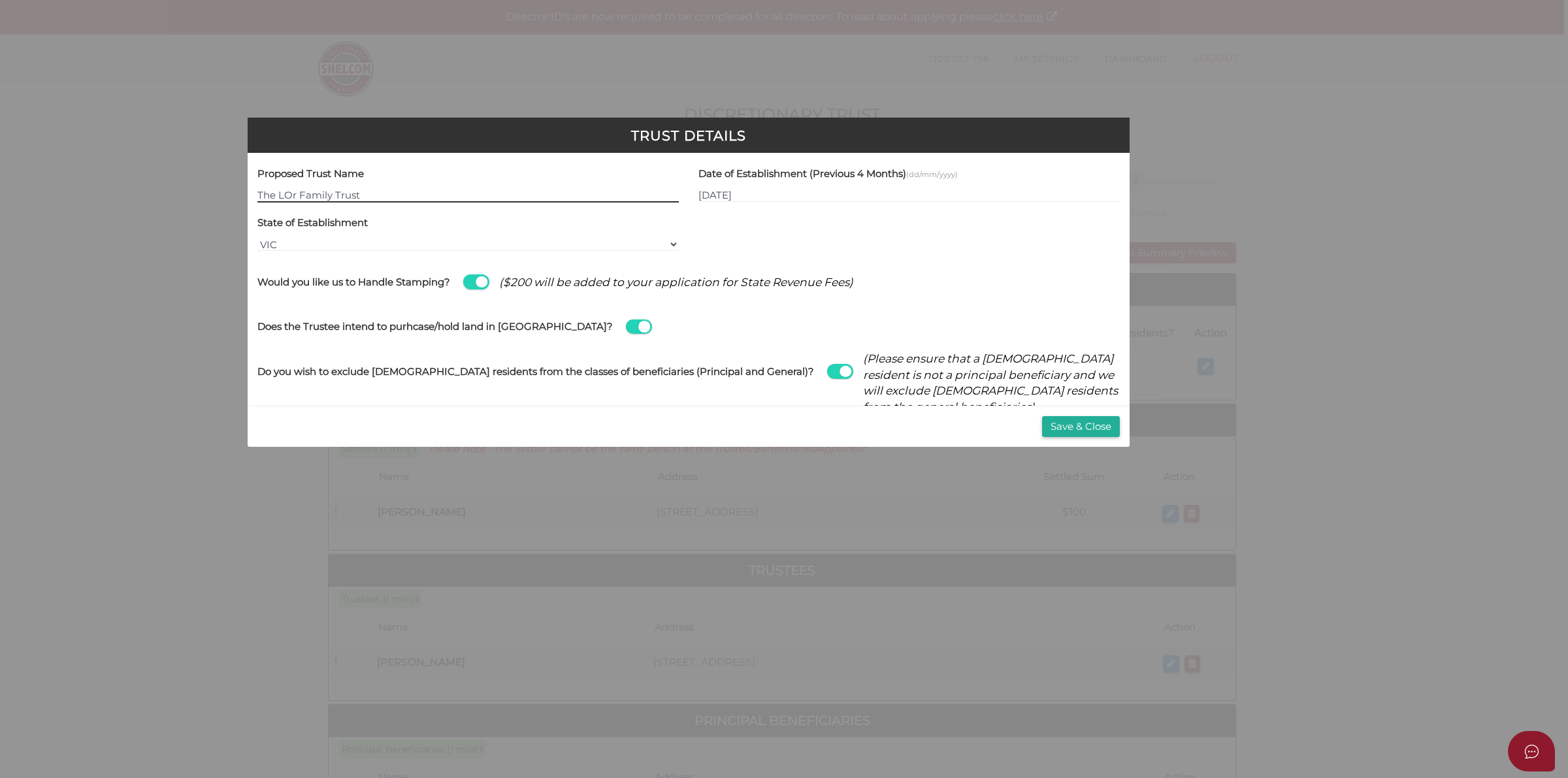
click at [292, 192] on input "The LOr Family Trust" at bounding box center [467, 195] width 421 height 15
type input "The Lor Family Trust"
click at [1096, 417] on button "Save & Close" at bounding box center [1081, 426] width 78 height 21
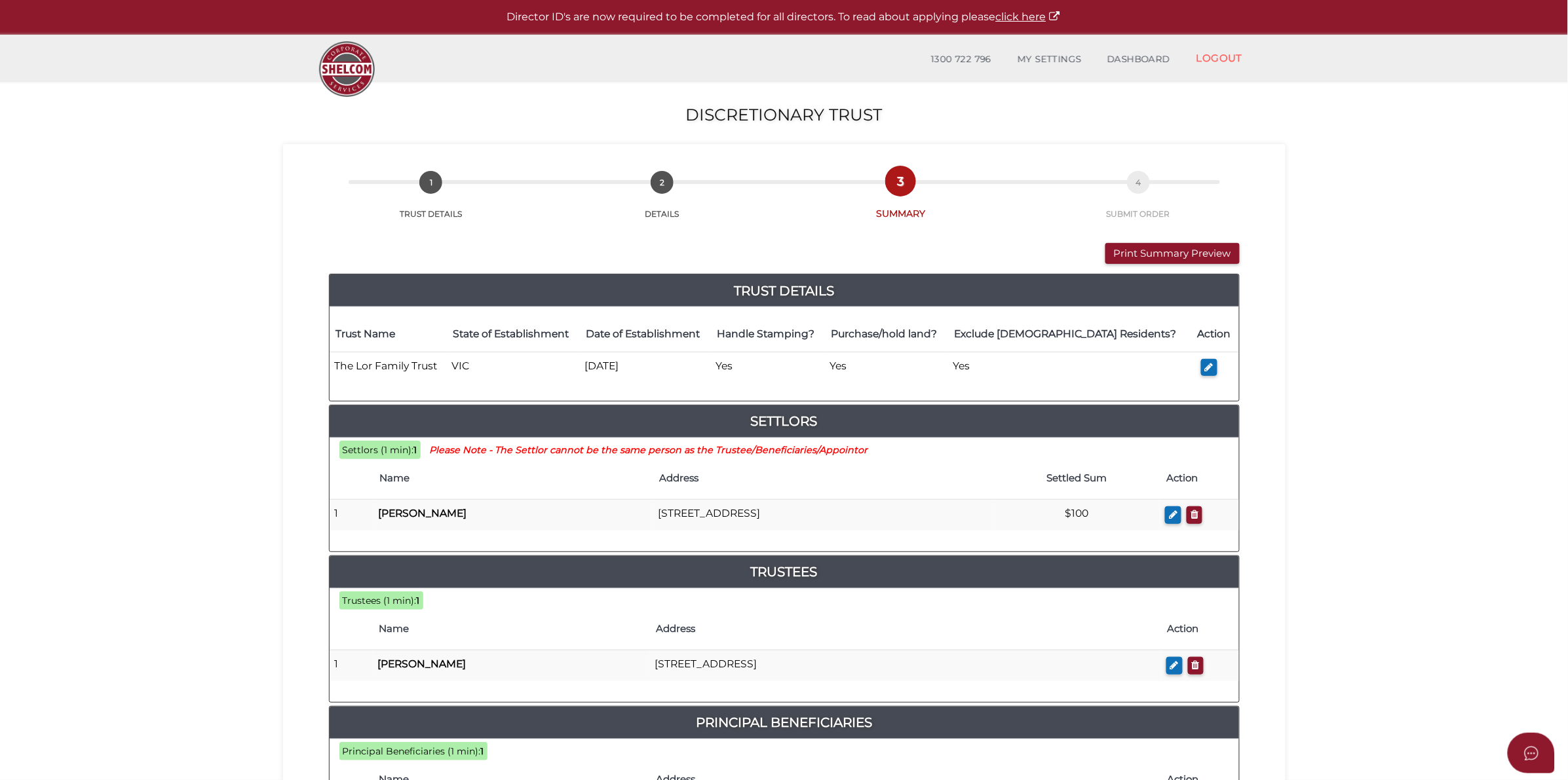
scroll to position [82, 0]
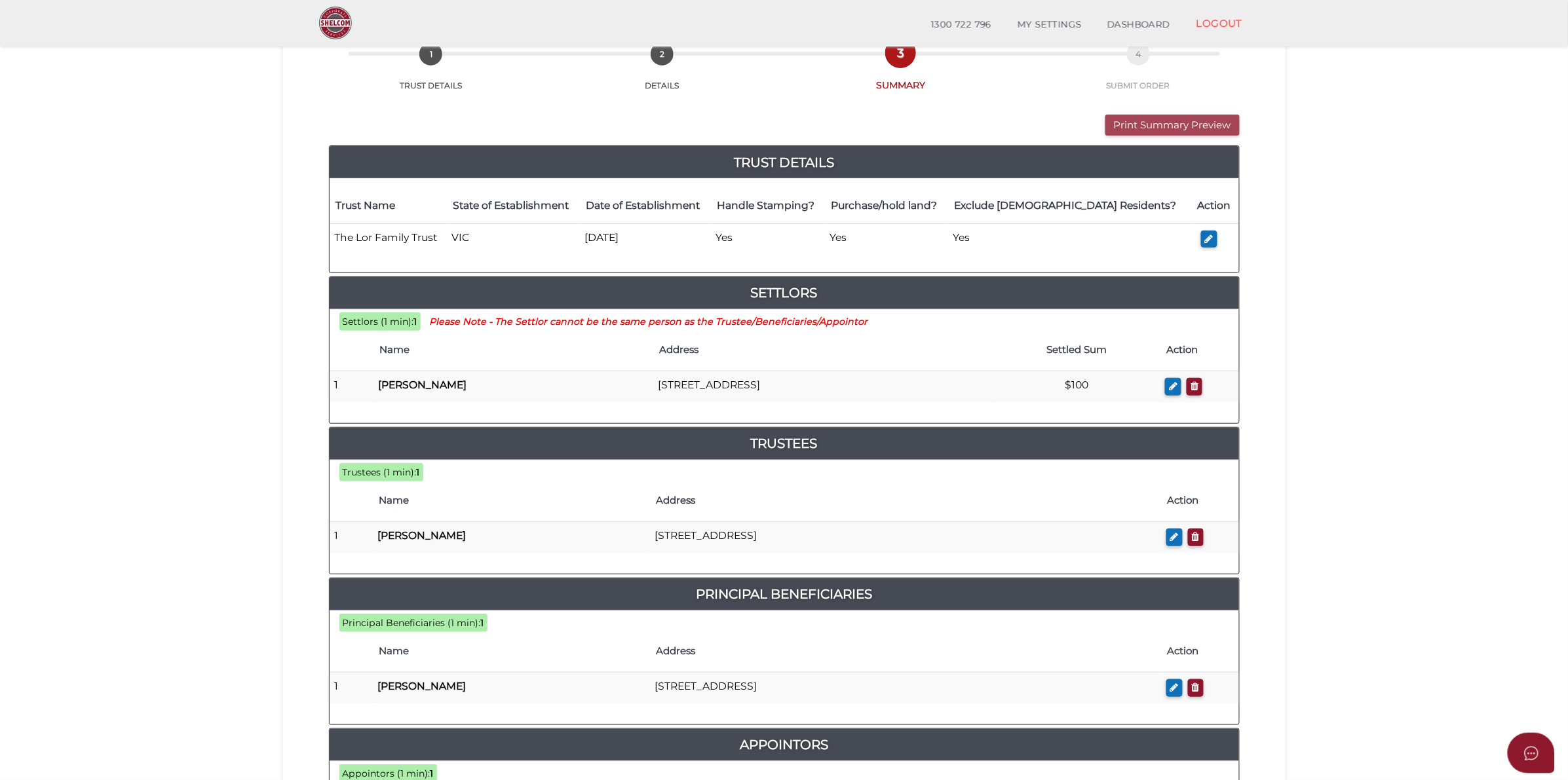
click at [1151, 127] on button "Print Summary Preview" at bounding box center [1172, 125] width 134 height 21
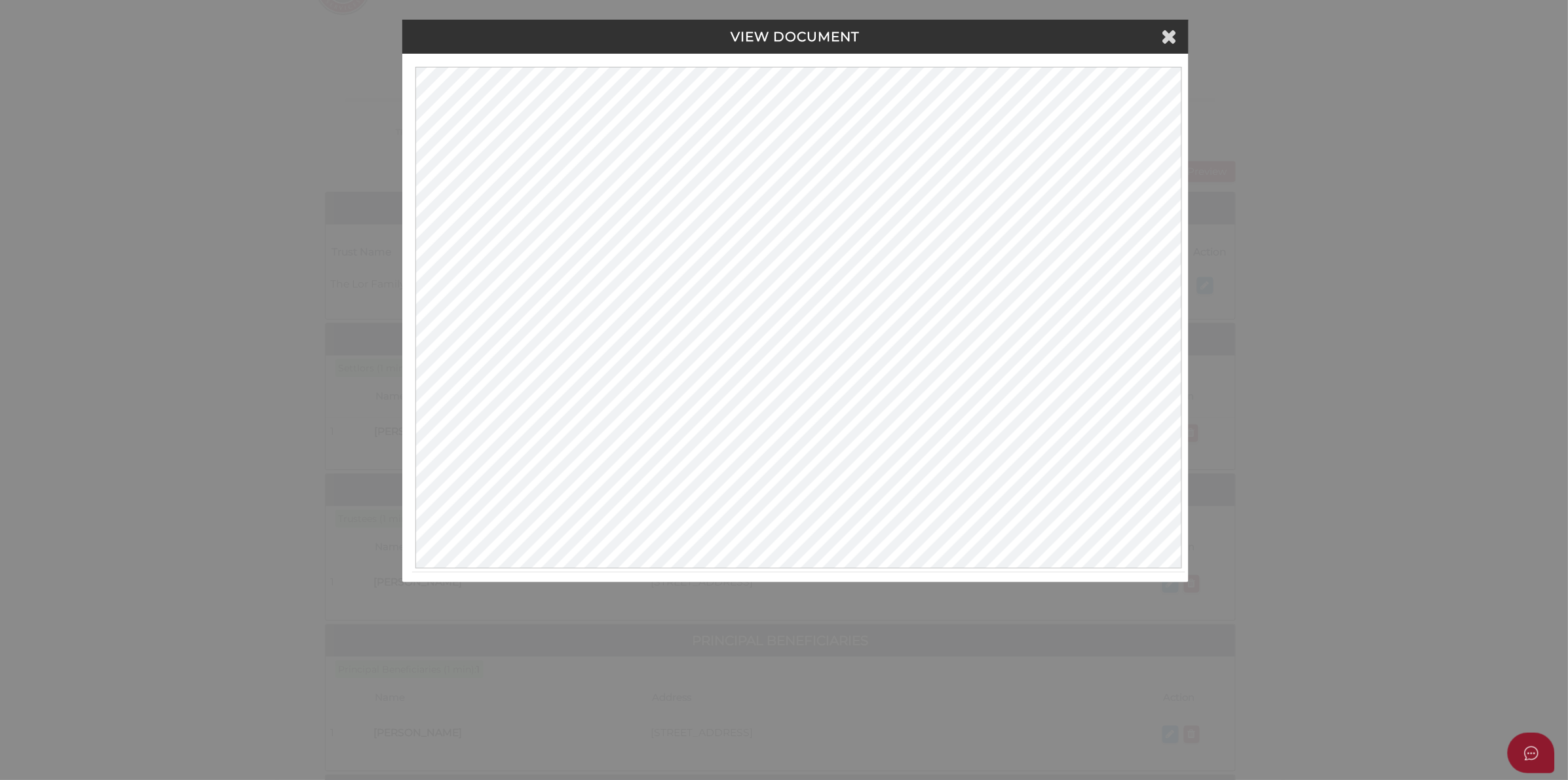
scroll to position [0, 0]
click at [1177, 27] on icon at bounding box center [1171, 36] width 15 height 20
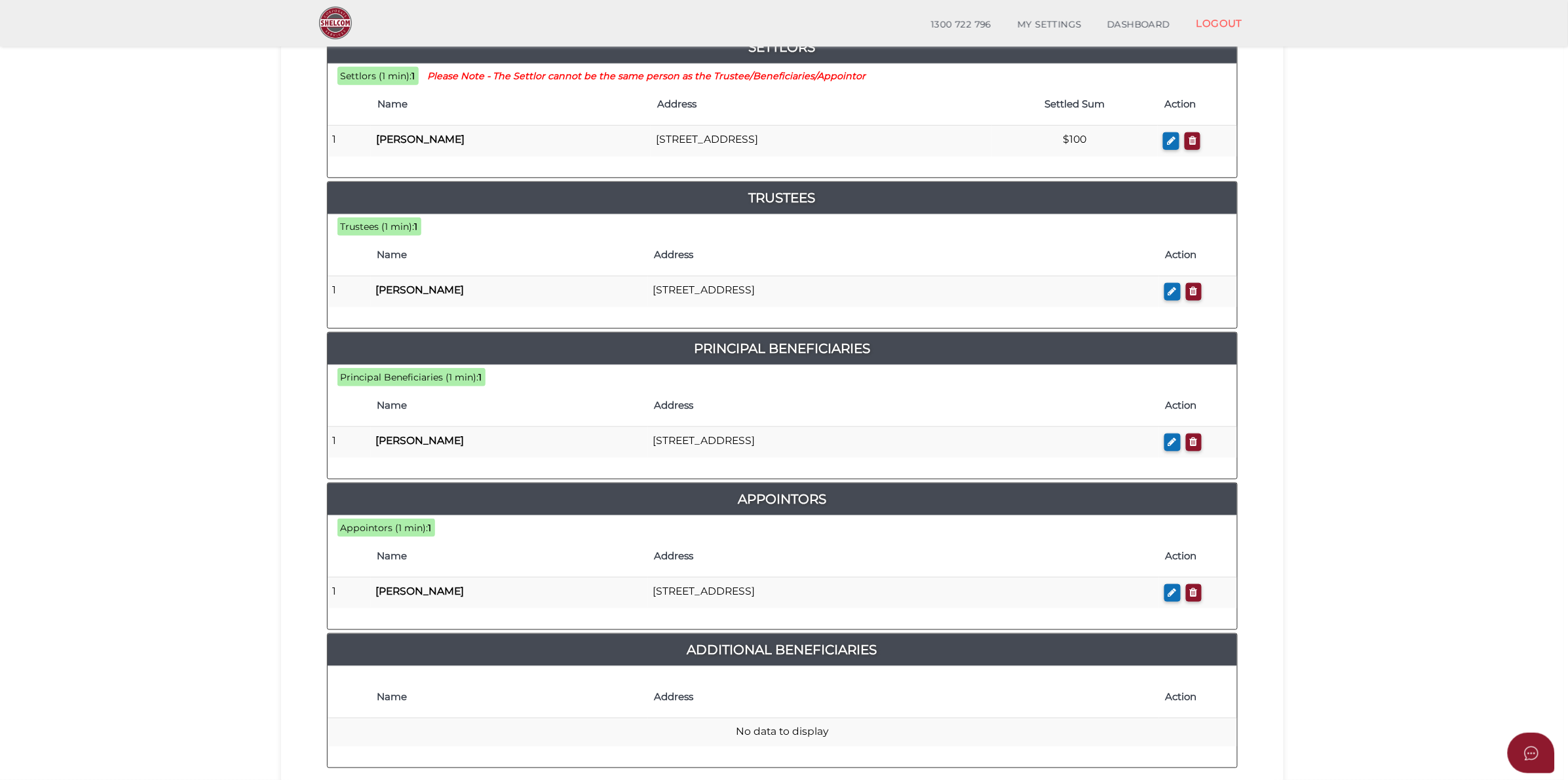
scroll to position [477, 0]
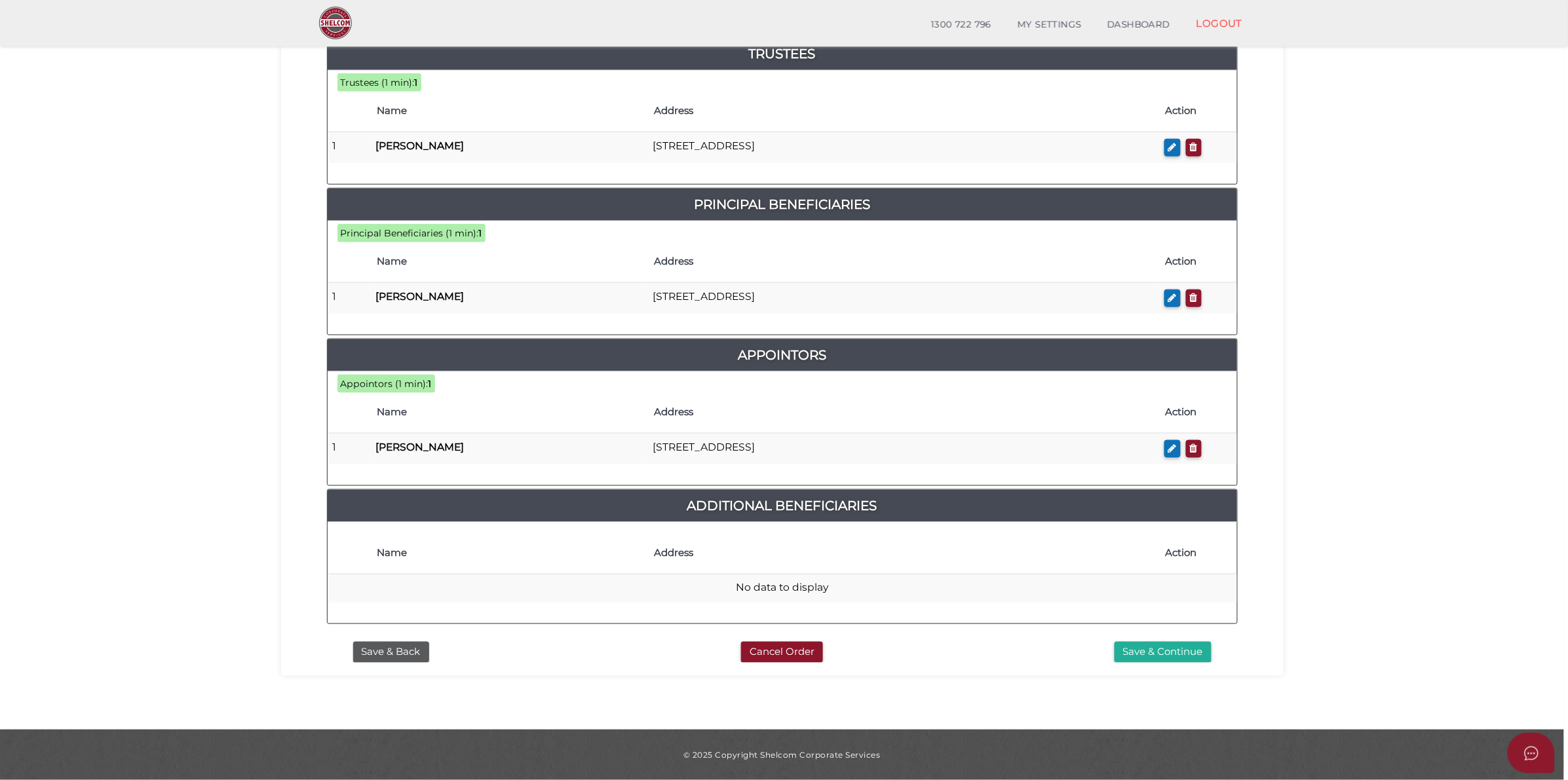
drag, startPoint x: 410, startPoint y: 648, endPoint x: 473, endPoint y: 633, distance: 64.8
click at [410, 647] on button "Save & Back" at bounding box center [391, 652] width 76 height 21
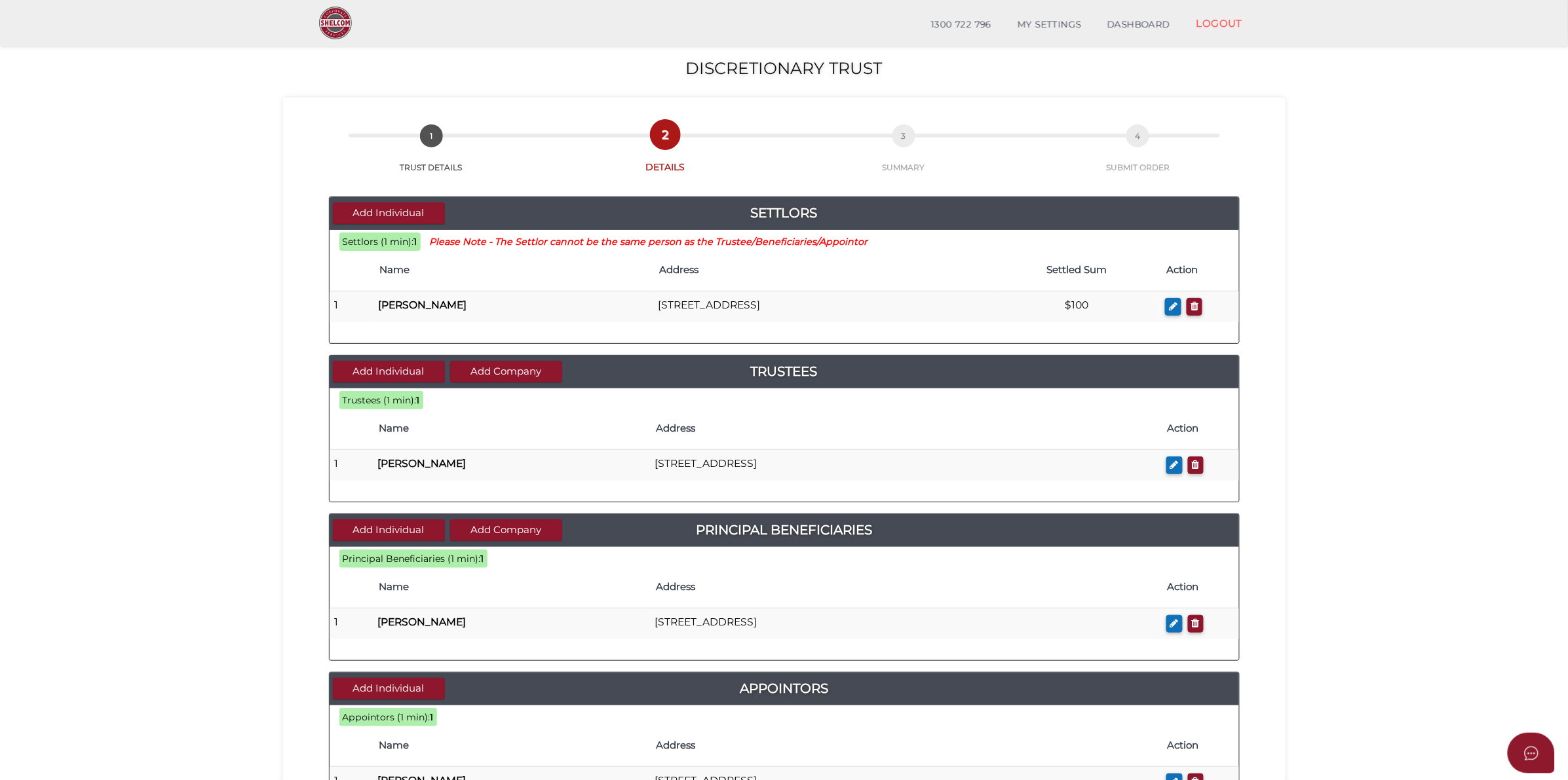
scroll to position [345, 0]
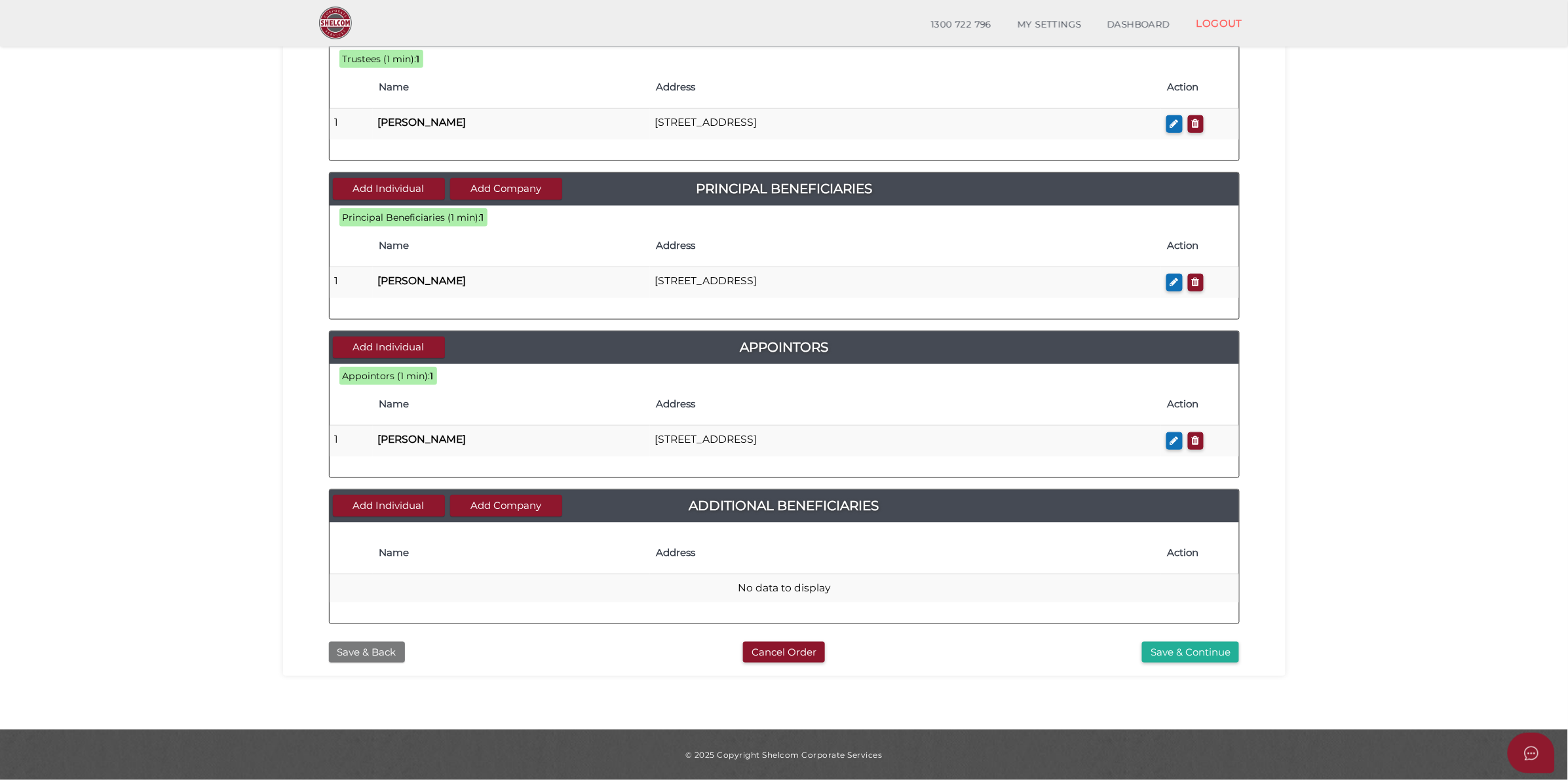
drag, startPoint x: 382, startPoint y: 653, endPoint x: 388, endPoint y: 653, distance: 6.0
click at [383, 653] on button "Save & Back" at bounding box center [366, 652] width 76 height 21
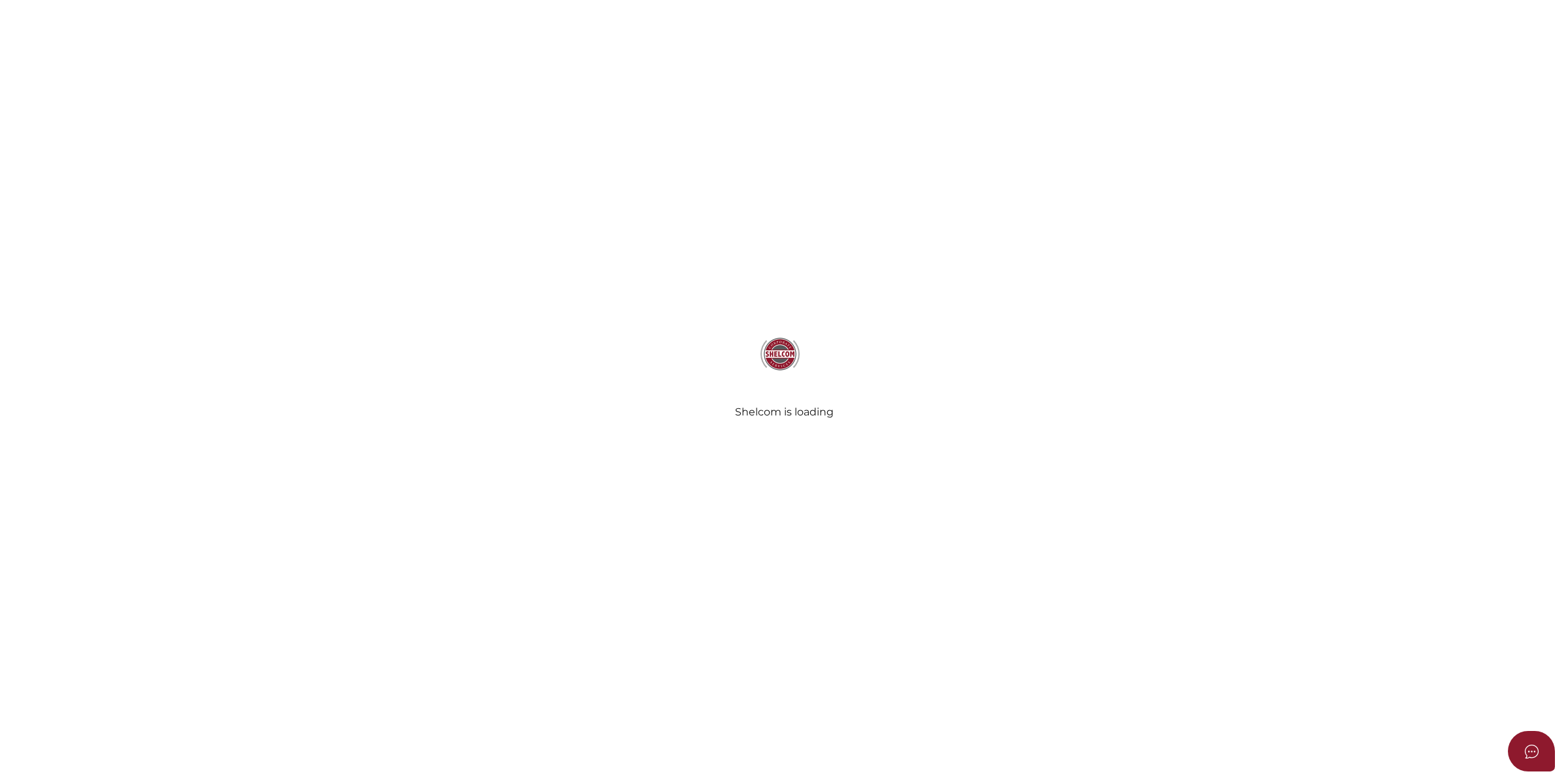
type input "The Lor Family Trust"
type input "[DATE]"
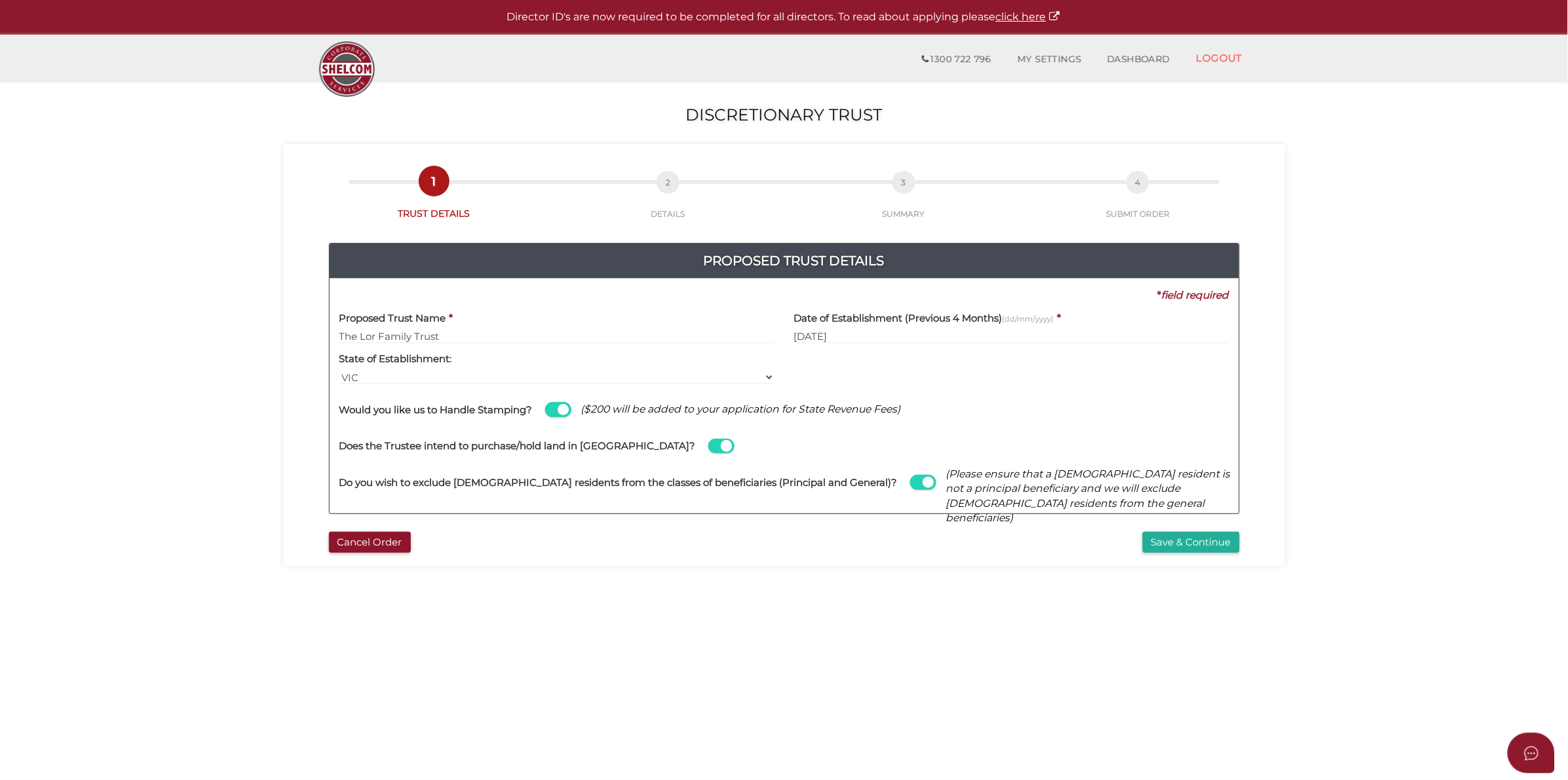
click at [708, 444] on span at bounding box center [721, 446] width 27 height 15
click at [0, 0] on input "checkbox" at bounding box center [0, 0] width 0 height 0
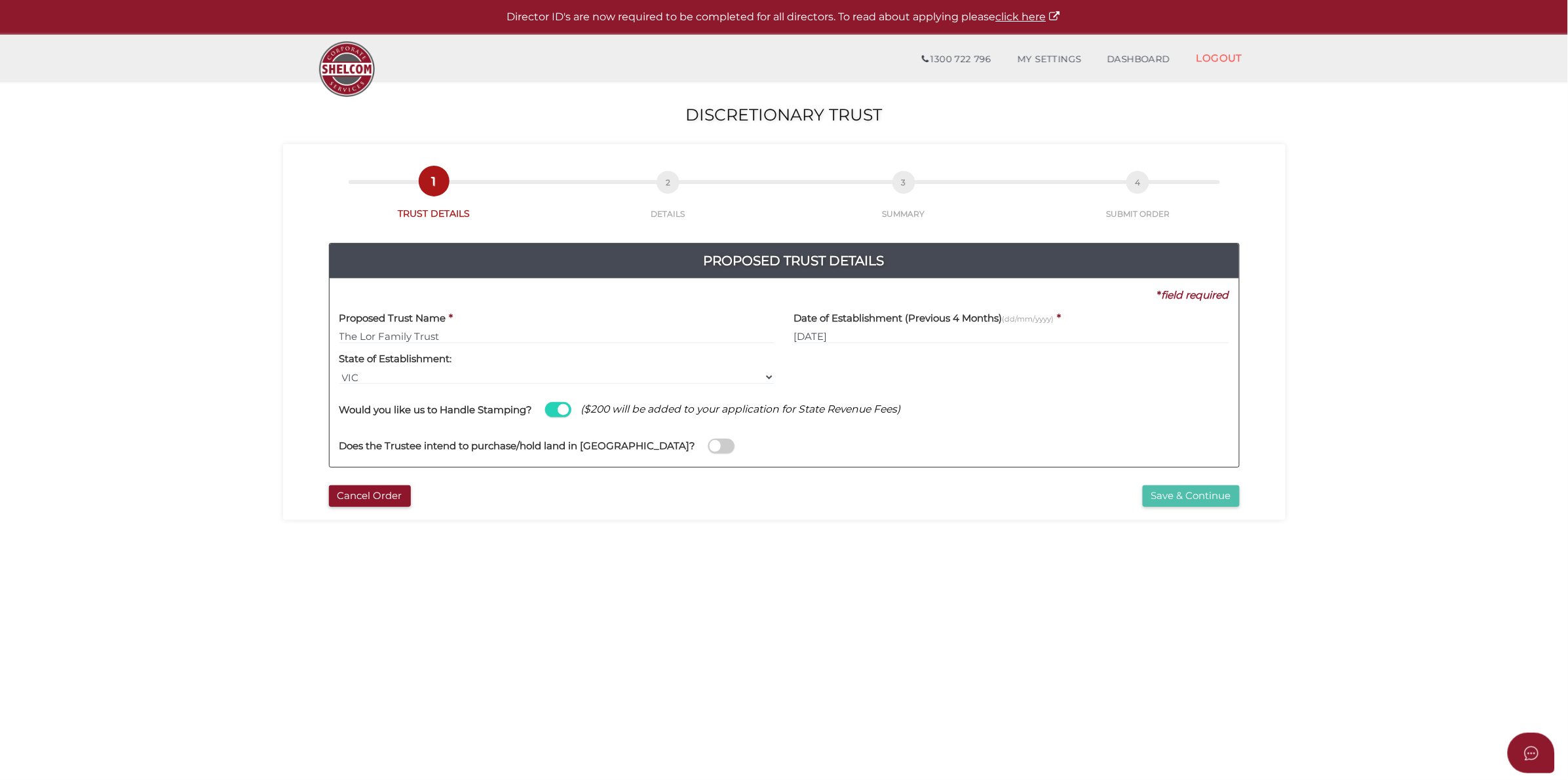
click at [1213, 499] on button "Save & Continue" at bounding box center [1191, 496] width 97 height 21
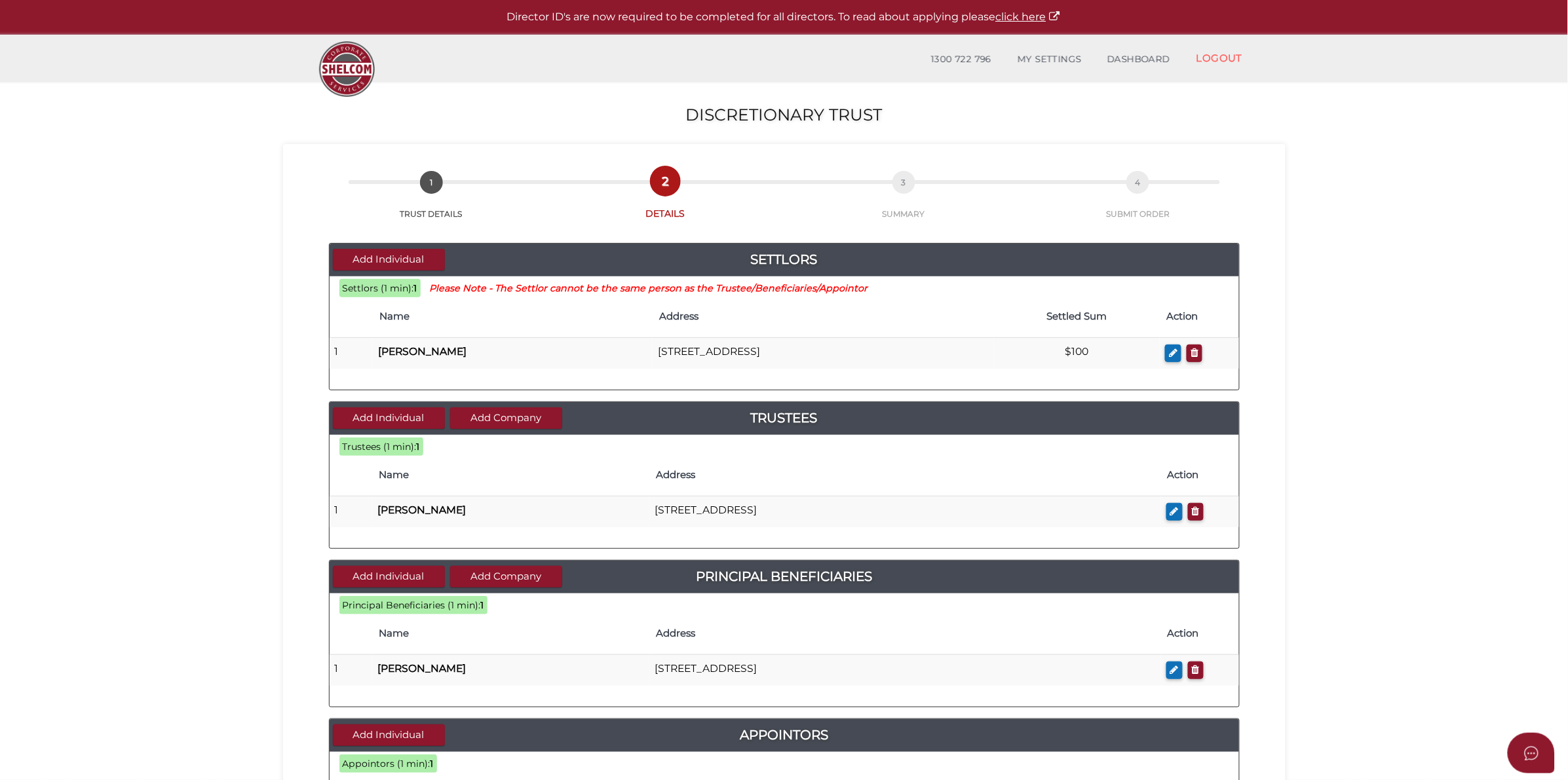
scroll to position [345, 0]
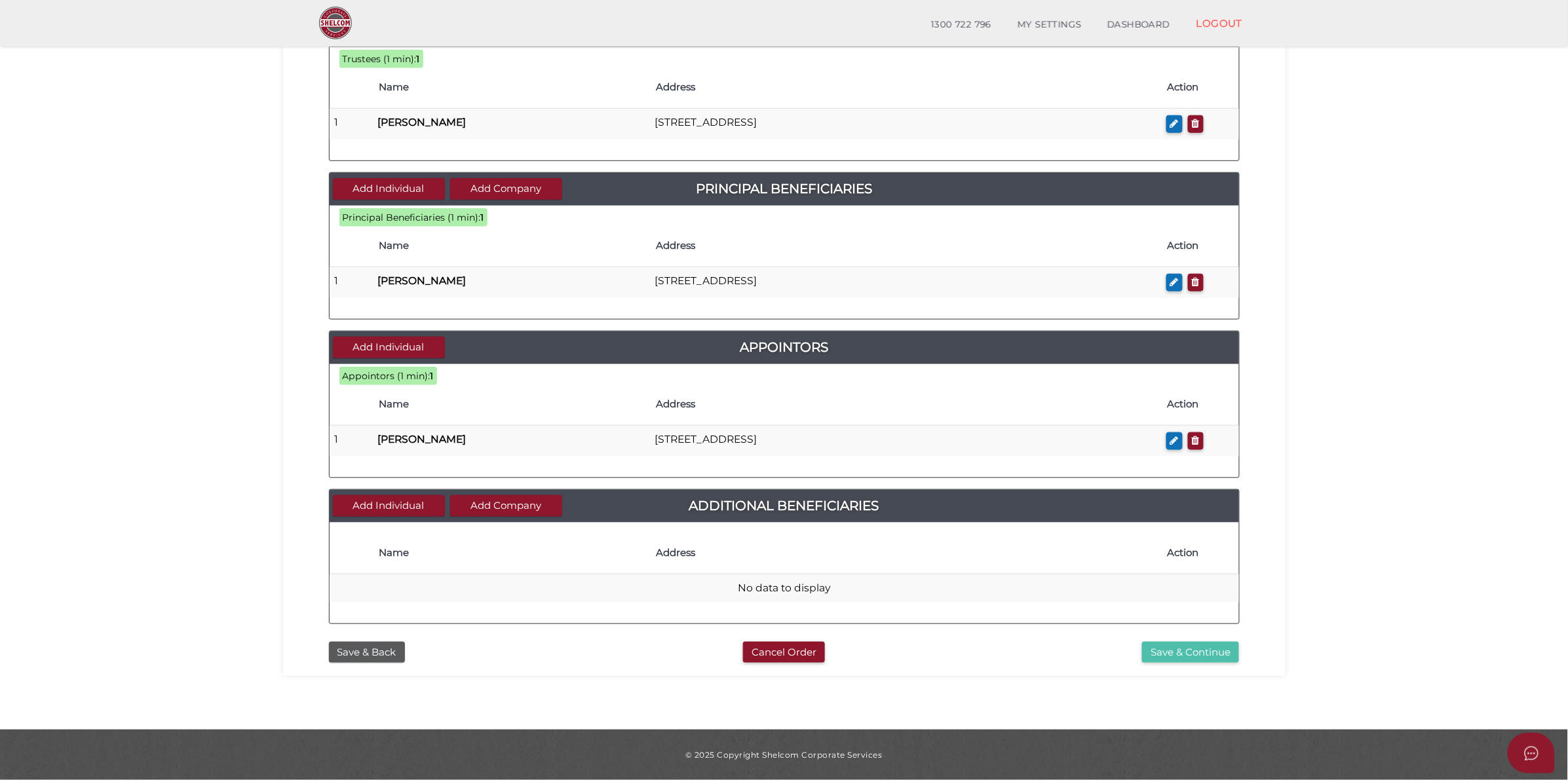
click at [1200, 649] on button "Save & Continue" at bounding box center [1191, 652] width 97 height 21
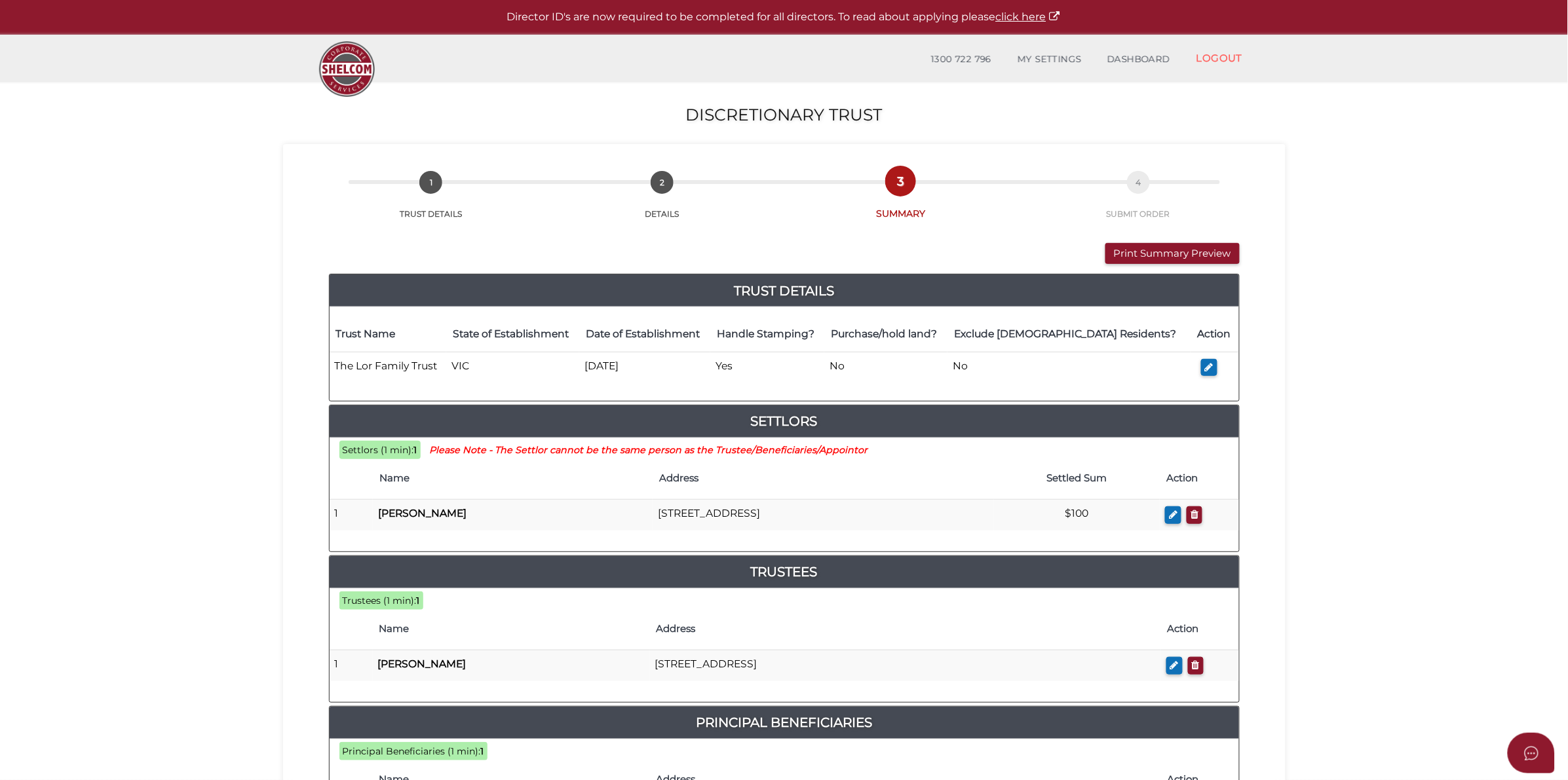
scroll to position [410, 0]
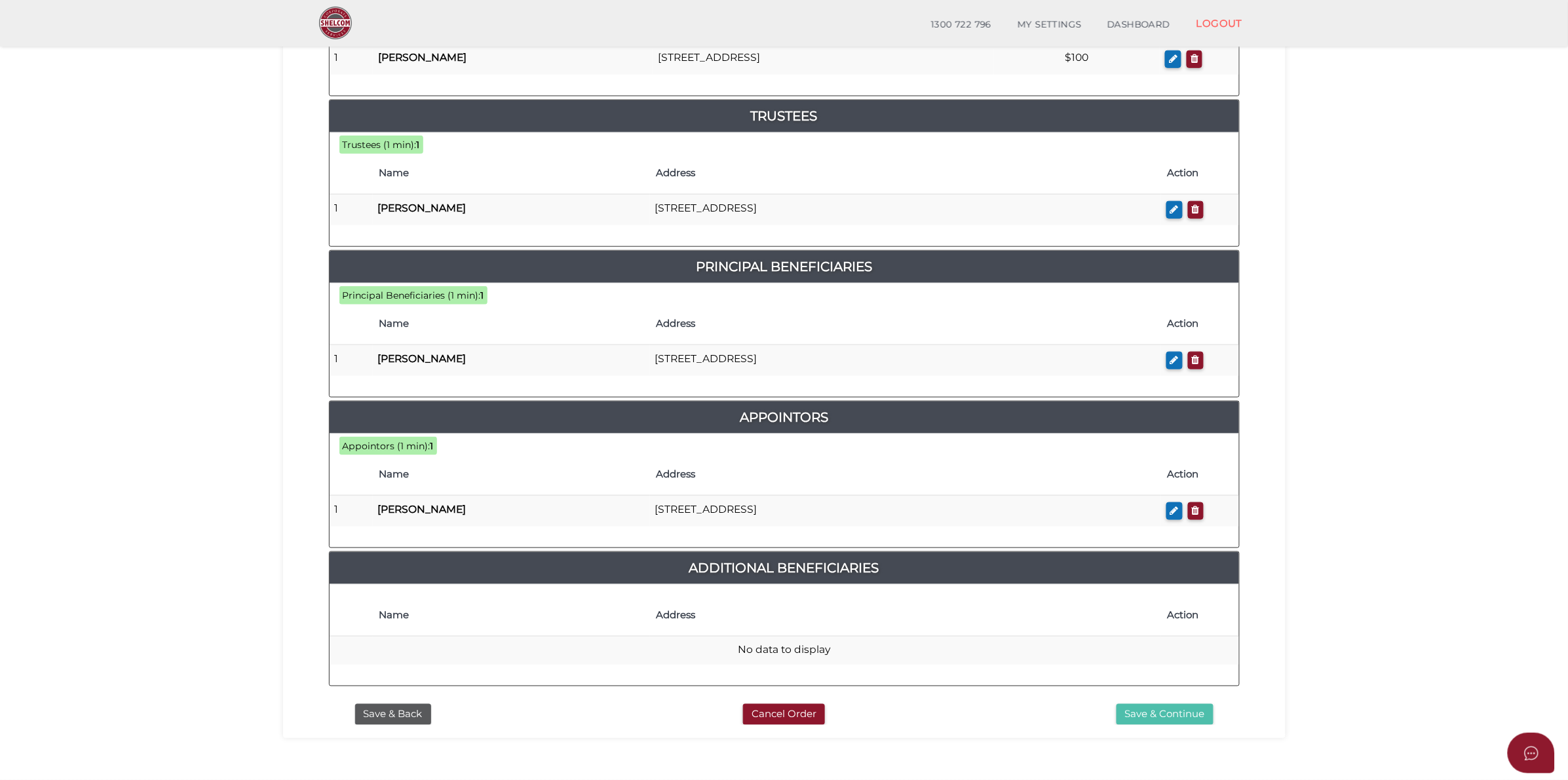
click at [1181, 714] on button "Save & Continue" at bounding box center [1165, 714] width 97 height 21
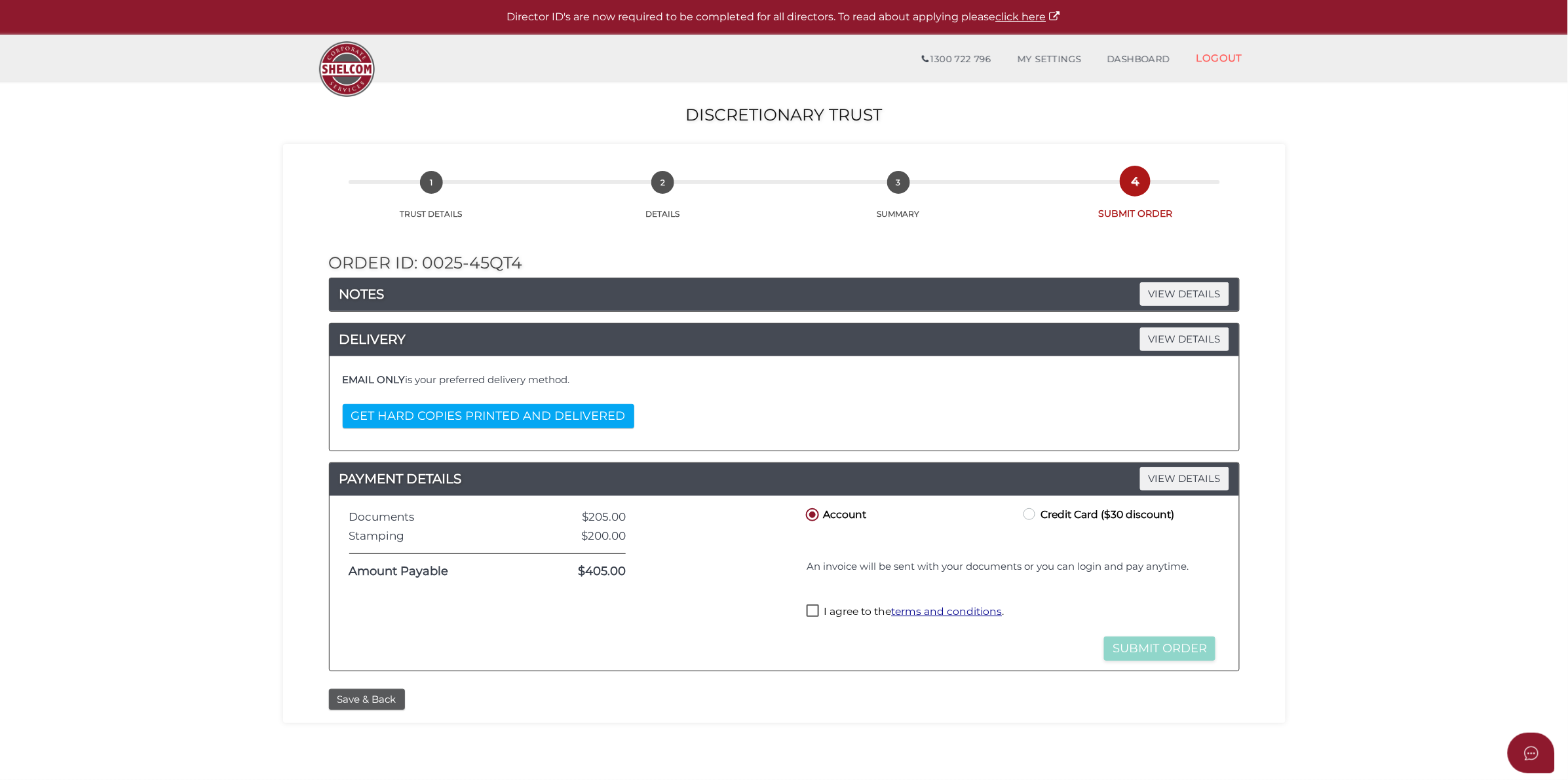
click at [812, 612] on label "I agree to the terms and conditions ." at bounding box center [905, 613] width 197 height 16
checkbox input "true"
drag, startPoint x: 1147, startPoint y: 650, endPoint x: 1335, endPoint y: 607, distance: 192.9
click at [1151, 647] on button "Submit Order" at bounding box center [1159, 648] width 111 height 24
